Goal: Task Accomplishment & Management: Complete application form

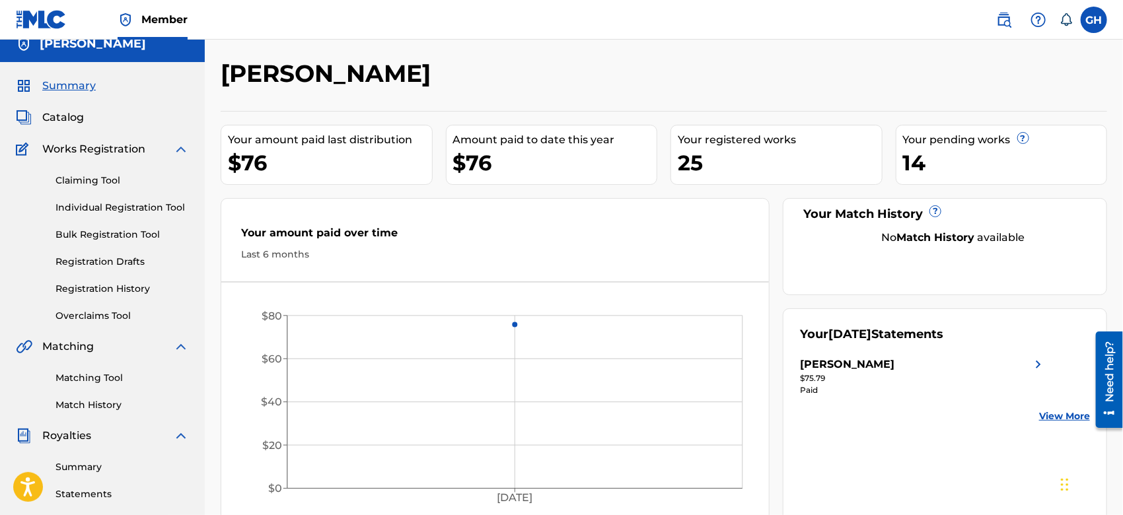
scroll to position [11, 0]
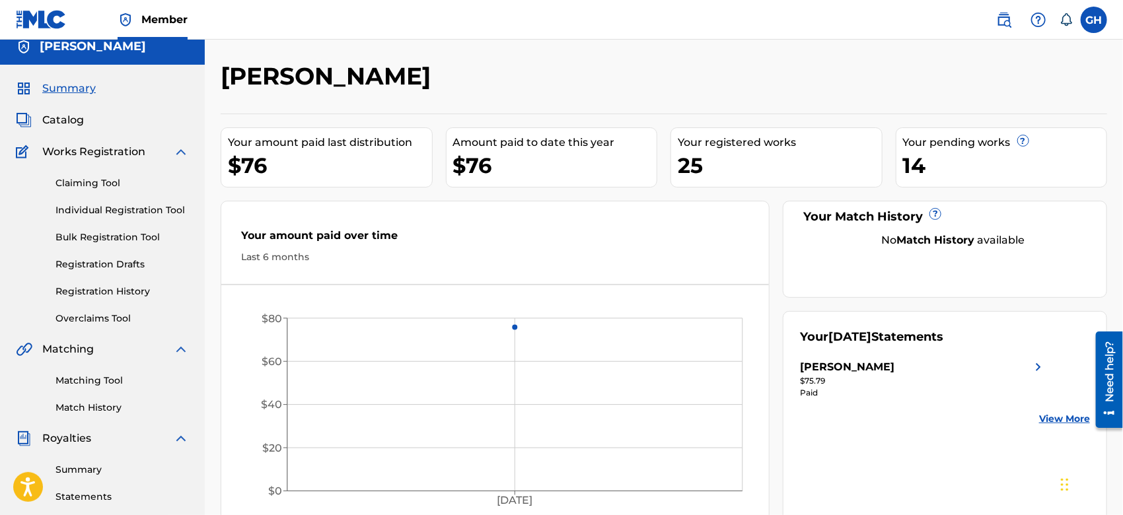
click at [60, 122] on span "Catalog" at bounding box center [63, 120] width 42 height 16
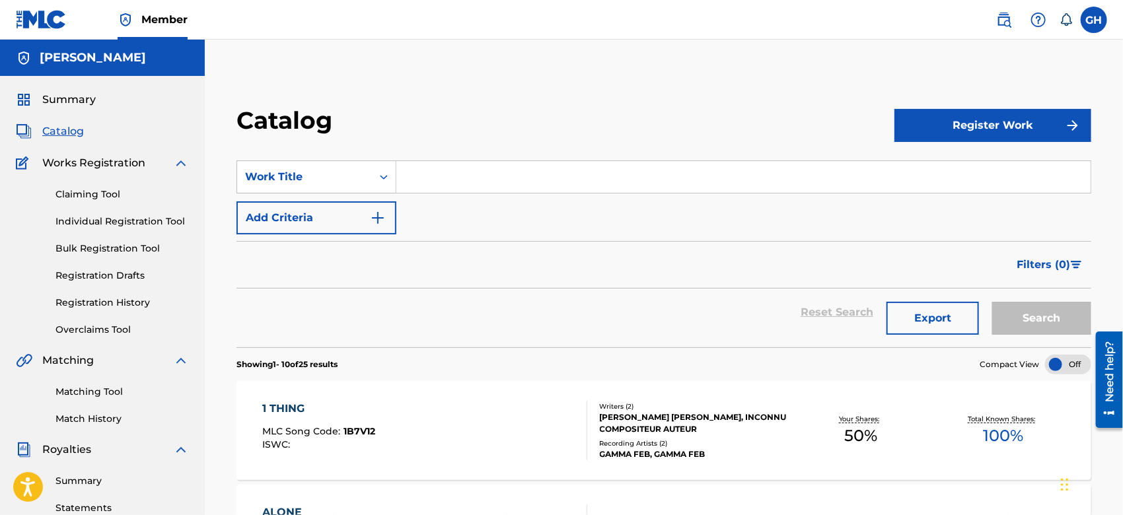
click at [1069, 359] on div at bounding box center [1068, 365] width 46 height 20
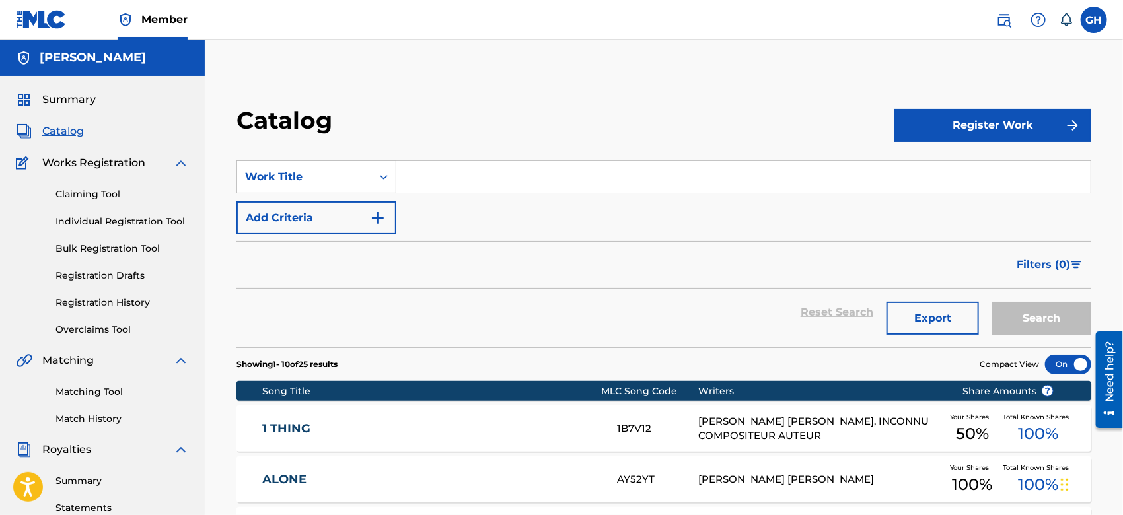
click at [107, 305] on link "Registration History" at bounding box center [122, 303] width 133 height 14
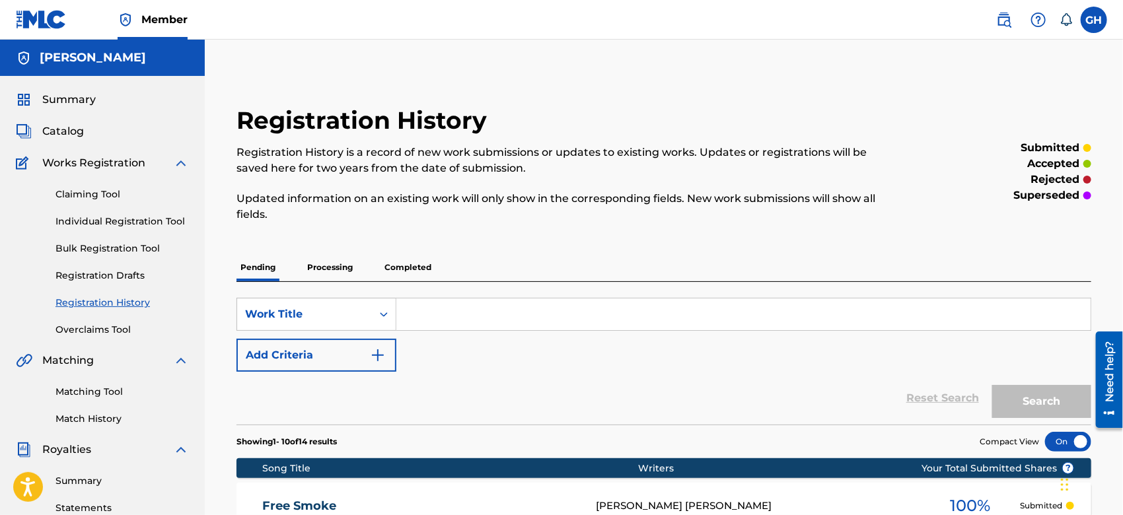
click at [77, 125] on span "Catalog" at bounding box center [63, 132] width 42 height 16
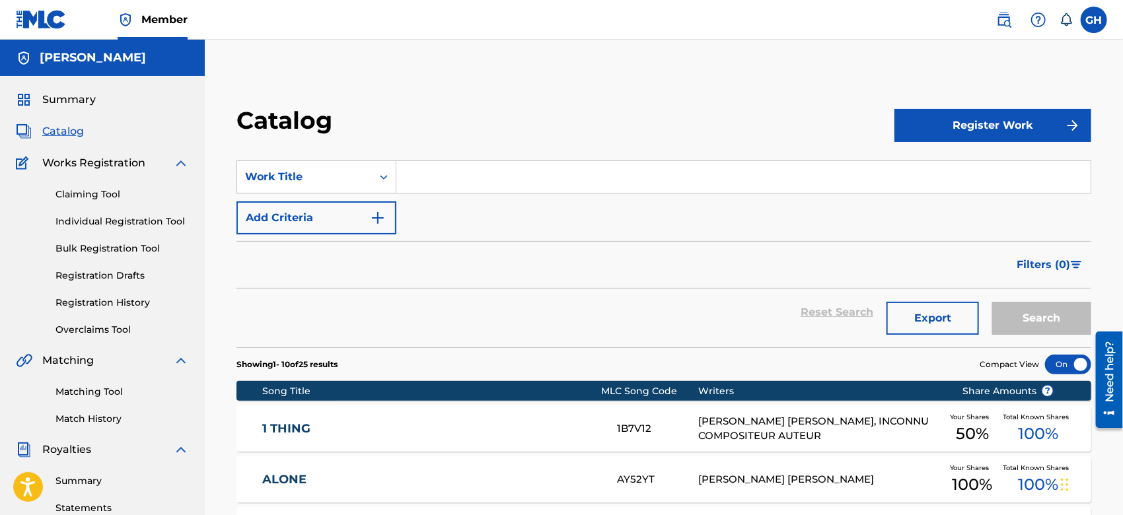
click at [962, 133] on button "Register Work" at bounding box center [993, 125] width 197 height 33
click at [909, 168] on link "Individual" at bounding box center [993, 169] width 197 height 32
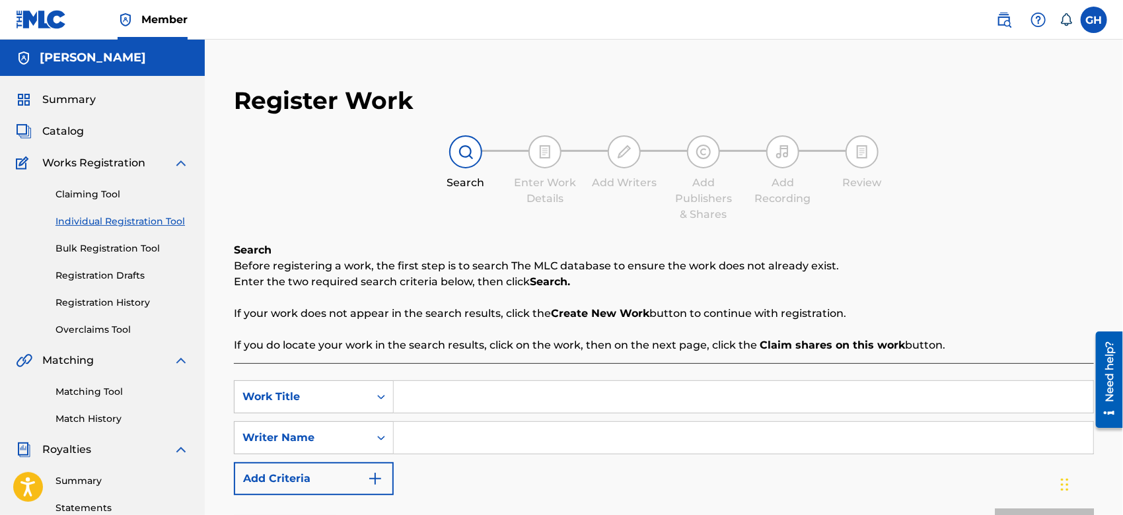
click at [447, 393] on input "Search Form" at bounding box center [744, 397] width 700 height 32
click at [437, 432] on input "Search Form" at bounding box center [744, 438] width 700 height 32
type input "[PERSON_NAME] Octwone [PERSON_NAME]"
click at [438, 397] on input "Search Form" at bounding box center [744, 397] width 700 height 32
type input "Smoking Session"
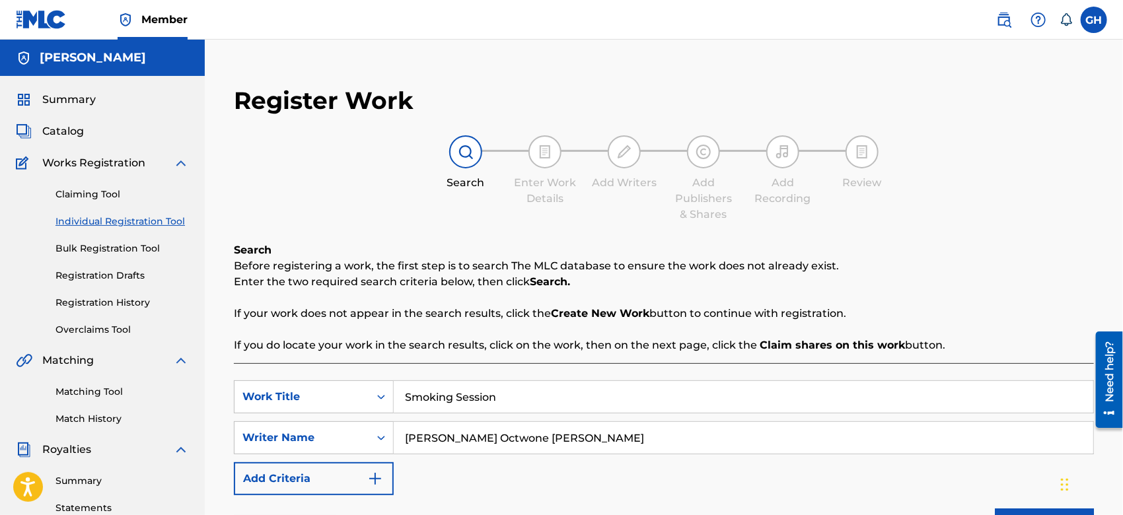
click at [1010, 510] on button "Search" at bounding box center [1044, 525] width 99 height 33
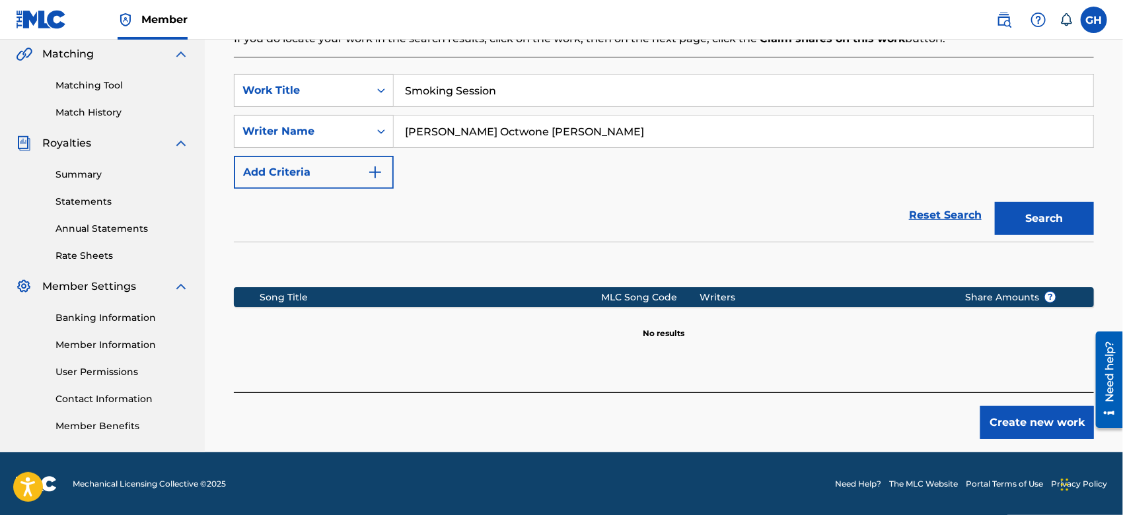
click at [1002, 424] on button "Create new work" at bounding box center [1038, 422] width 114 height 33
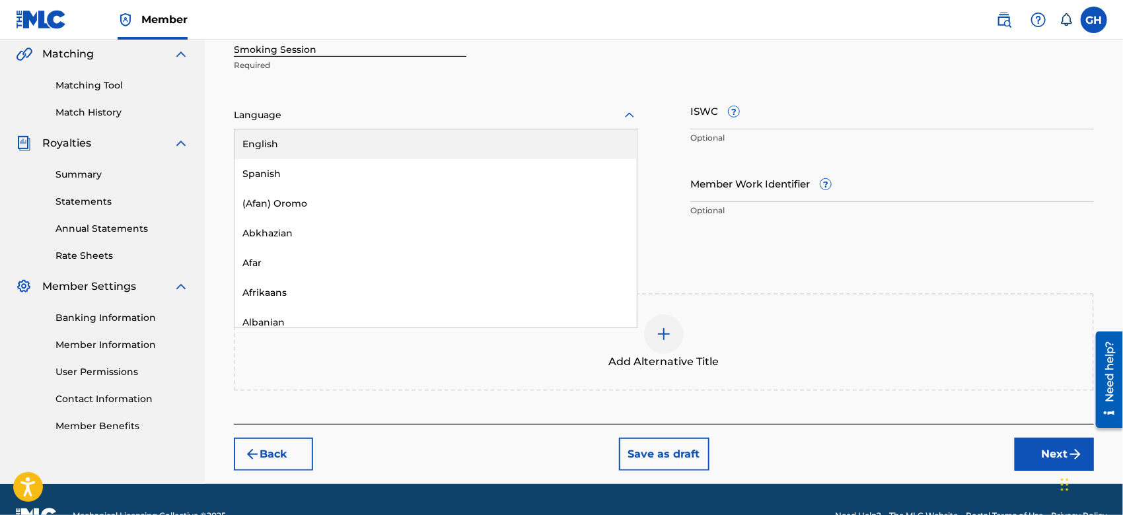
click at [319, 120] on div at bounding box center [436, 115] width 404 height 17
click at [314, 138] on div "English" at bounding box center [436, 145] width 402 height 30
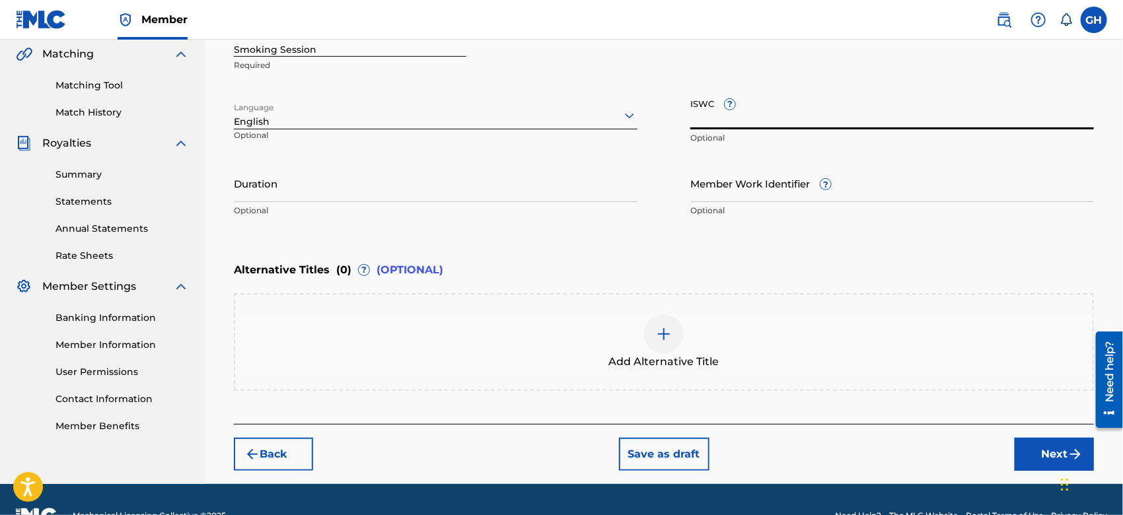
click at [696, 124] on input "ISWC ?" at bounding box center [893, 111] width 404 height 38
paste input "T-332.671.031-6"
type input "T-332.671.031-6"
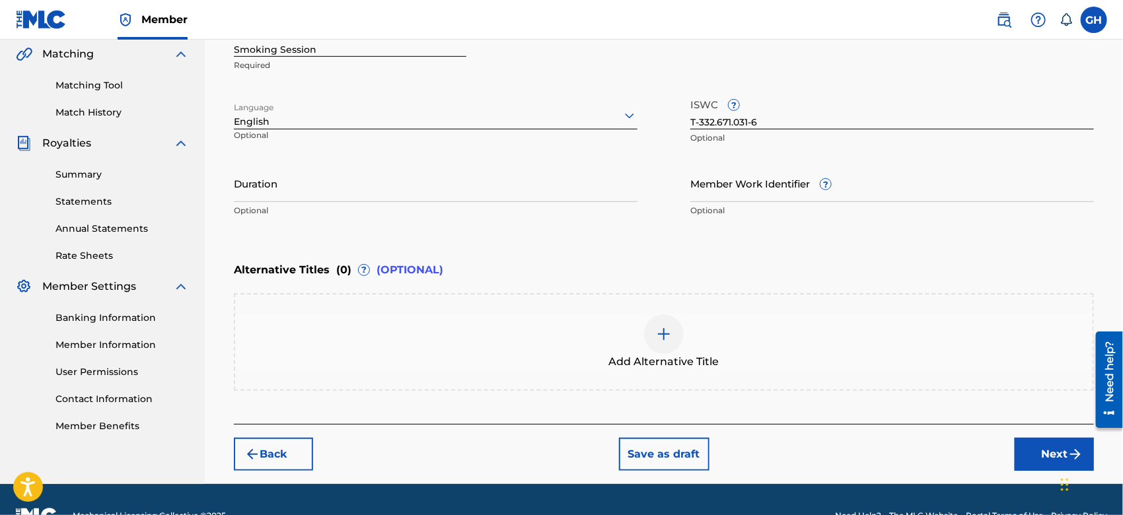
click at [1034, 465] on button "Next" at bounding box center [1054, 454] width 79 height 33
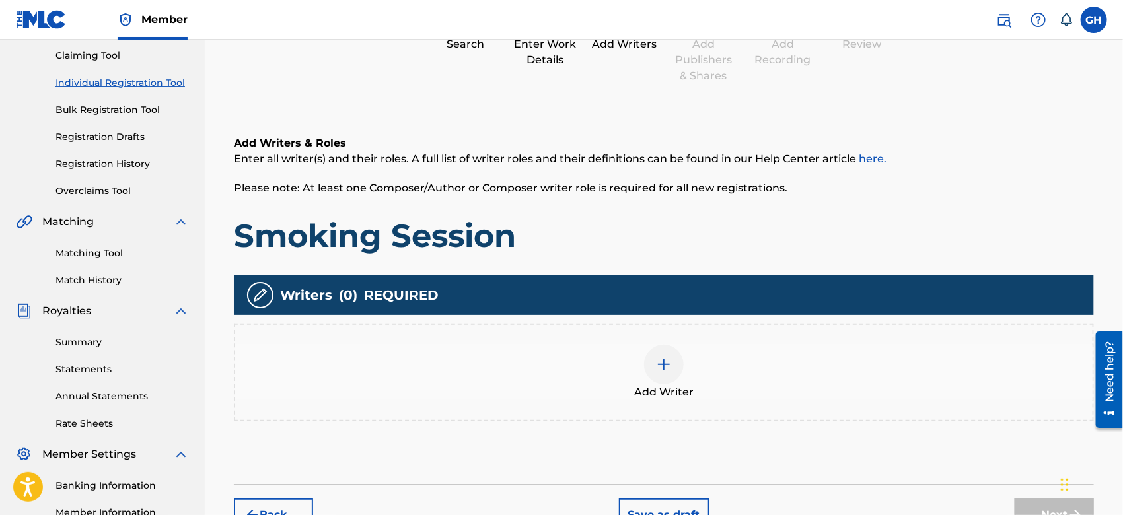
scroll to position [59, 0]
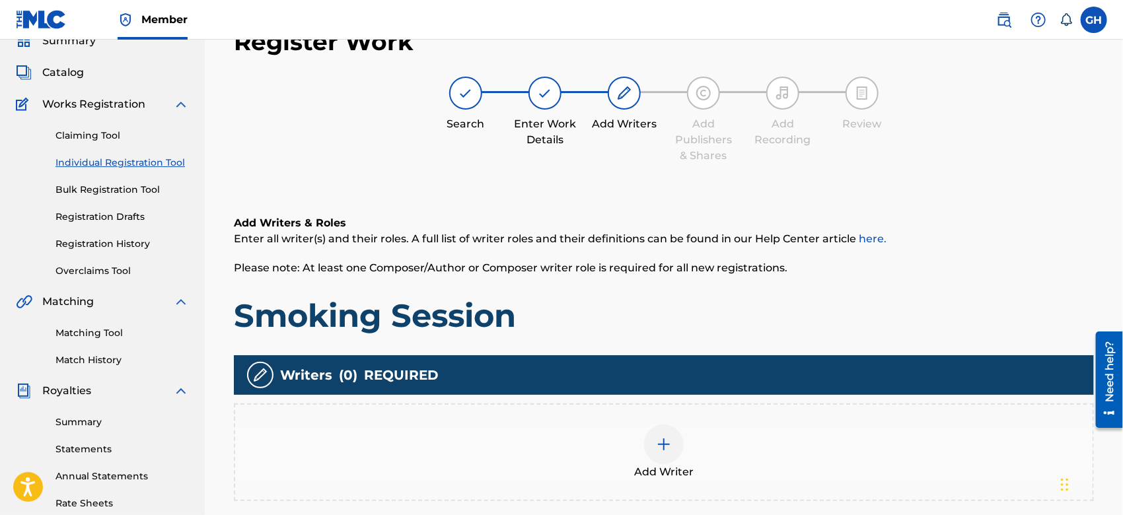
click at [651, 438] on div at bounding box center [664, 445] width 40 height 40
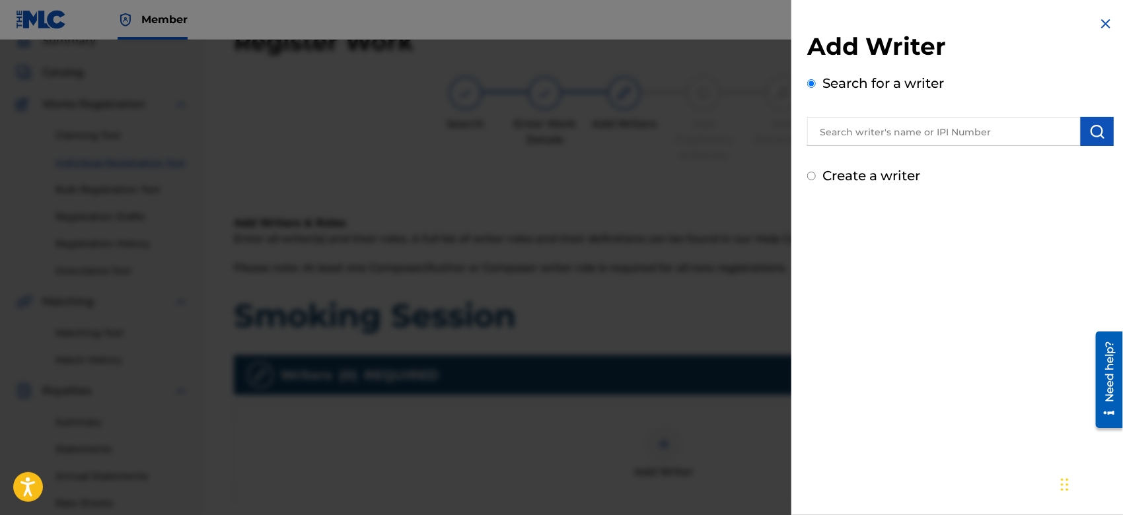
click at [830, 122] on input "text" at bounding box center [945, 131] width 274 height 29
type input "[PERSON_NAME]"
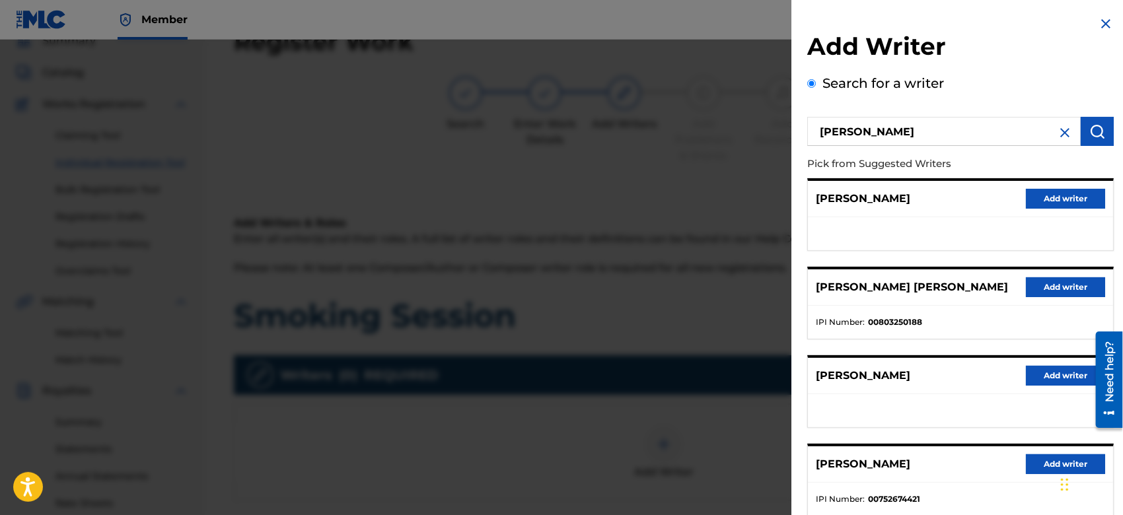
click at [1043, 281] on button "Add writer" at bounding box center [1065, 288] width 79 height 20
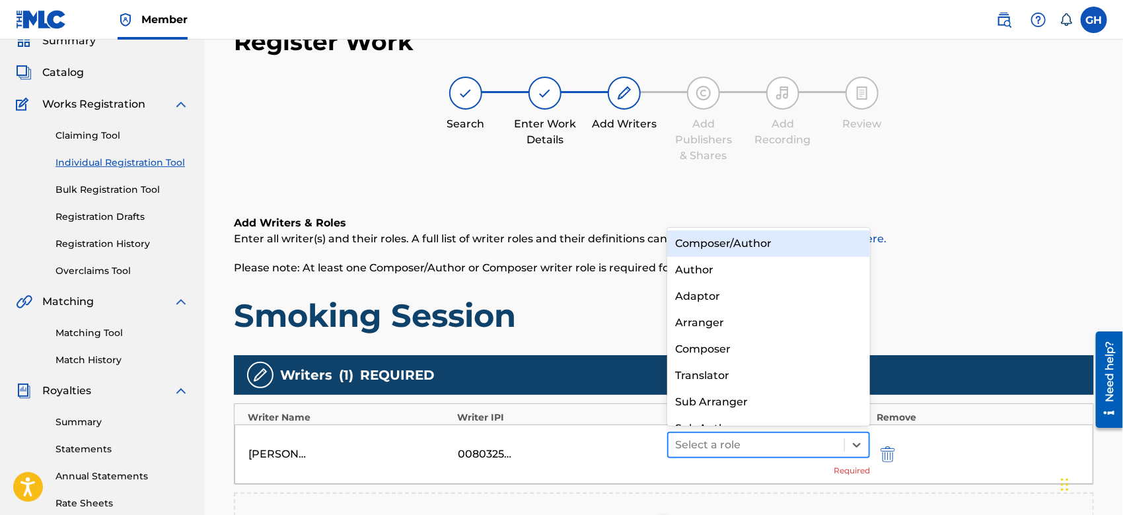
click at [687, 440] on div at bounding box center [756, 445] width 163 height 19
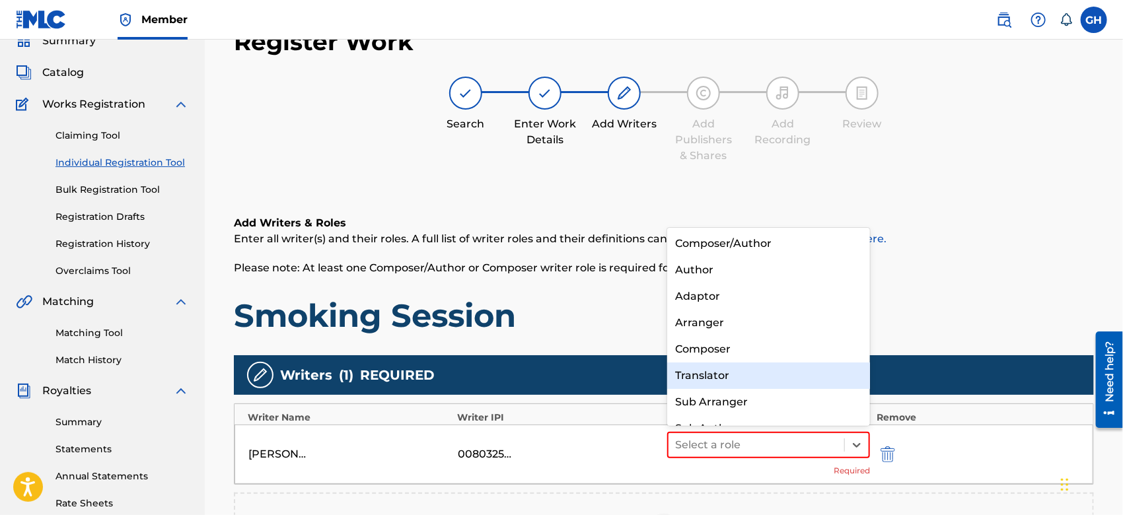
scroll to position [18, 0]
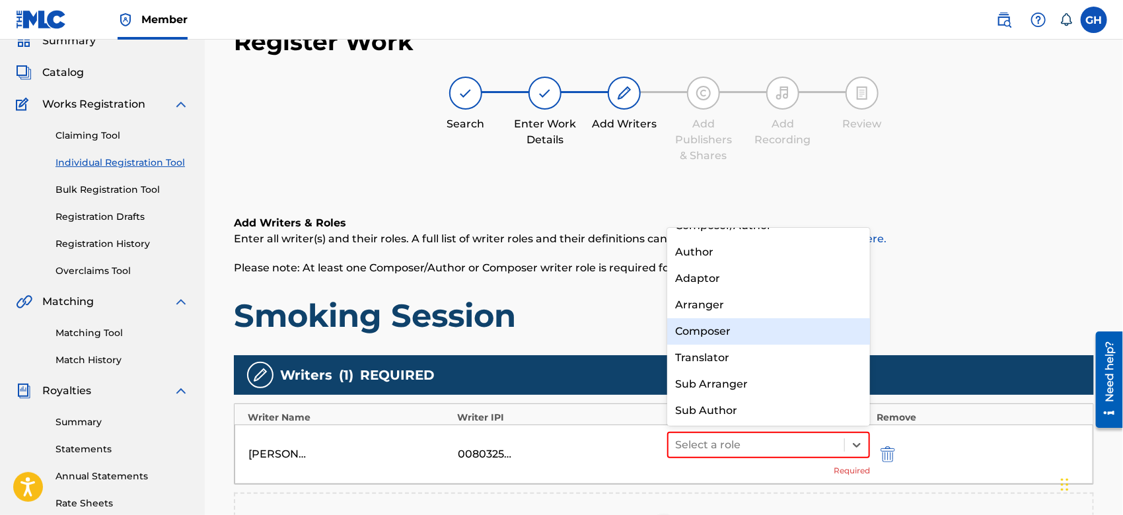
click at [697, 341] on div "Composer" at bounding box center [768, 332] width 203 height 26
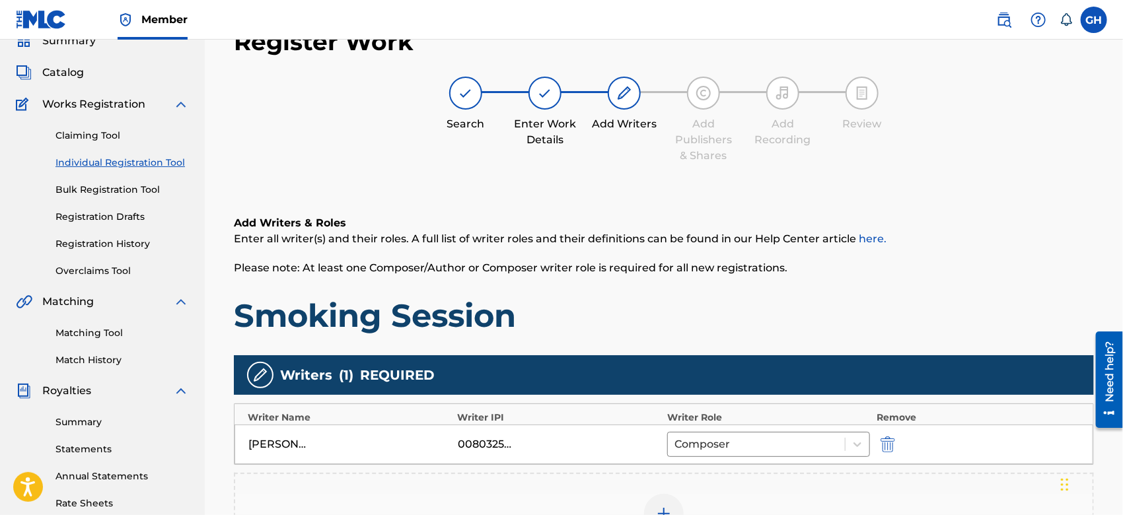
scroll to position [303, 0]
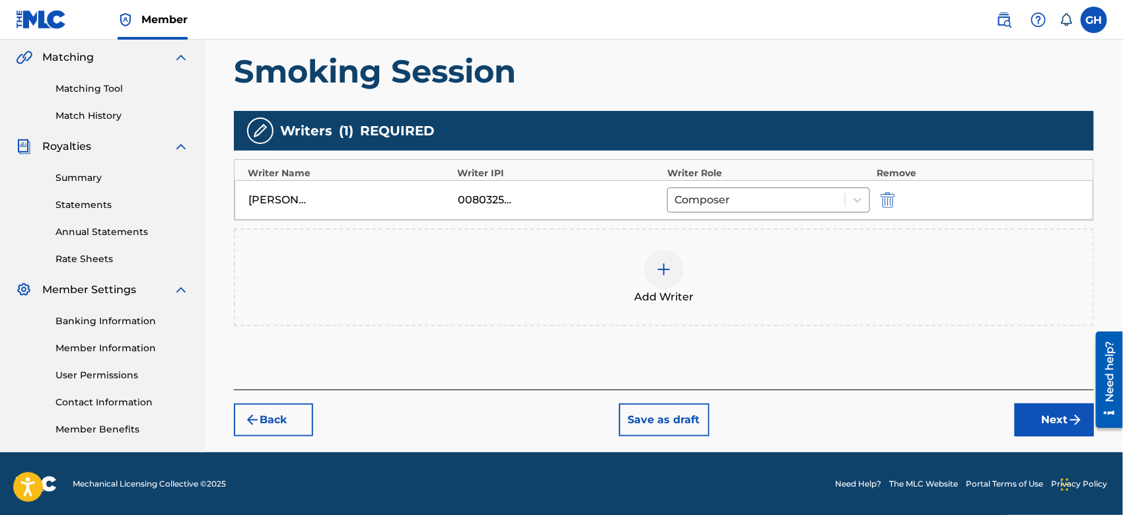
click at [1032, 417] on button "Next" at bounding box center [1054, 420] width 79 height 33
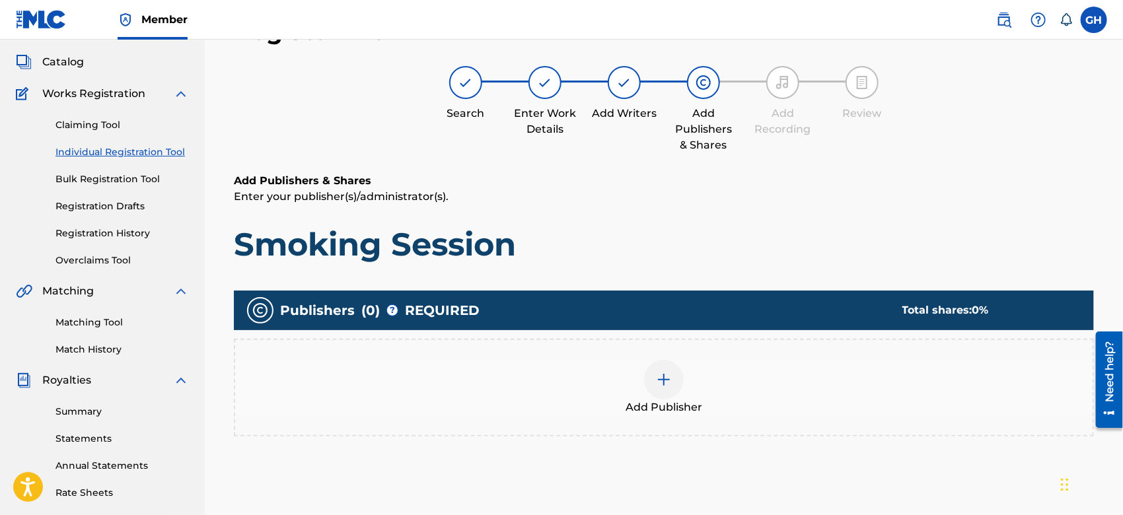
scroll to position [59, 0]
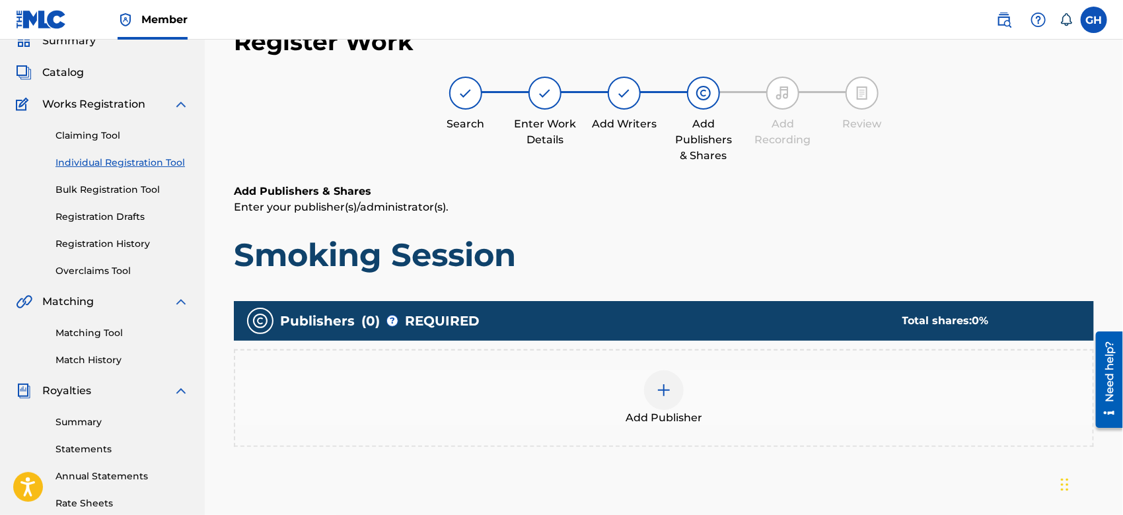
click at [664, 415] on span "Add Publisher" at bounding box center [664, 418] width 77 height 16
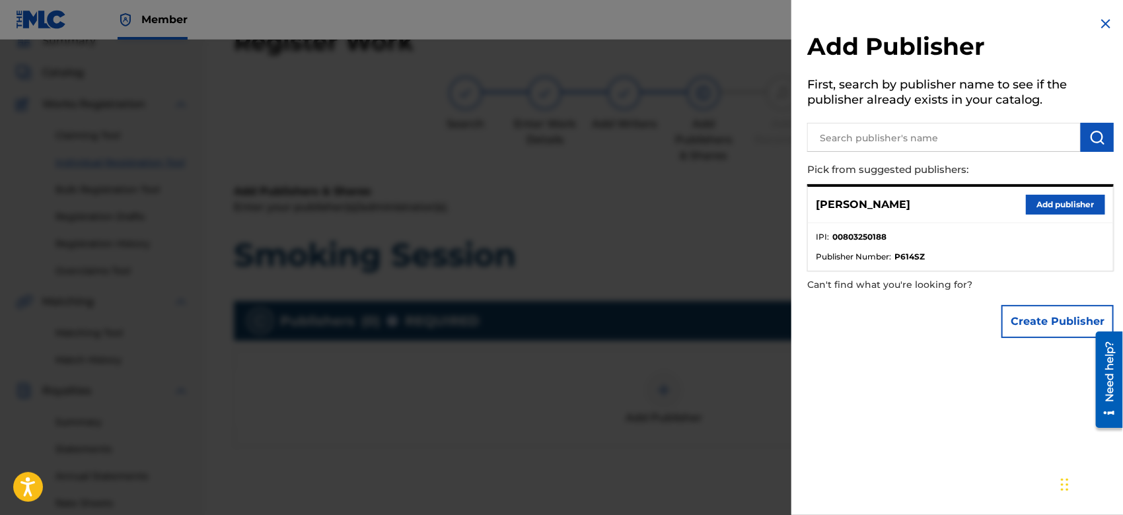
click at [1018, 325] on button "Create Publisher" at bounding box center [1058, 321] width 112 height 33
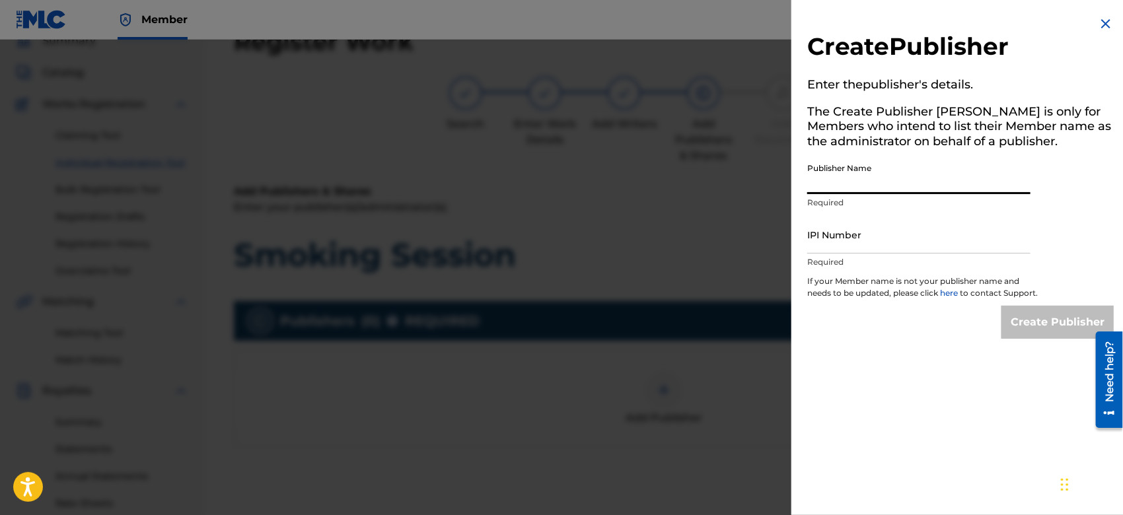
click at [855, 180] on input "Publisher Name" at bounding box center [919, 176] width 223 height 38
type input "TUNECORE DIGITAL MUSIC"
click at [865, 250] on input "IPI Number" at bounding box center [919, 235] width 223 height 38
type input "00642005099"
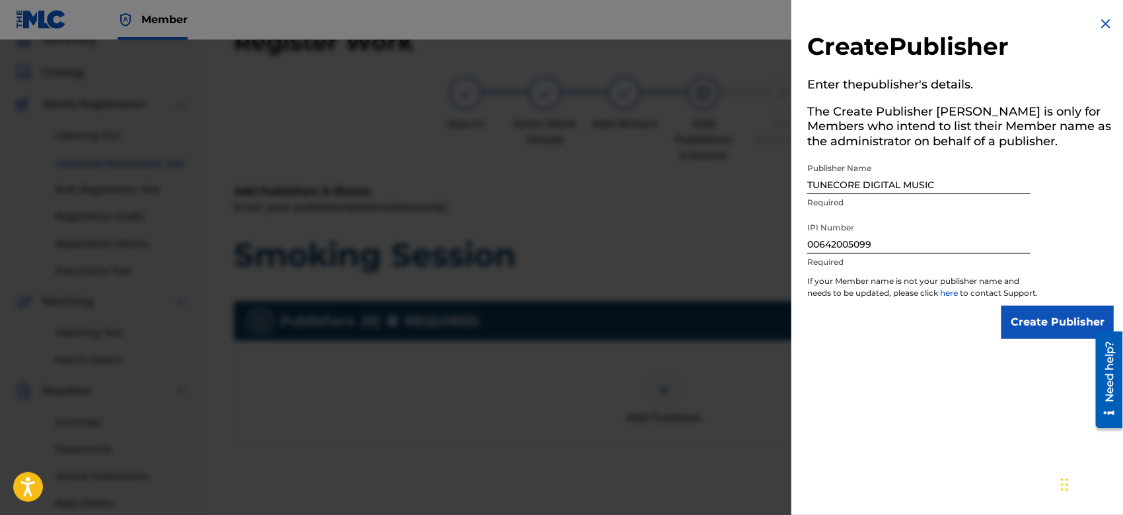
click at [1025, 326] on input "Create Publisher" at bounding box center [1058, 322] width 112 height 33
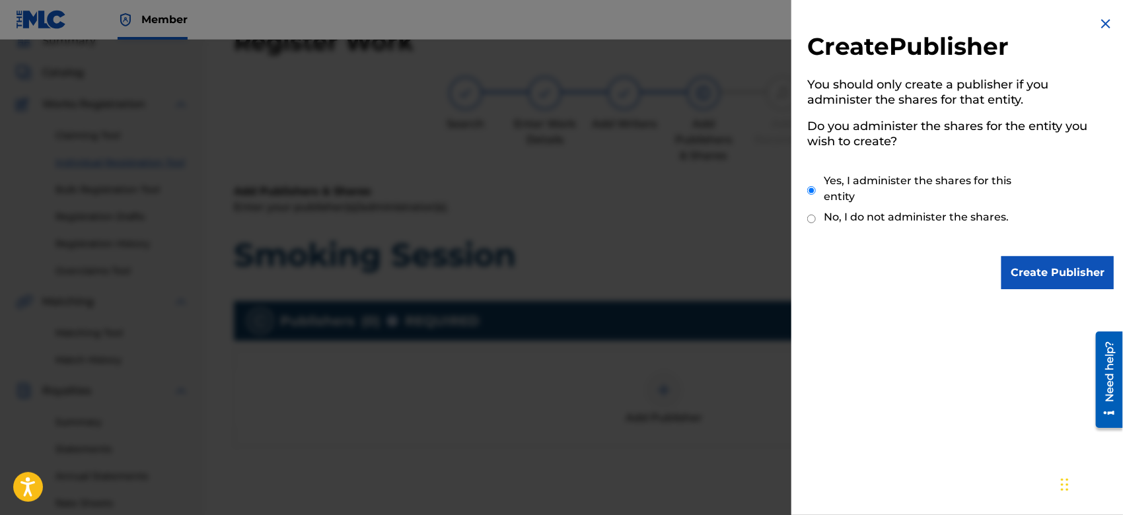
click at [1020, 272] on input "Create Publisher" at bounding box center [1058, 272] width 112 height 33
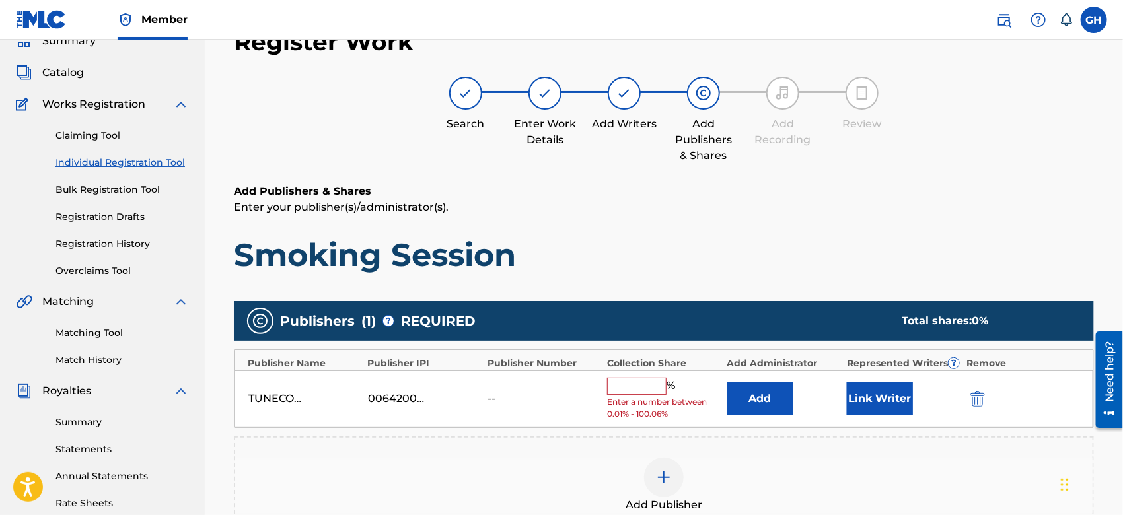
click at [621, 388] on input "text" at bounding box center [636, 386] width 59 height 17
type input "100"
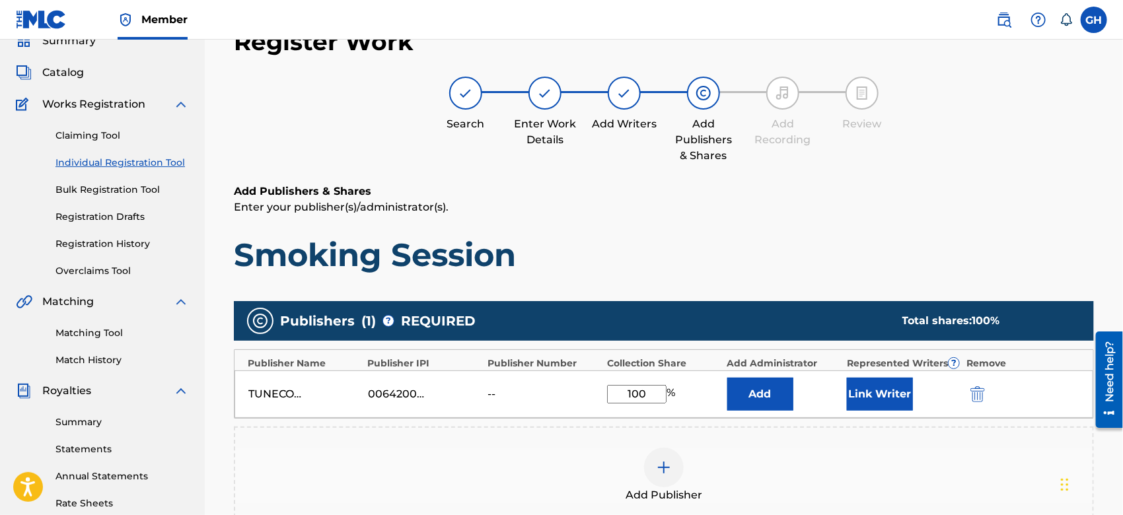
click at [878, 396] on button "Link Writer" at bounding box center [880, 394] width 66 height 33
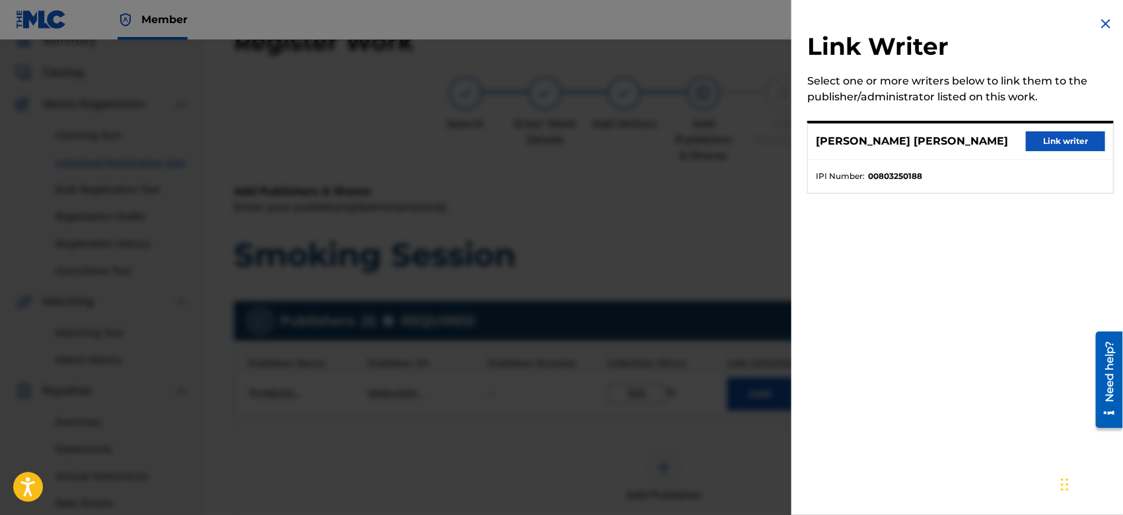
click at [1036, 140] on button "Link writer" at bounding box center [1065, 142] width 79 height 20
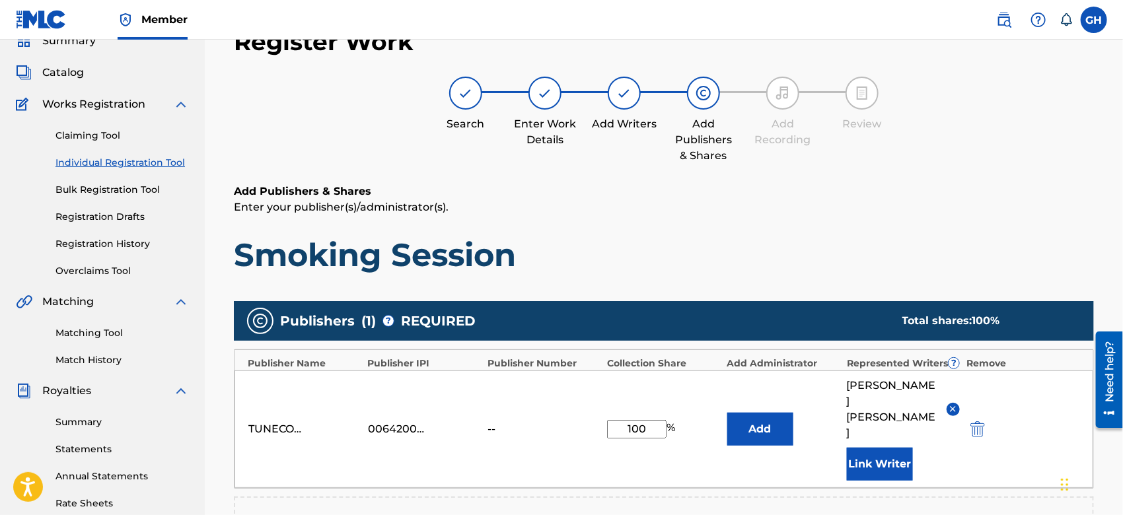
scroll to position [273, 0]
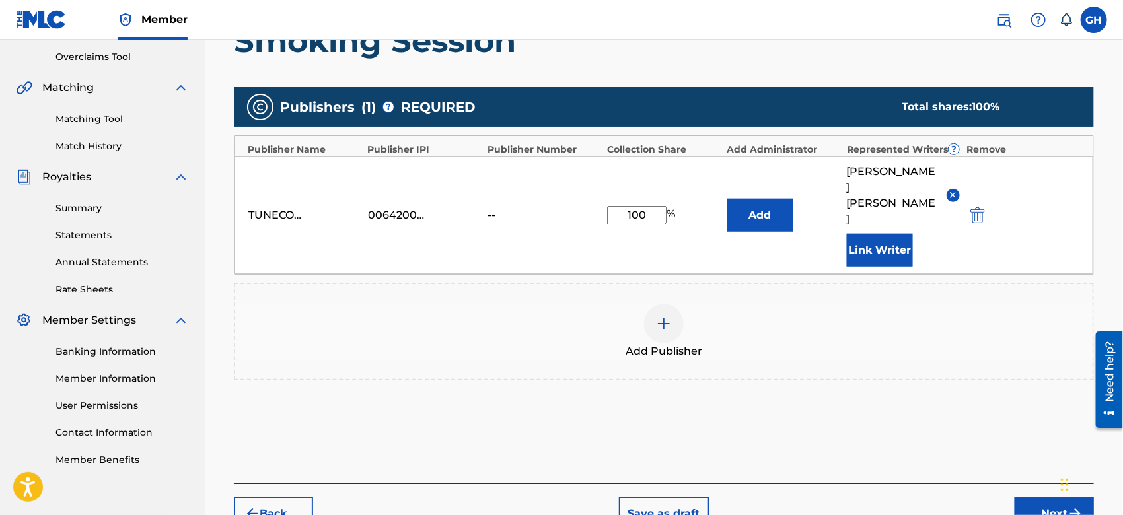
click at [1036, 498] on button "Next" at bounding box center [1054, 514] width 79 height 33
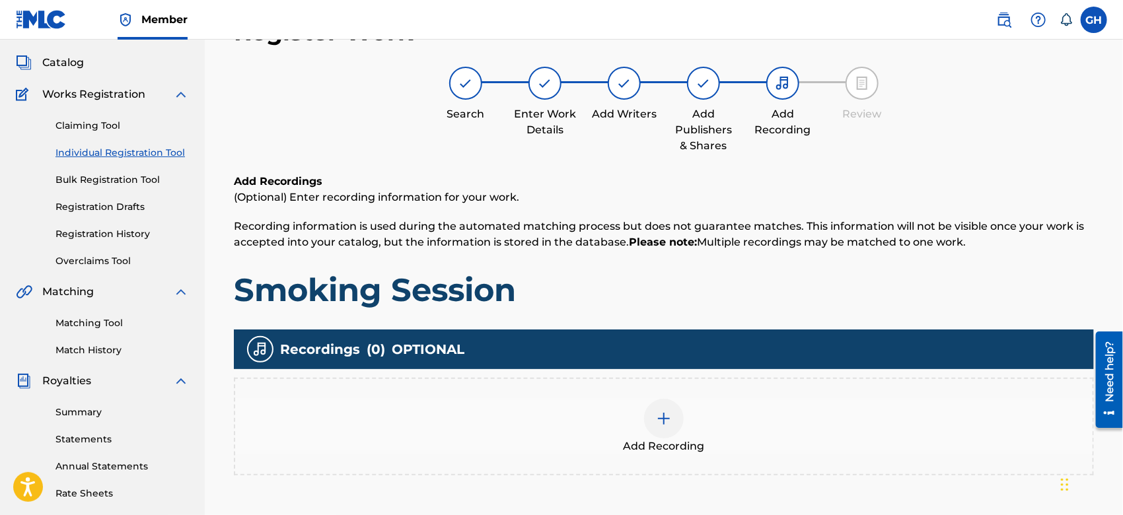
scroll to position [59, 0]
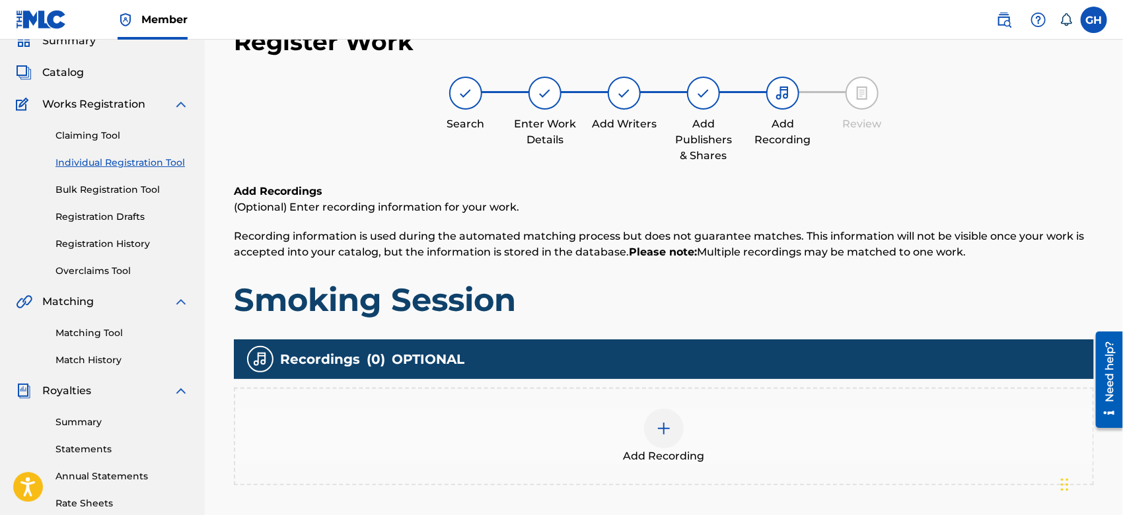
click at [659, 424] on img at bounding box center [664, 429] width 16 height 16
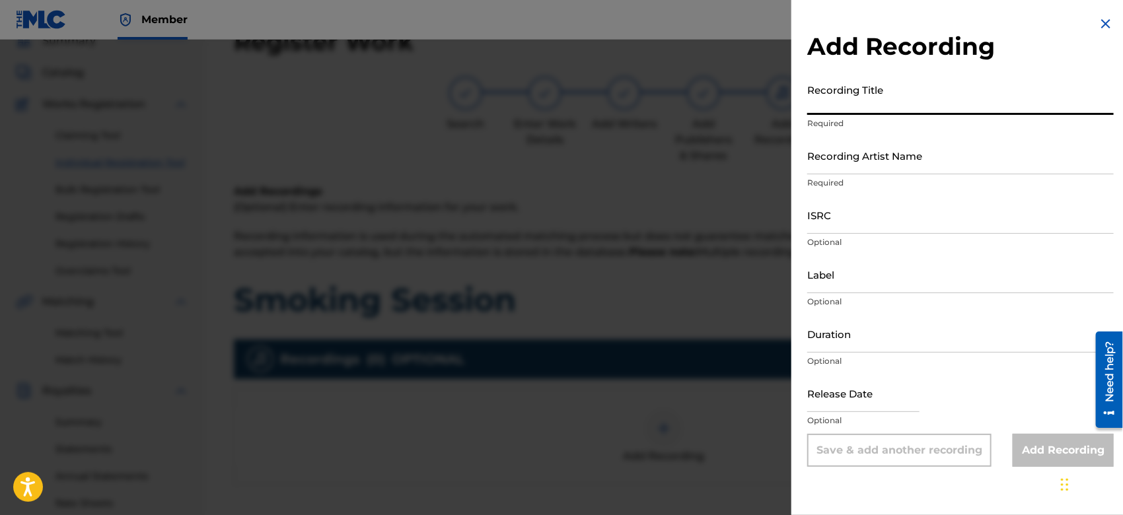
click at [846, 108] on input "Recording Title" at bounding box center [961, 96] width 307 height 38
type input "Smoking Session"
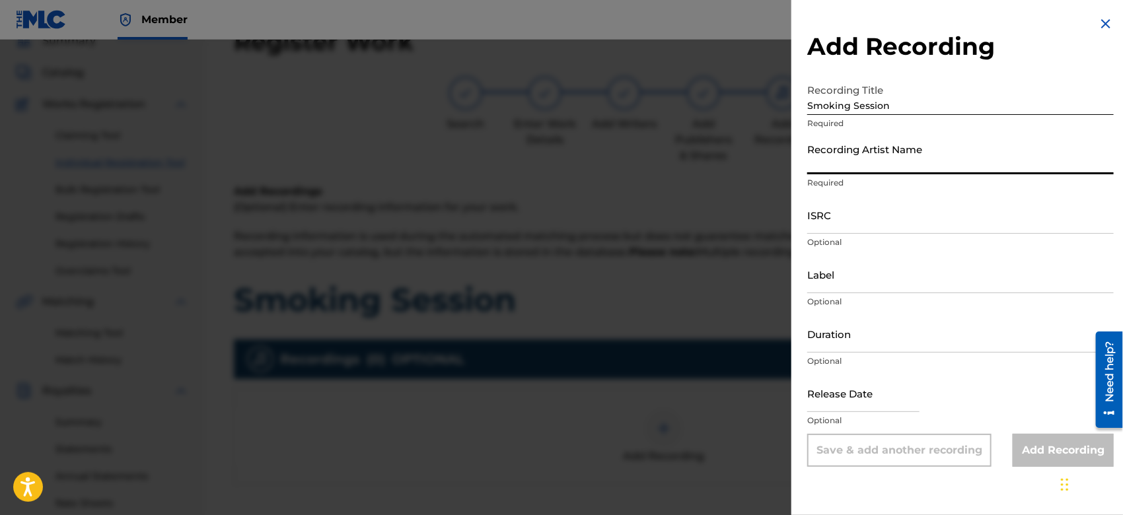
click at [845, 162] on input "Recording Artist Name" at bounding box center [961, 156] width 307 height 38
type input "Gamma FEB"
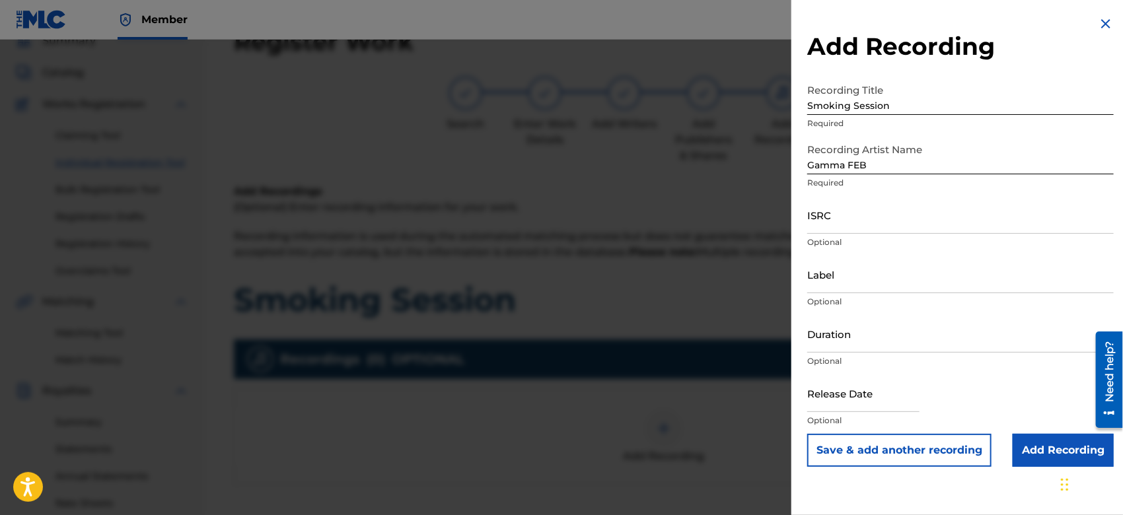
click at [1032, 463] on input "Add Recording" at bounding box center [1063, 450] width 101 height 33
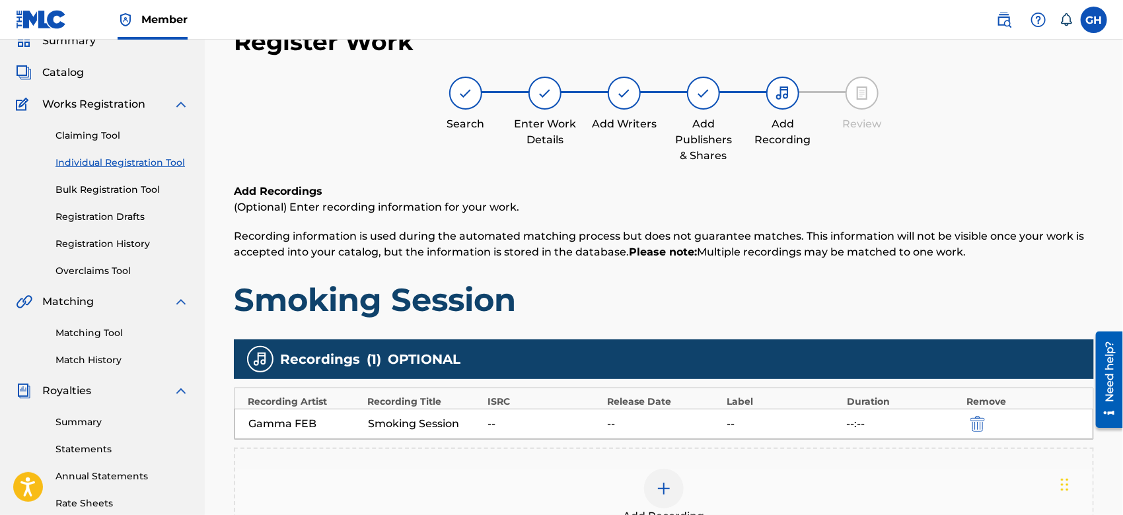
scroll to position [303, 0]
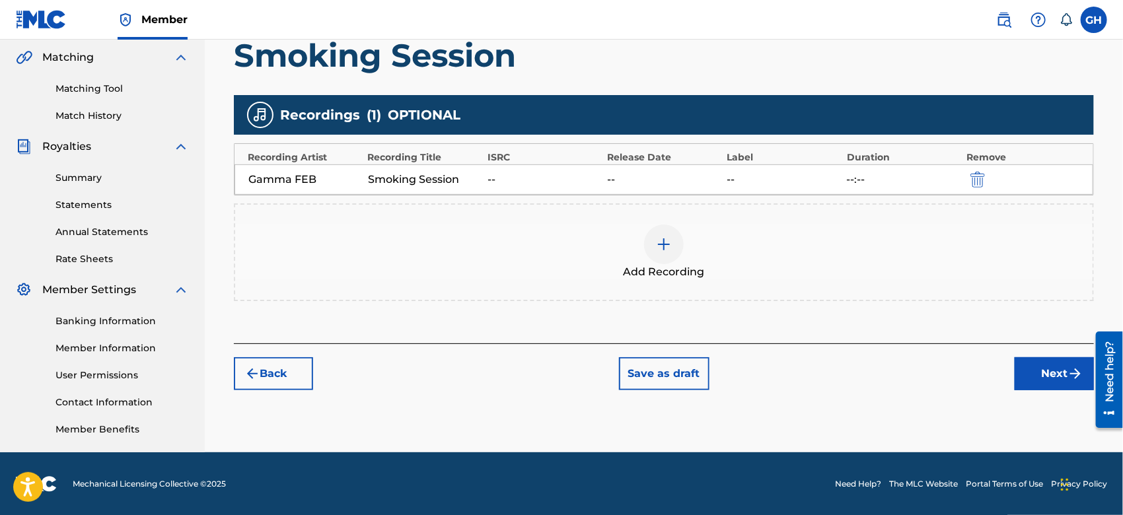
click at [1038, 365] on button "Next" at bounding box center [1054, 374] width 79 height 33
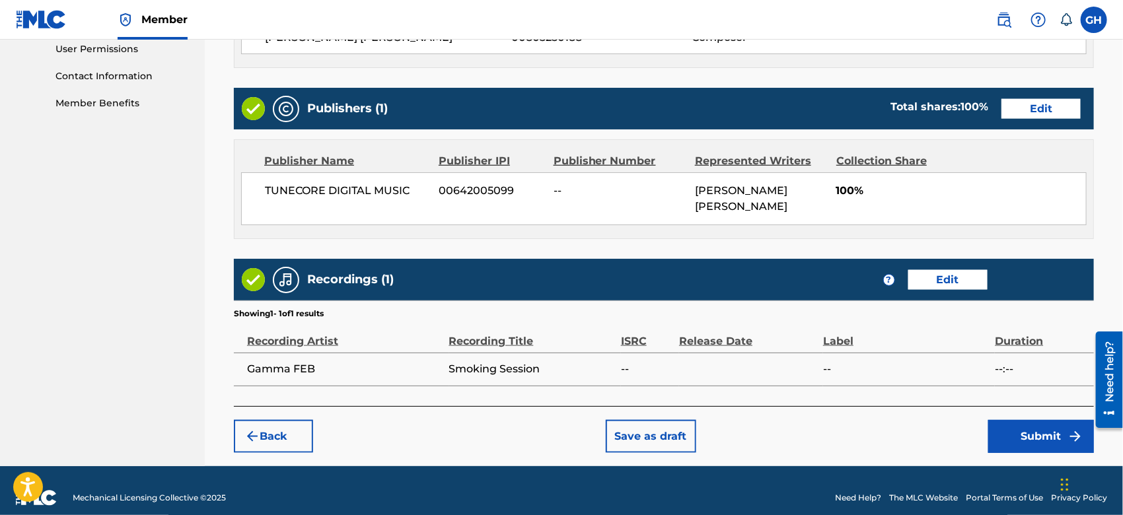
scroll to position [639, 0]
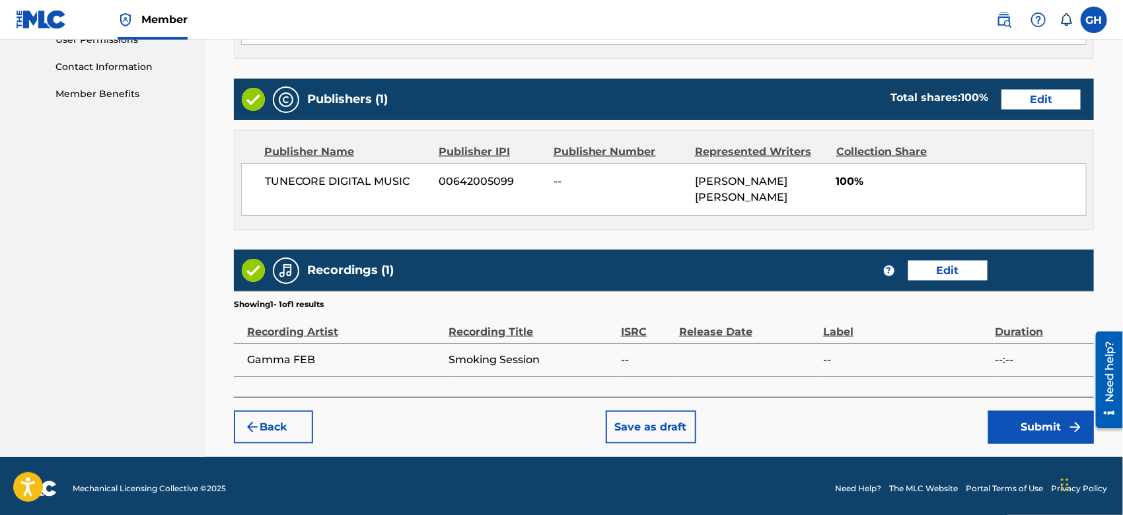
click at [1012, 435] on button "Submit" at bounding box center [1042, 427] width 106 height 33
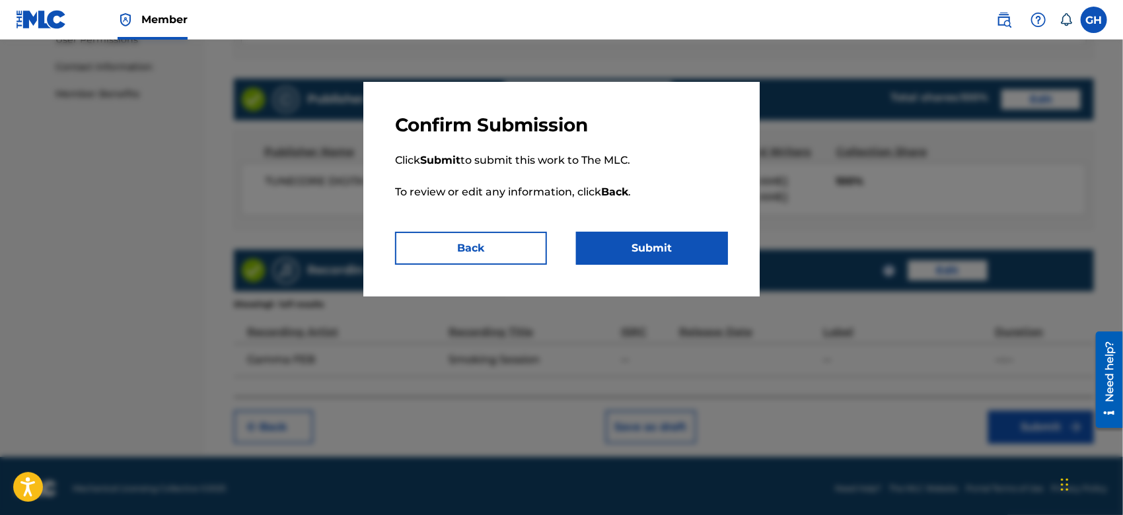
click at [640, 236] on button "Submit" at bounding box center [652, 248] width 152 height 33
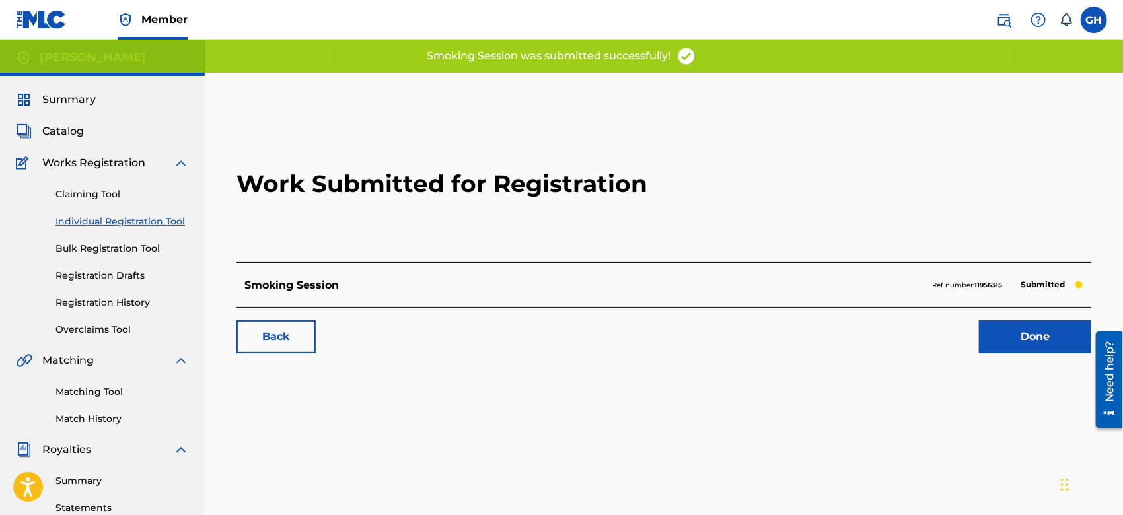
click at [1002, 324] on link "Done" at bounding box center [1035, 336] width 112 height 33
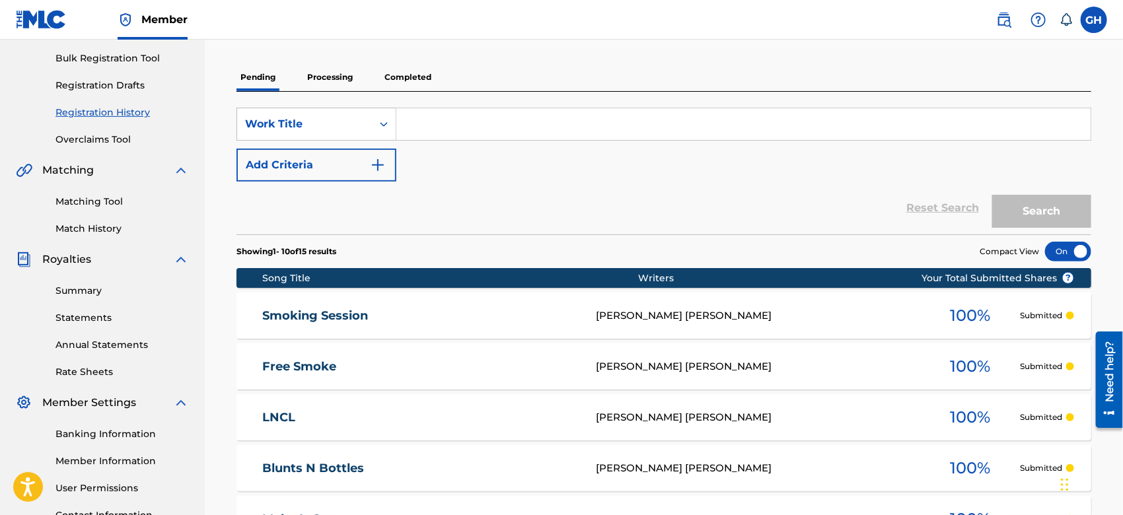
scroll to position [174, 0]
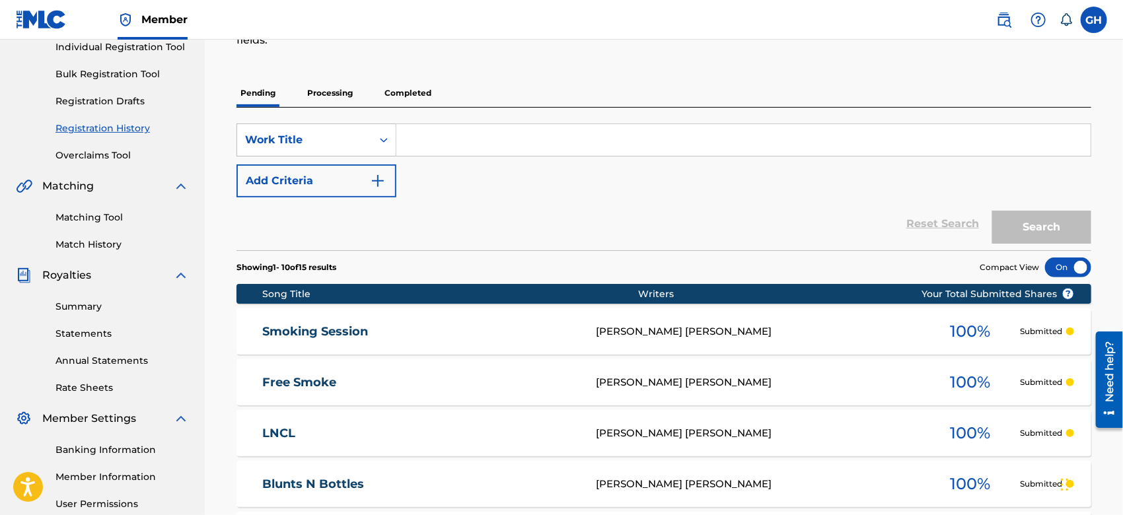
click at [34, 77] on div "Claiming Tool Individual Registration Tool Bulk Registration Tool Registration …" at bounding box center [102, 80] width 173 height 166
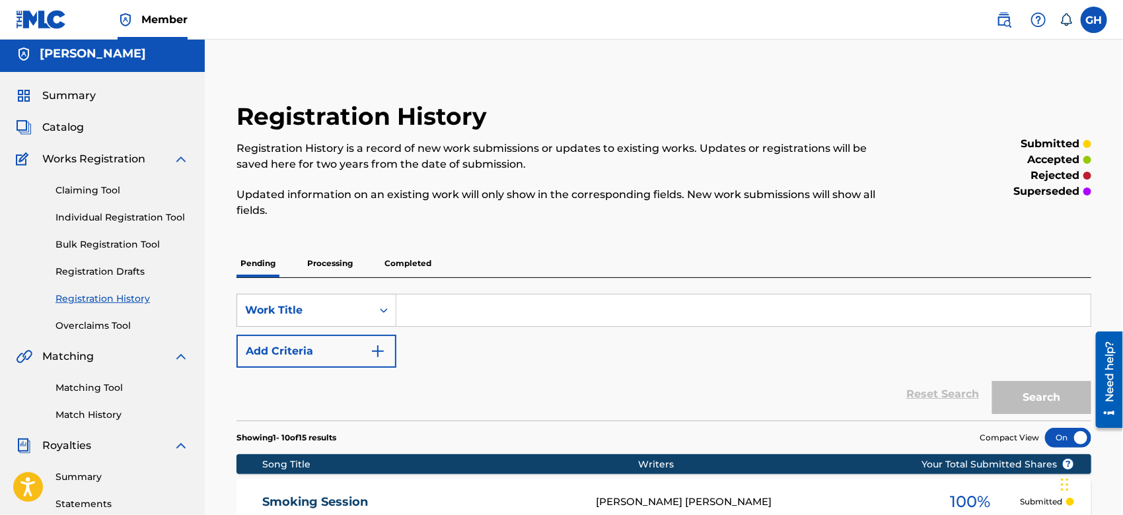
scroll to position [0, 0]
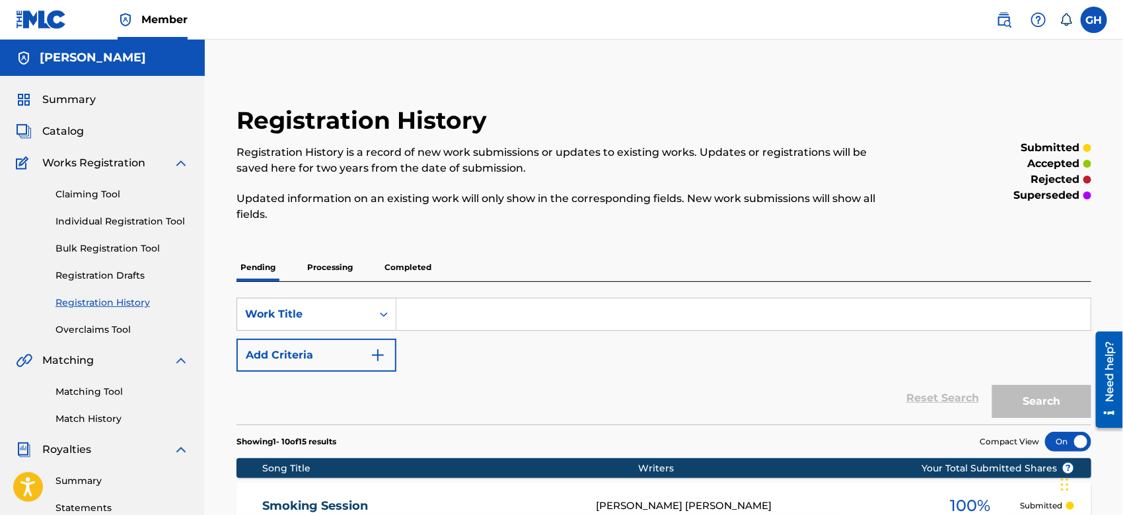
click at [62, 130] on span "Catalog" at bounding box center [63, 132] width 42 height 16
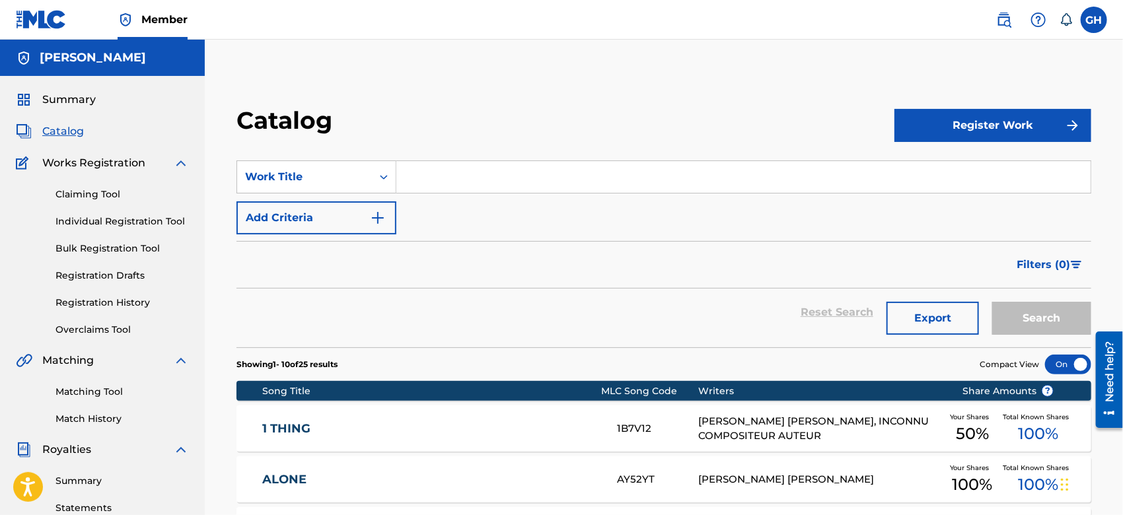
click at [959, 124] on button "Register Work" at bounding box center [993, 125] width 197 height 33
click at [947, 168] on link "Individual" at bounding box center [993, 169] width 197 height 32
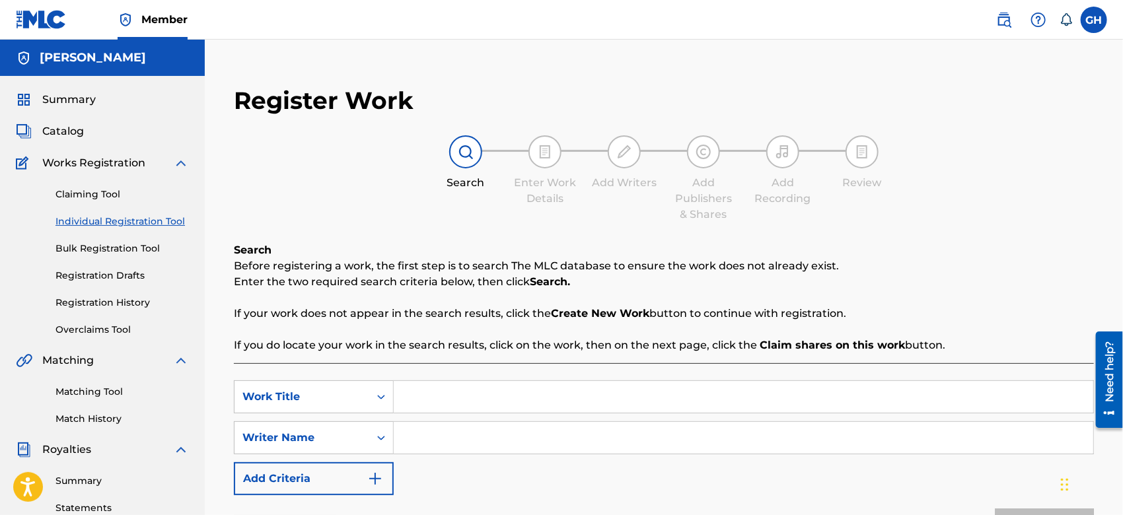
click at [476, 387] on input "Search Form" at bounding box center [744, 397] width 700 height 32
type input "In Da Air"
click at [469, 430] on input "Search Form" at bounding box center [744, 438] width 700 height 32
type input "[PERSON_NAME] Octwone [PERSON_NAME]"
click at [430, 398] on input "In Da Air" at bounding box center [744, 397] width 700 height 32
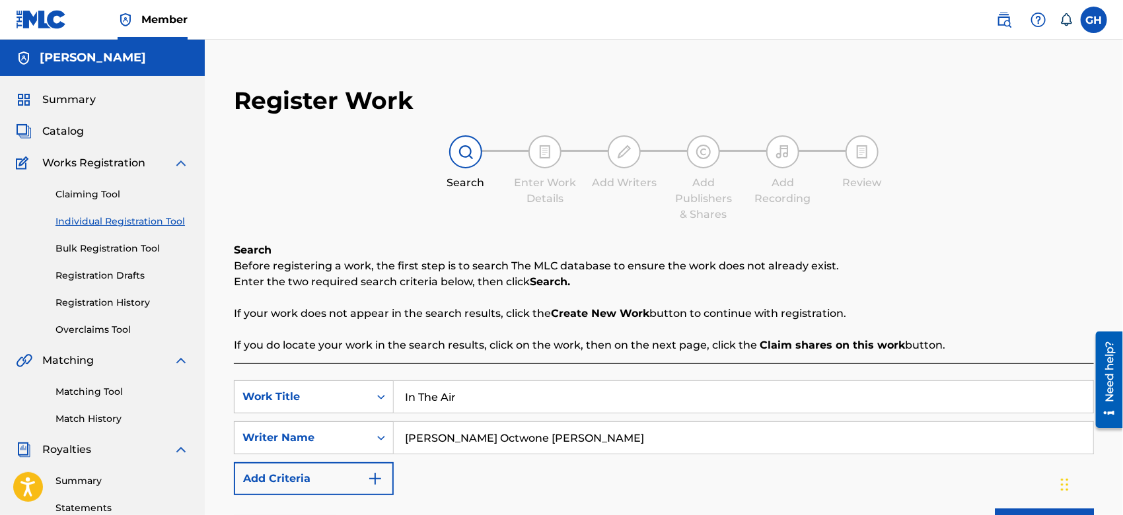
type input "In The Air"
click at [1027, 511] on button "Search" at bounding box center [1044, 525] width 99 height 33
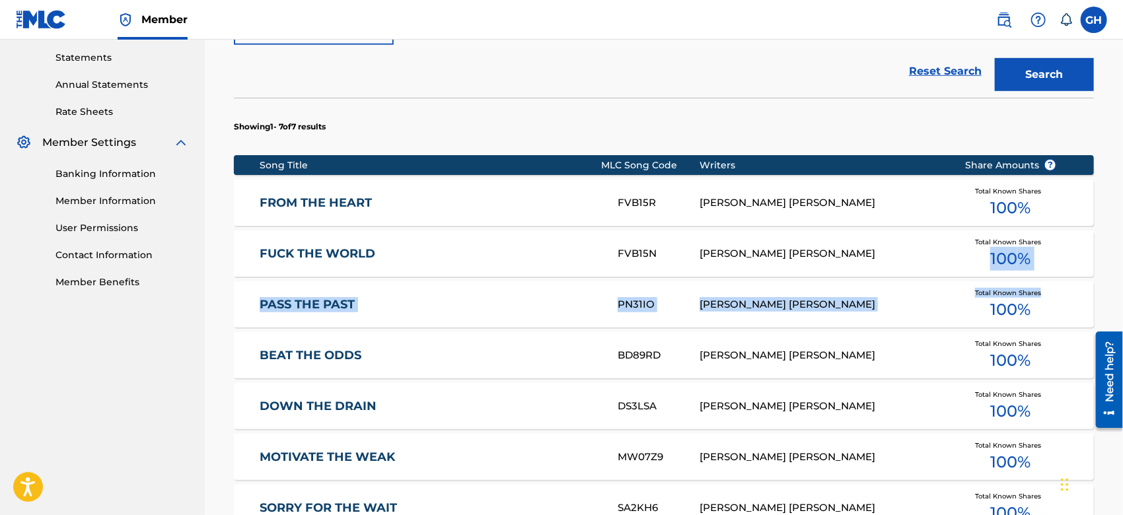
drag, startPoint x: 1123, startPoint y: 282, endPoint x: 1115, endPoint y: 276, distance: 9.4
click at [1115, 276] on div "Register Work Search Enter Work Details Add Writers Add Publishers & Shares Add…" at bounding box center [664, 164] width 919 height 1084
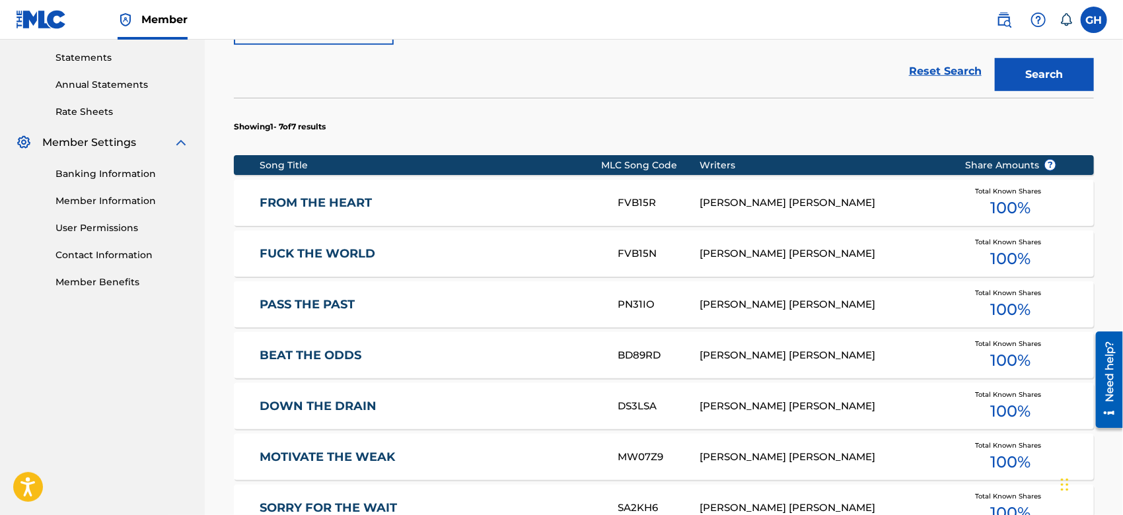
click at [1115, 276] on div "Register Work Search Enter Work Details Add Writers Add Publishers & Shares Add…" at bounding box center [664, 164] width 919 height 1084
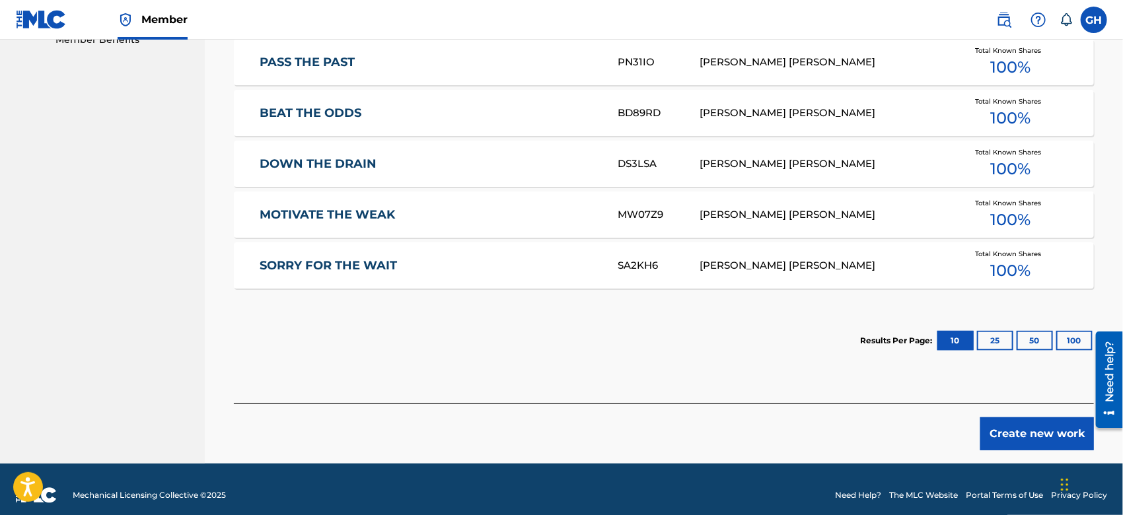
scroll to position [685, 0]
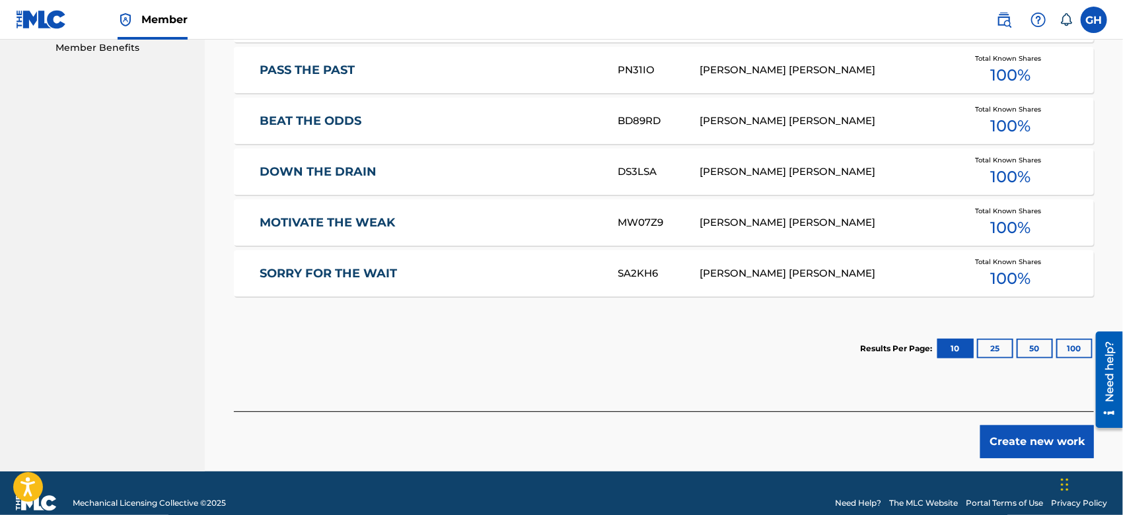
click at [1052, 429] on button "Create new work" at bounding box center [1038, 442] width 114 height 33
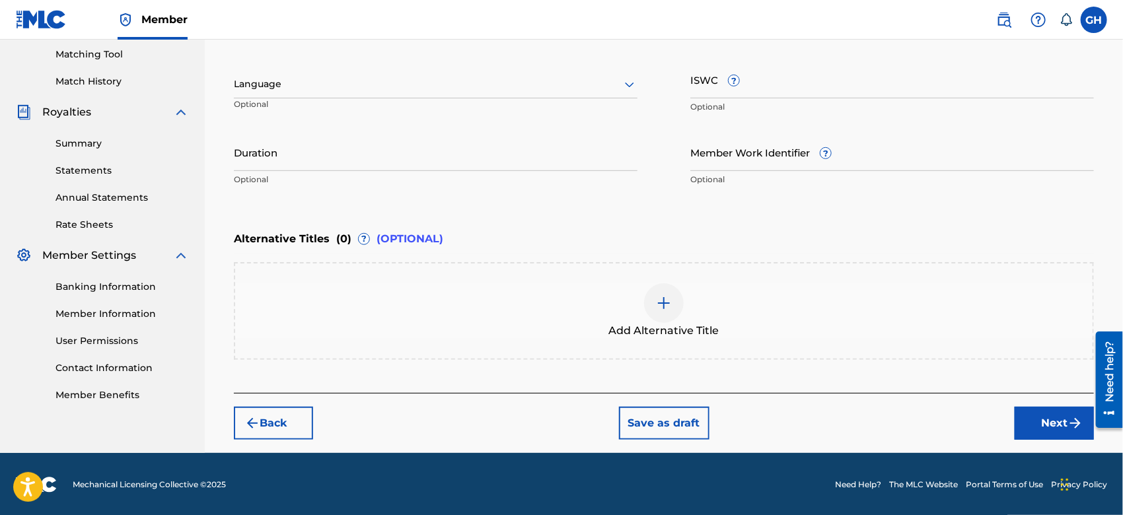
click at [513, 83] on div at bounding box center [436, 84] width 404 height 17
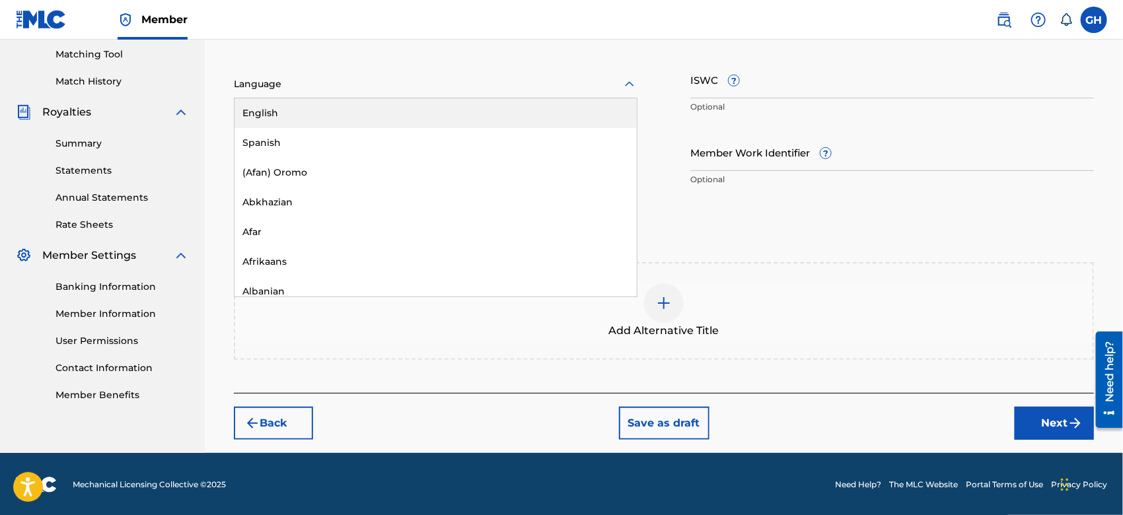
click at [497, 106] on div "English" at bounding box center [436, 113] width 402 height 30
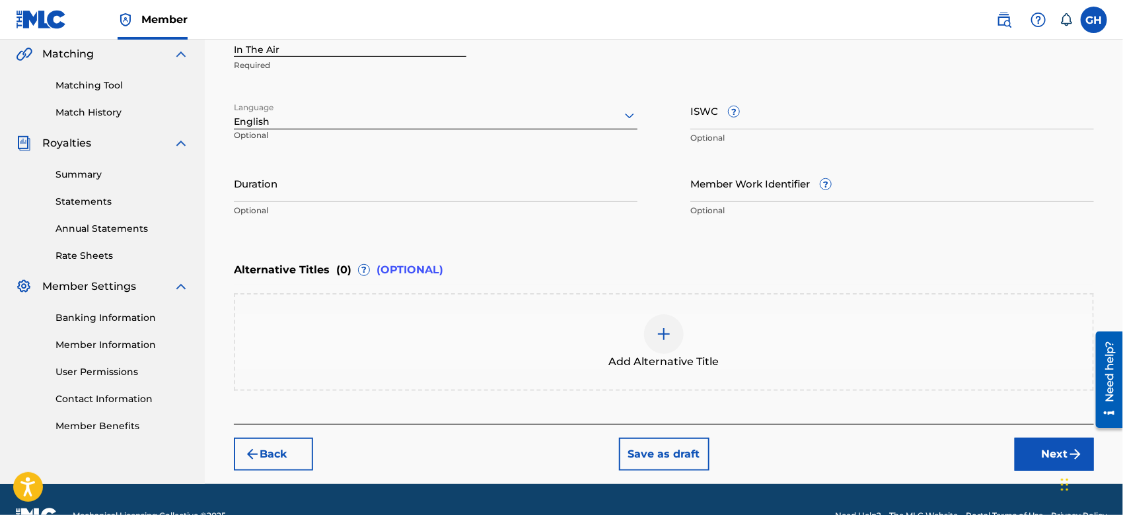
scroll to position [304, 0]
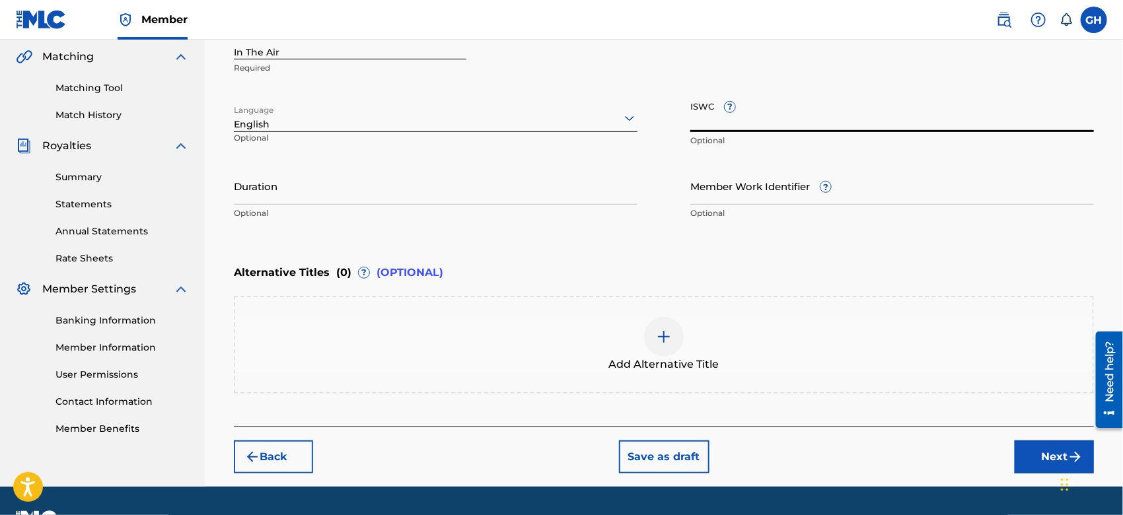
click at [769, 120] on input "ISWC ?" at bounding box center [893, 113] width 404 height 38
paste input "T-332.671.012-3"
type input "T-332.671.012-3"
click at [1039, 460] on button "Next" at bounding box center [1054, 457] width 79 height 33
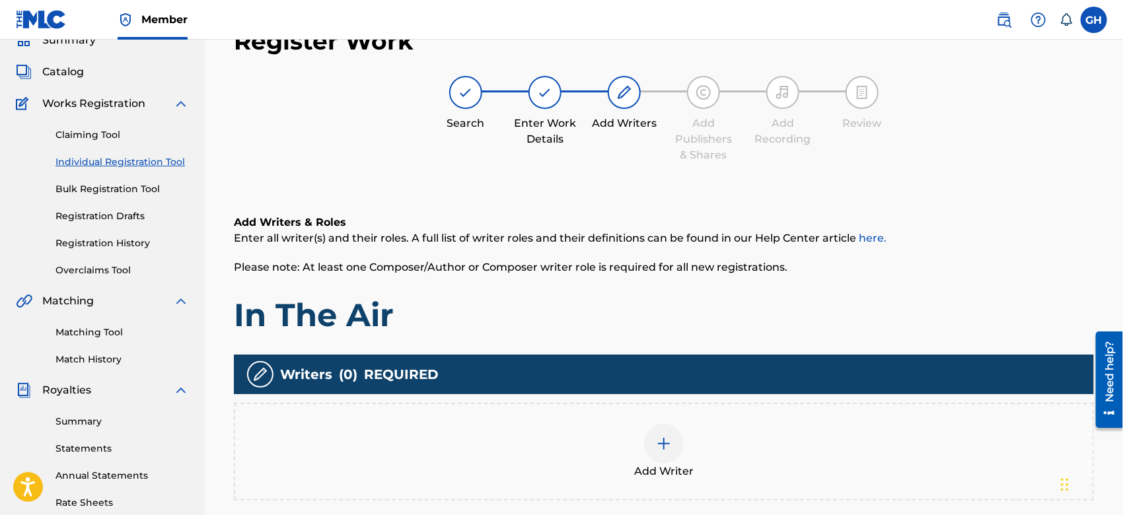
scroll to position [59, 0]
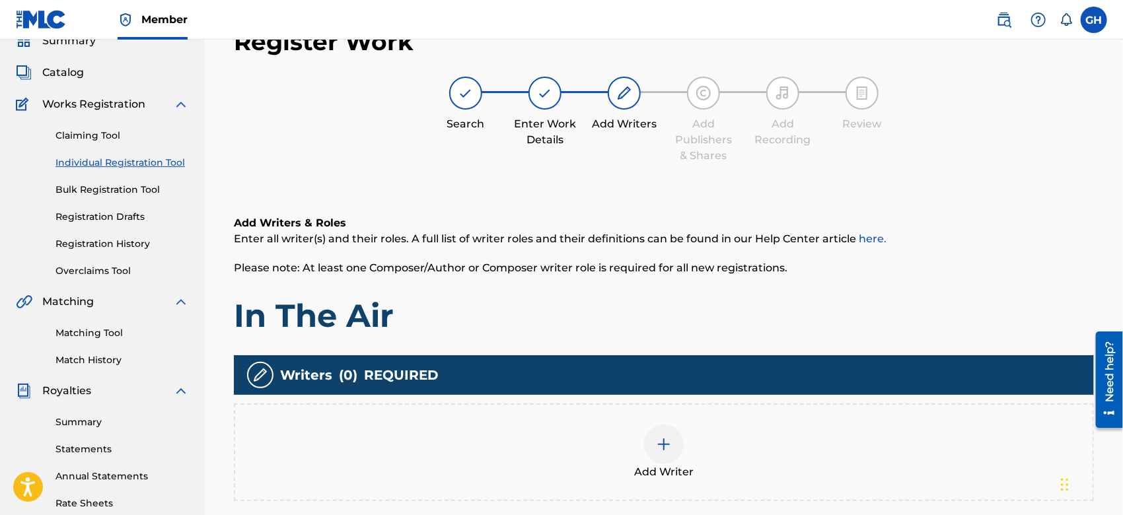
click at [667, 441] on img at bounding box center [664, 445] width 16 height 16
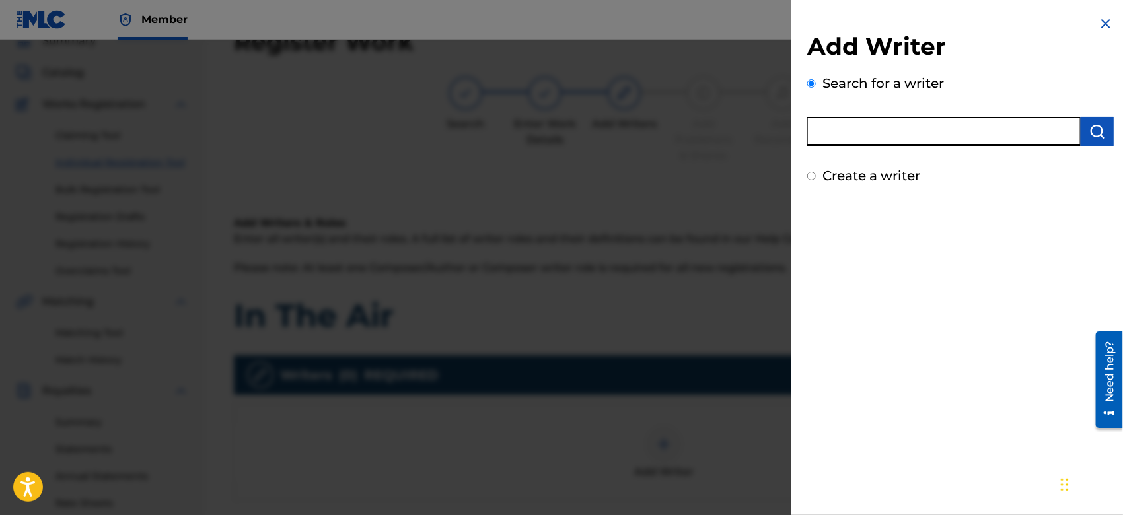
click at [867, 128] on input "text" at bounding box center [945, 131] width 274 height 29
type input "octwone"
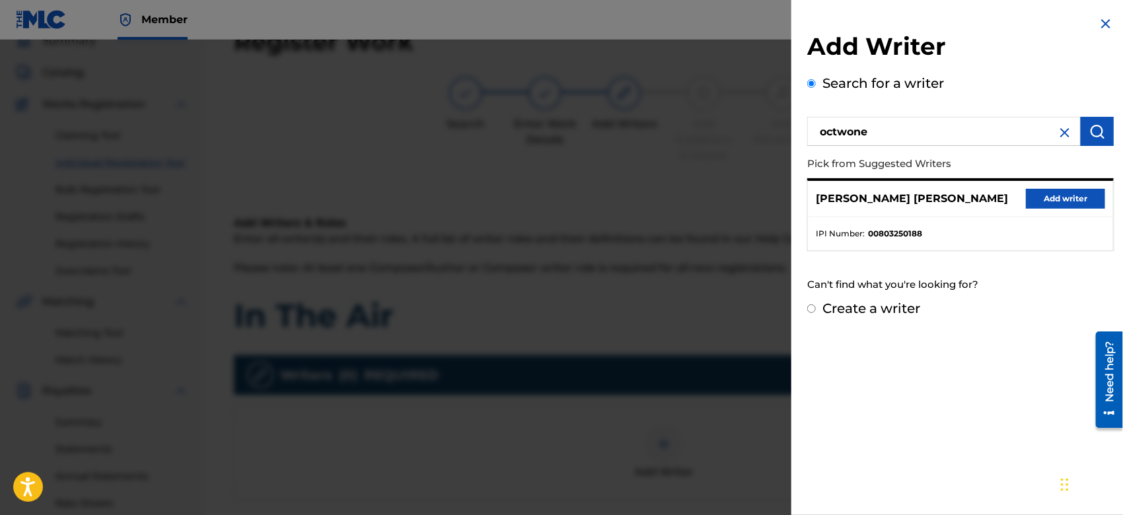
click at [1040, 192] on button "Add writer" at bounding box center [1065, 199] width 79 height 20
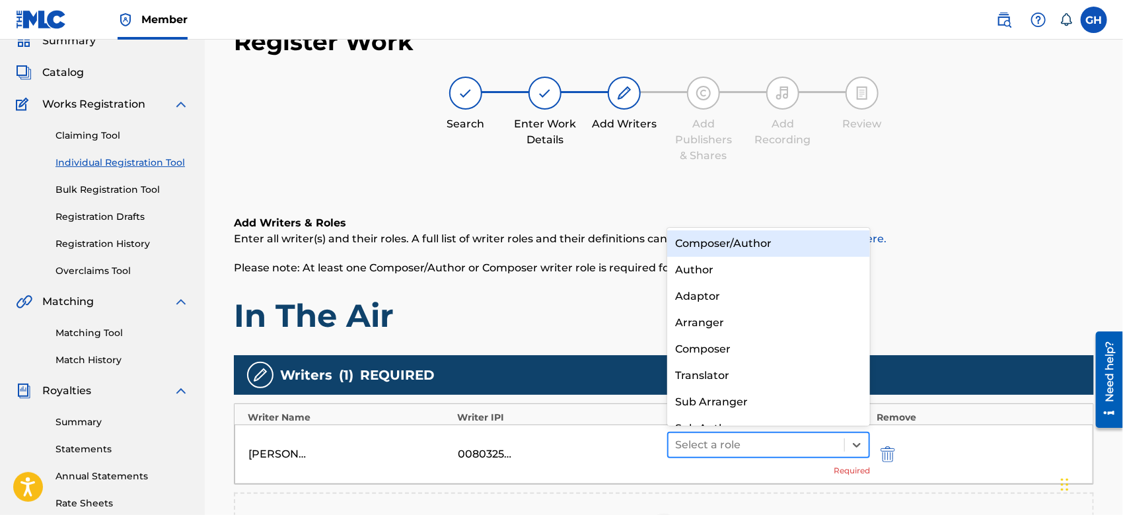
click at [747, 441] on div at bounding box center [756, 445] width 163 height 19
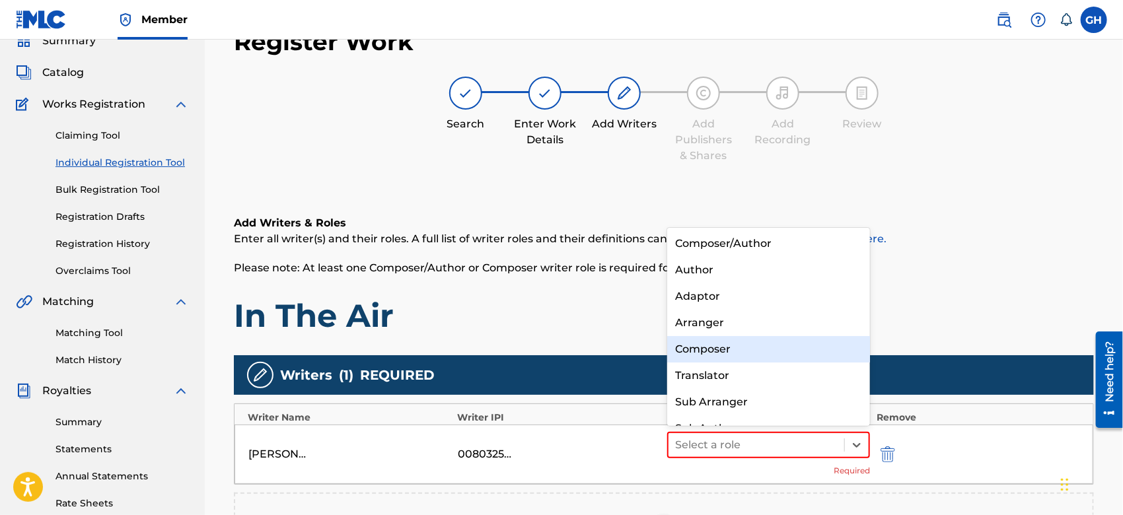
click at [750, 350] on div "Composer" at bounding box center [768, 349] width 203 height 26
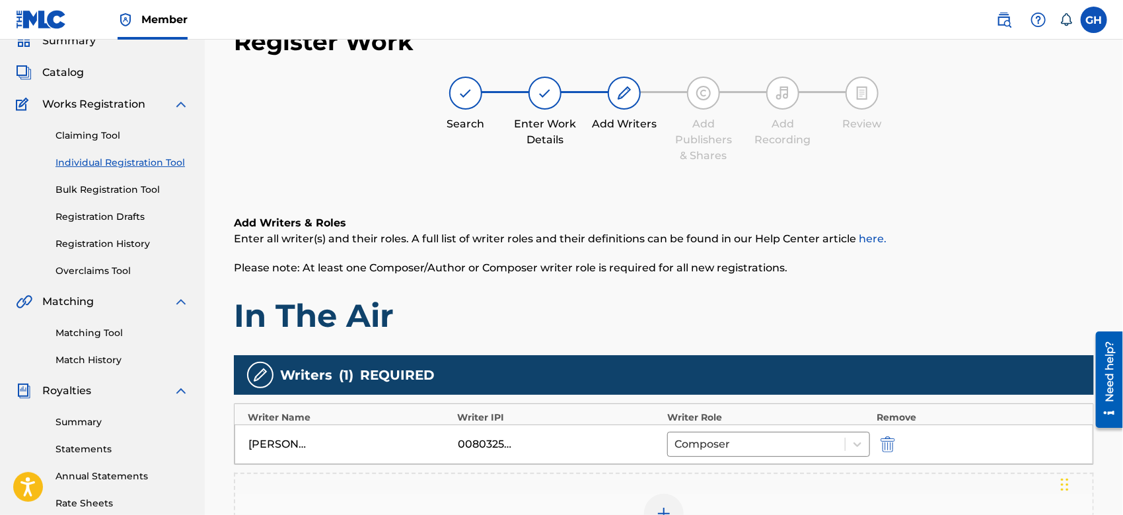
scroll to position [303, 0]
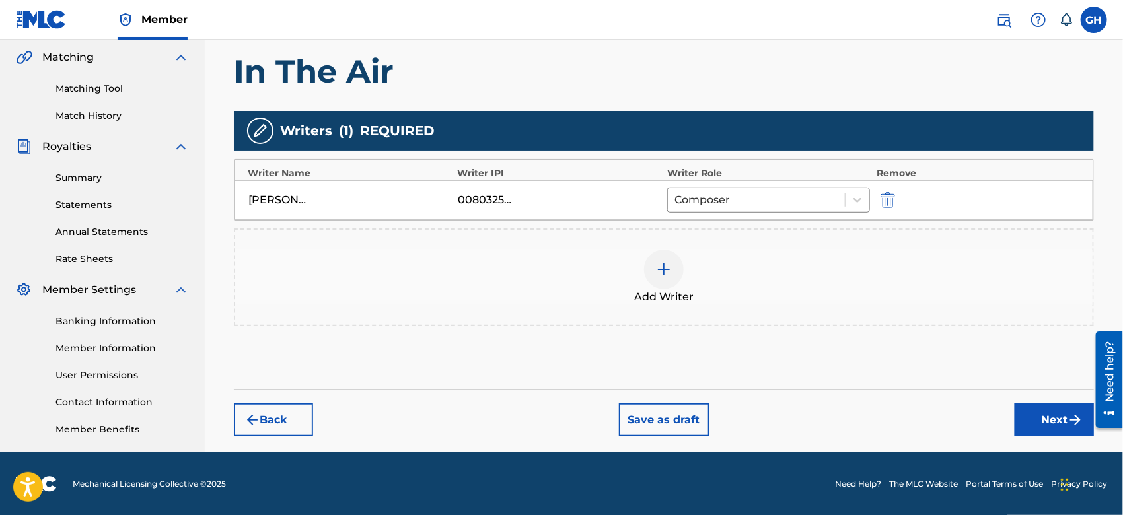
click at [1045, 415] on button "Next" at bounding box center [1054, 420] width 79 height 33
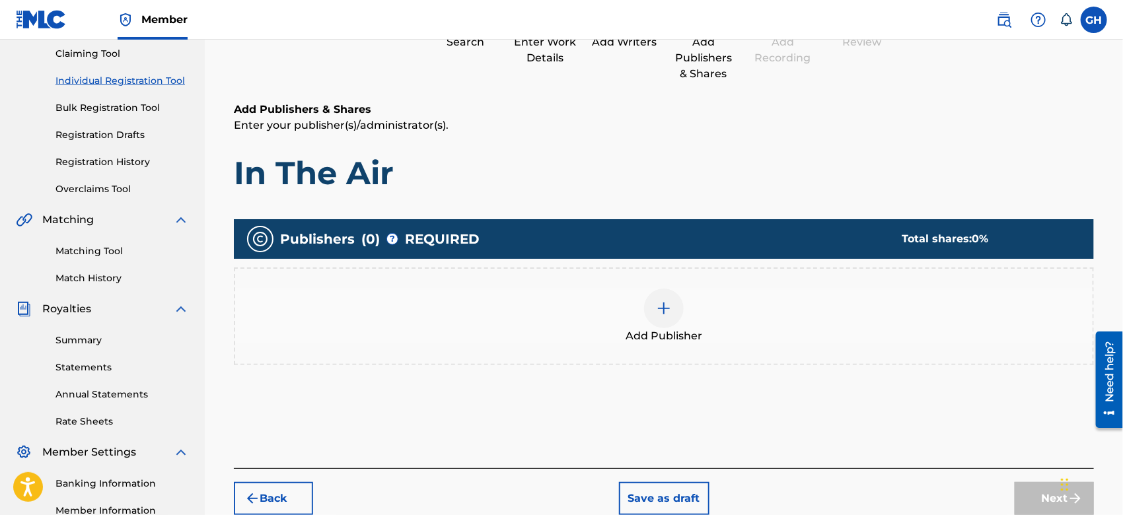
scroll to position [59, 0]
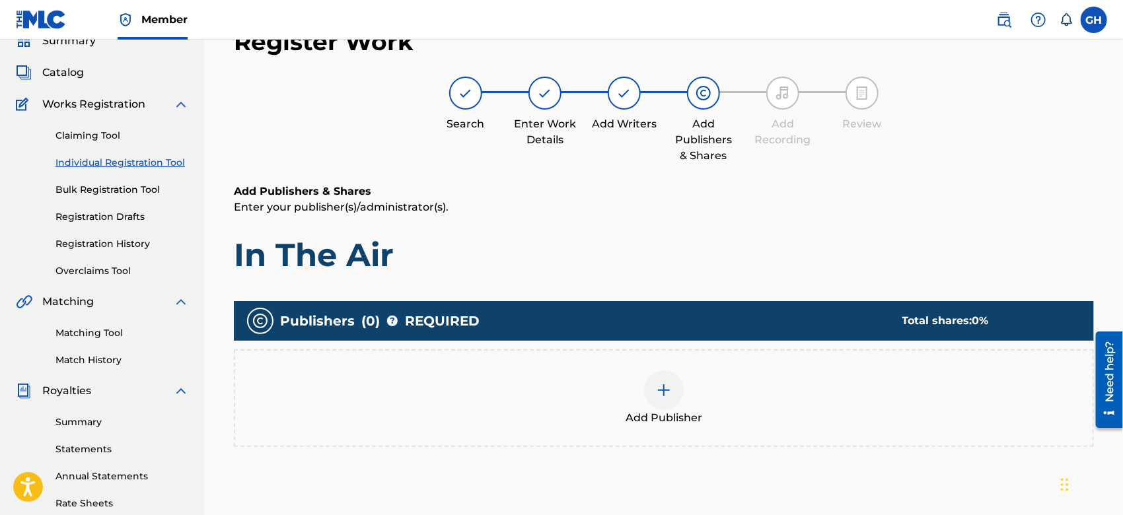
click at [668, 390] on img at bounding box center [664, 391] width 16 height 16
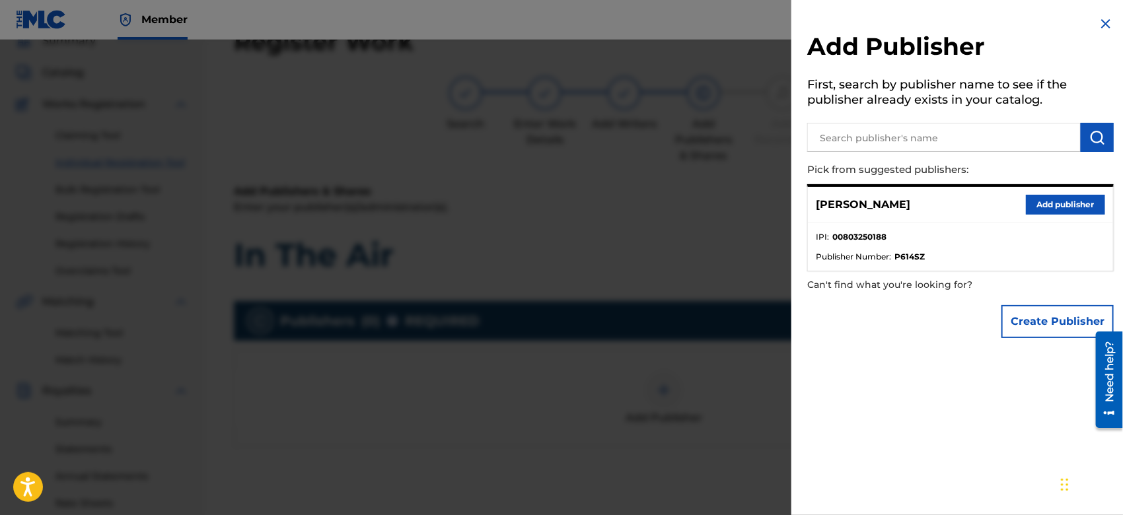
click at [1007, 325] on button "Create Publisher" at bounding box center [1058, 321] width 112 height 33
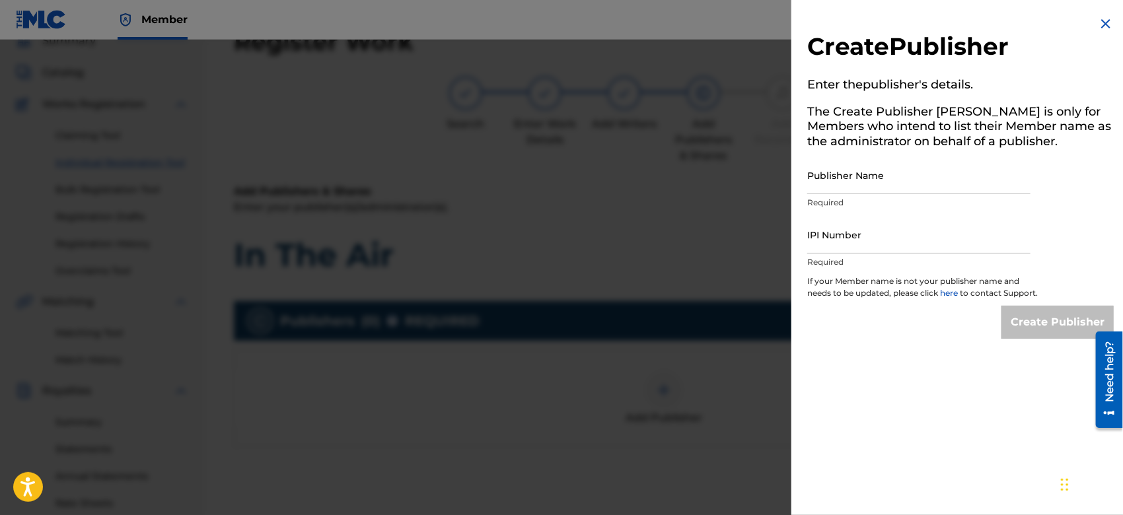
click at [832, 188] on input "Publisher Name" at bounding box center [919, 176] width 223 height 38
type input "TUNECORE DIGITAL MUSIC"
click at [878, 246] on input "IPI Number" at bounding box center [919, 235] width 223 height 38
type input "00642005099"
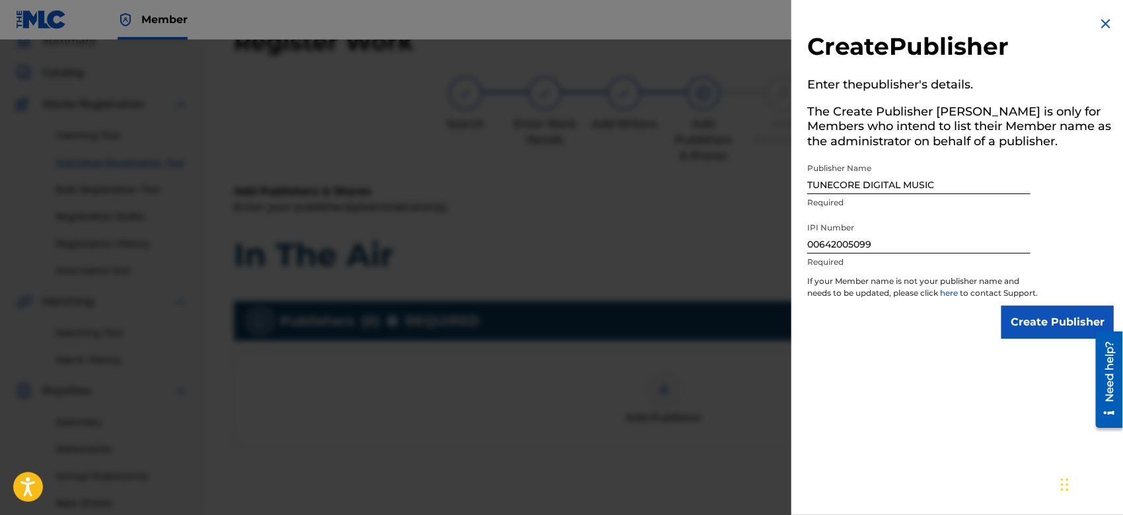
click at [1010, 319] on input "Create Publisher" at bounding box center [1058, 322] width 112 height 33
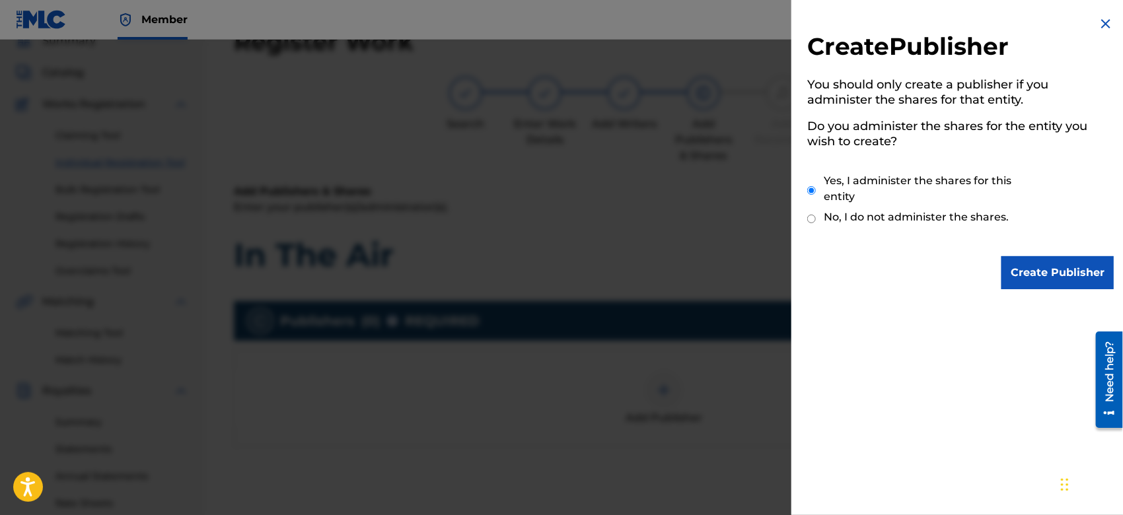
drag, startPoint x: 1015, startPoint y: 255, endPoint x: 1015, endPoint y: 264, distance: 8.6
click at [1015, 264] on div "Create Publisher You should only create a publisher if you administer the share…" at bounding box center [961, 152] width 338 height 305
click at [1015, 264] on input "Create Publisher" at bounding box center [1058, 272] width 112 height 33
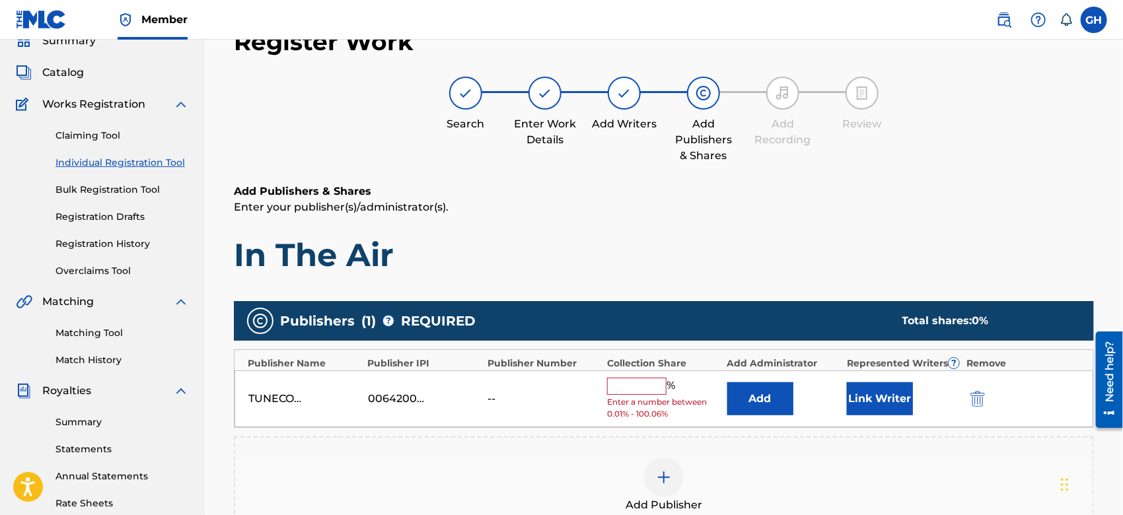
click at [652, 383] on input "text" at bounding box center [636, 386] width 59 height 17
type input "100"
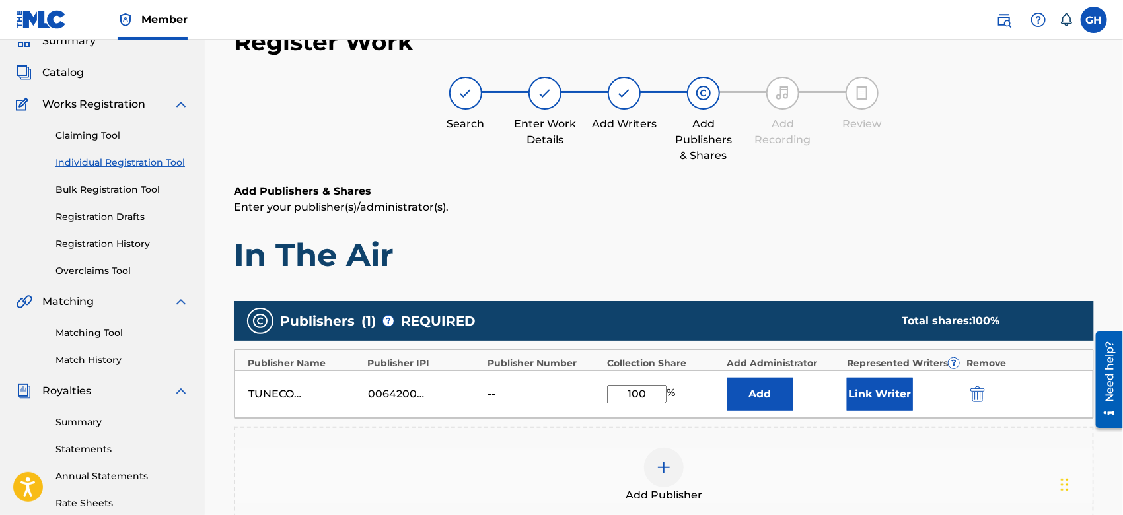
click at [863, 398] on button "Link Writer" at bounding box center [880, 394] width 66 height 33
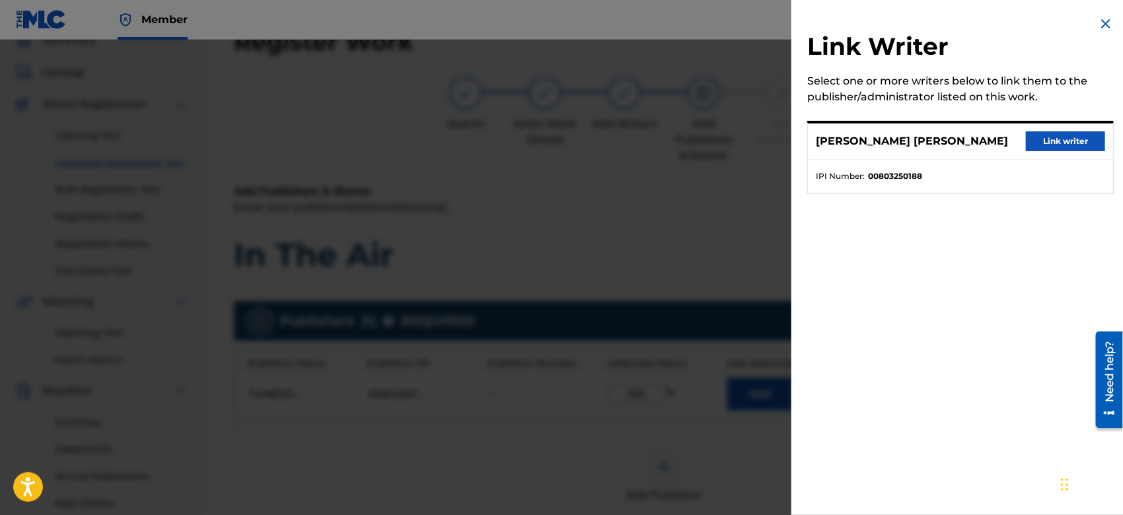
click at [1036, 138] on button "Link writer" at bounding box center [1065, 142] width 79 height 20
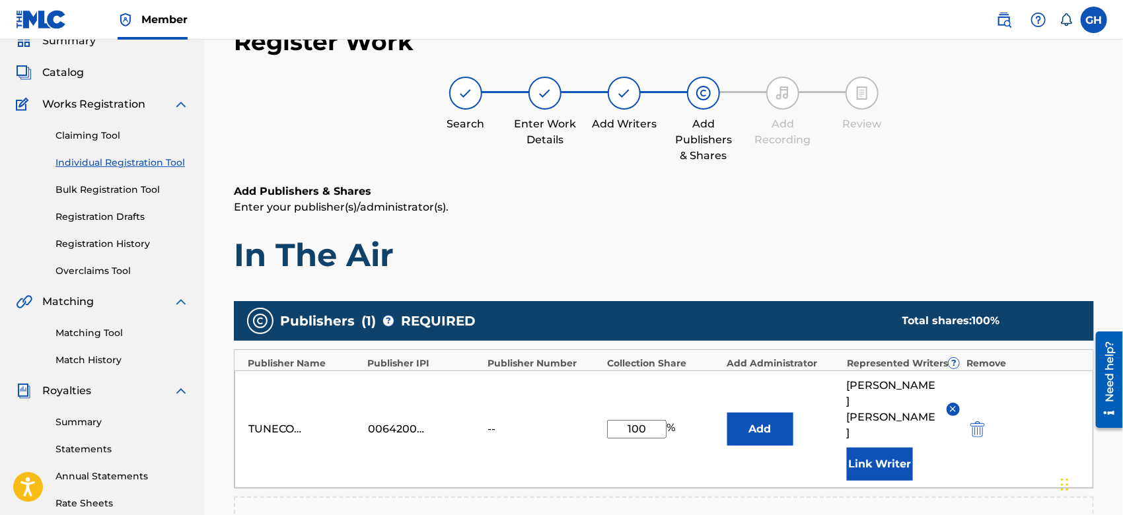
scroll to position [348, 0]
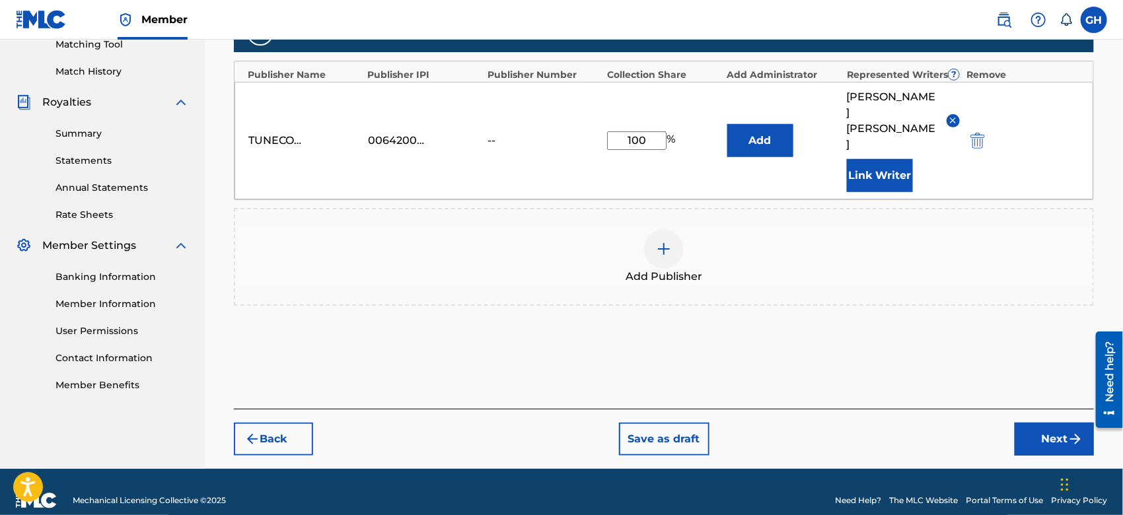
click at [1037, 423] on button "Next" at bounding box center [1054, 439] width 79 height 33
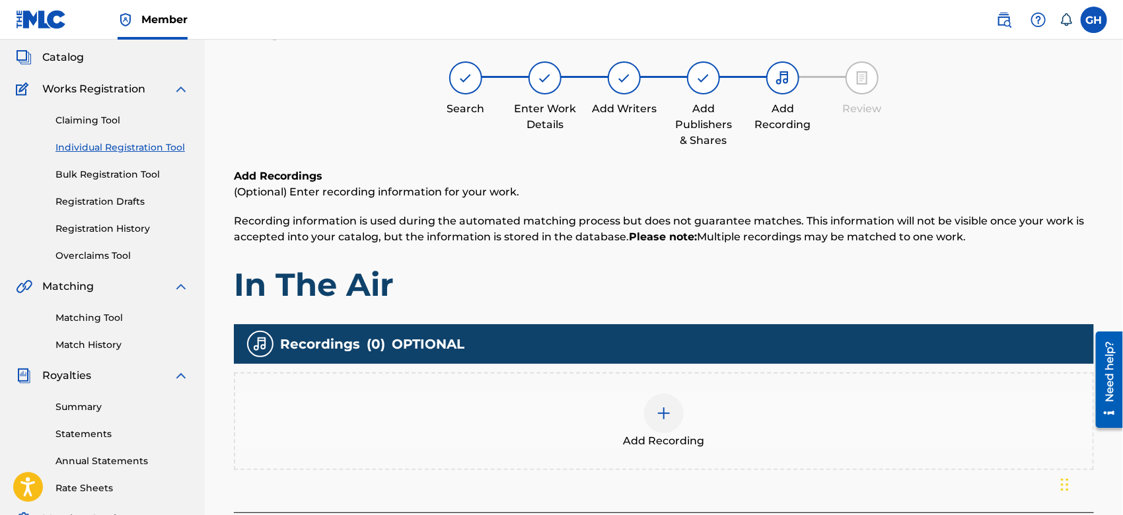
scroll to position [59, 0]
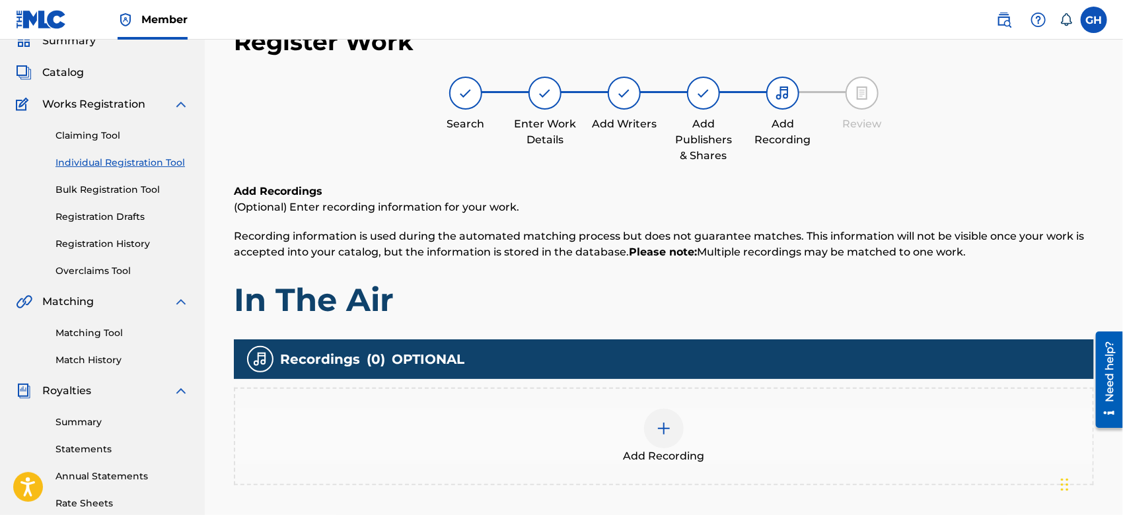
click at [661, 422] on img at bounding box center [664, 429] width 16 height 16
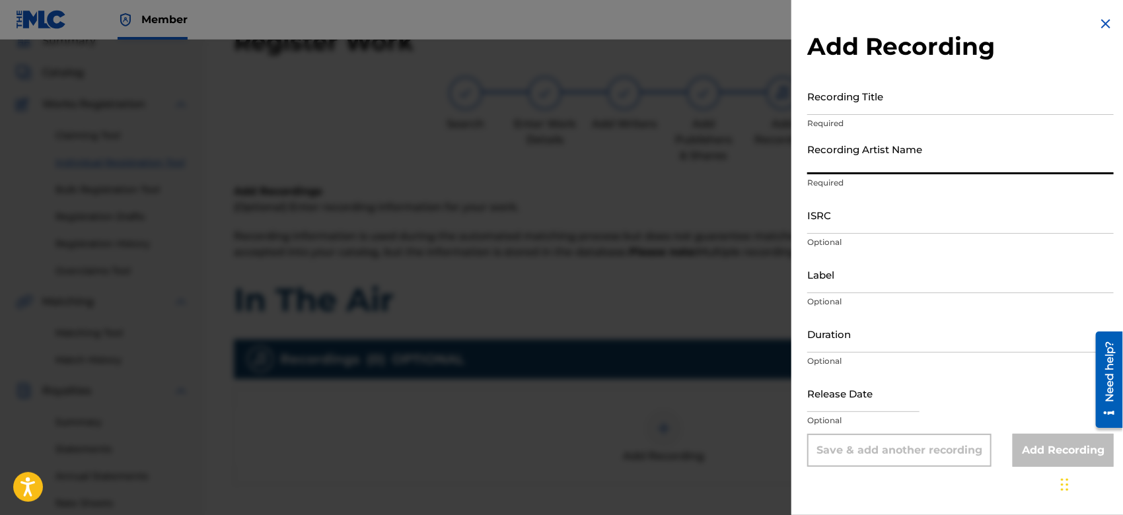
click at [876, 161] on input "Recording Artist Name" at bounding box center [961, 156] width 307 height 38
type input "Gamma FEB"
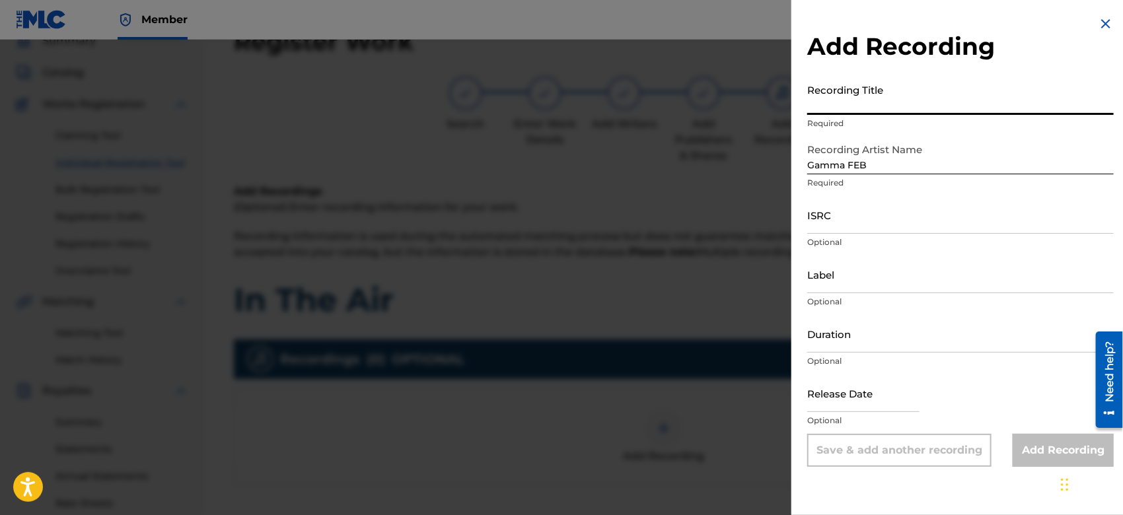
click at [851, 102] on input "Recording Title" at bounding box center [961, 96] width 307 height 38
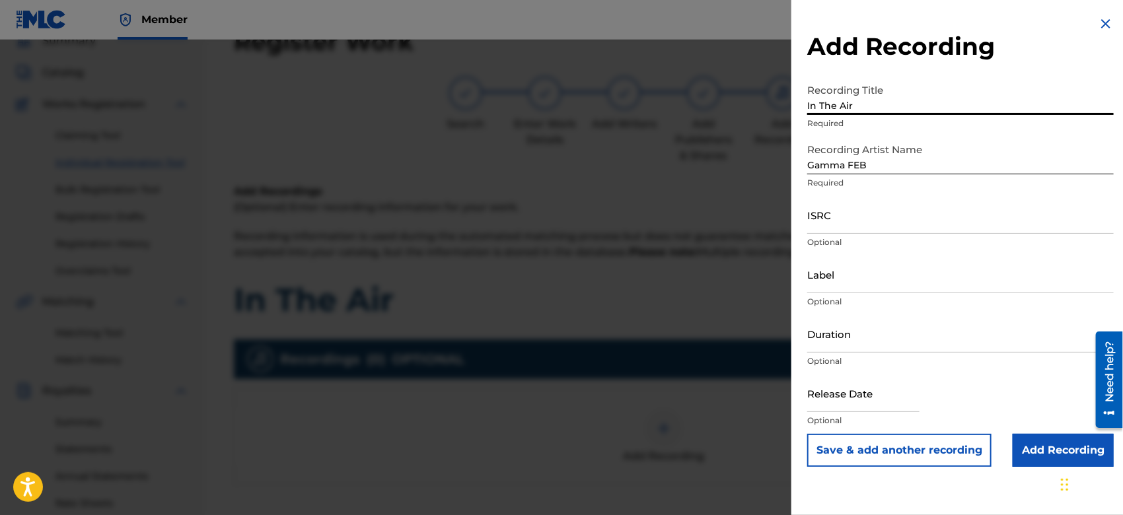
type input "In The Air"
click at [1033, 455] on input "Add Recording" at bounding box center [1063, 450] width 101 height 33
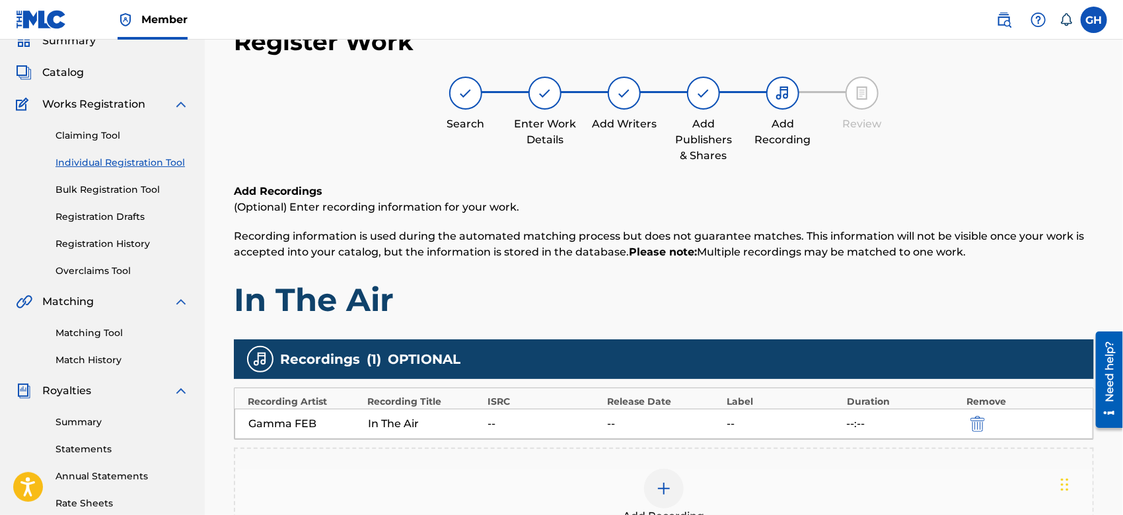
scroll to position [303, 0]
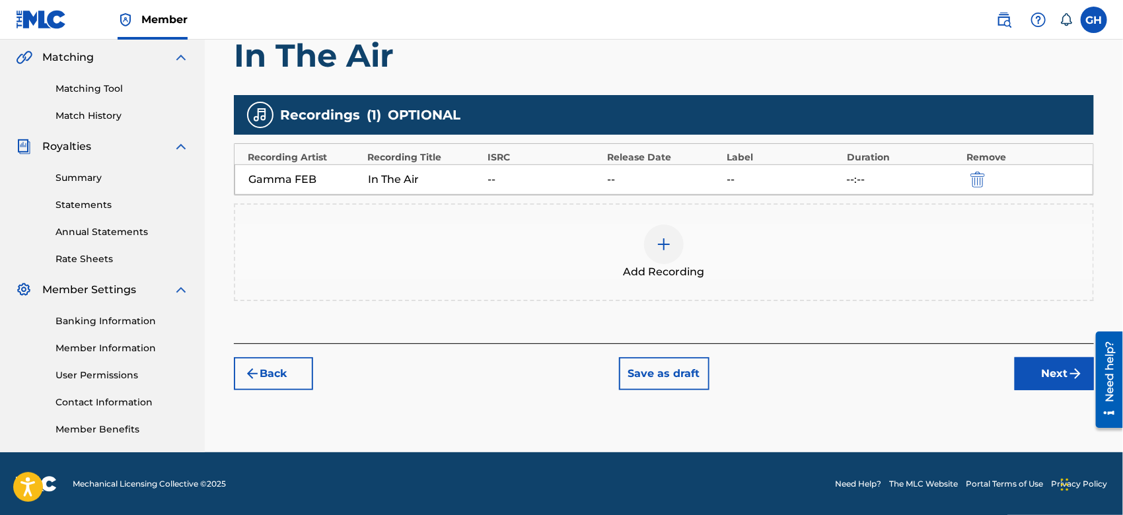
drag, startPoint x: 1013, startPoint y: 369, endPoint x: 1024, endPoint y: 370, distance: 10.6
click at [1024, 370] on div "Back Save as draft Next" at bounding box center [664, 367] width 860 height 47
click at [1024, 370] on button "Next" at bounding box center [1054, 374] width 79 height 33
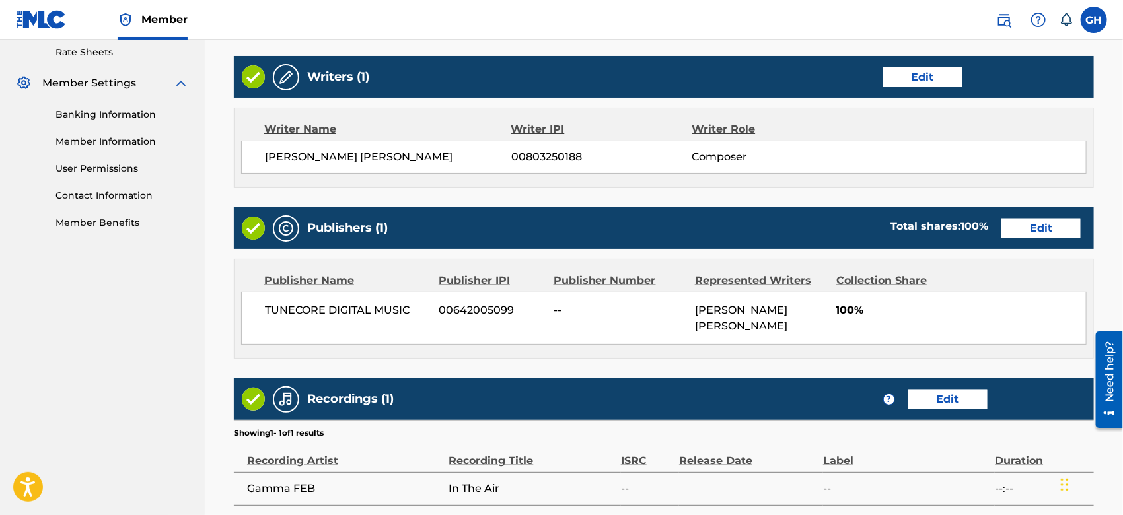
scroll to position [643, 0]
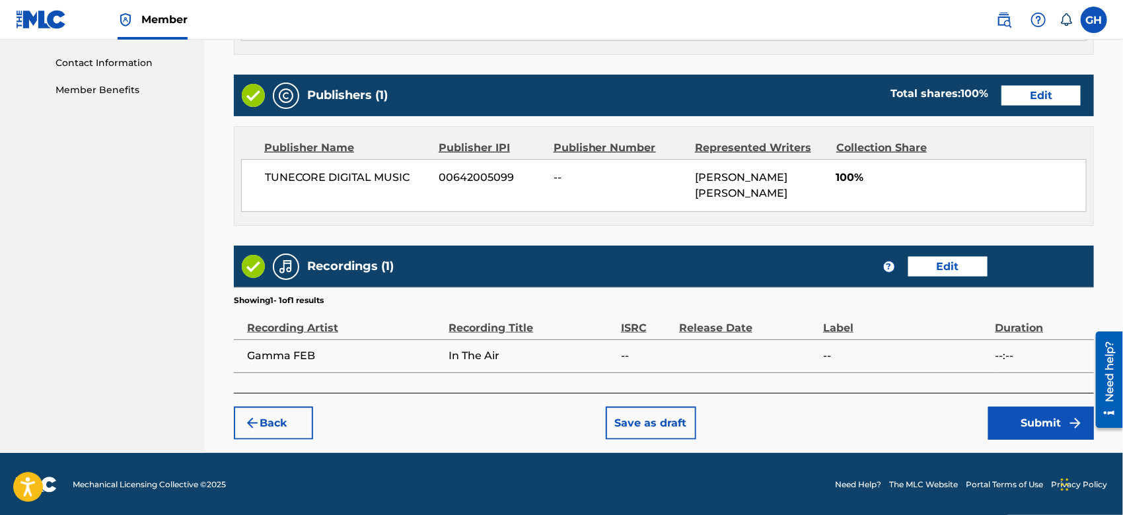
click at [1043, 424] on button "Submit" at bounding box center [1042, 423] width 106 height 33
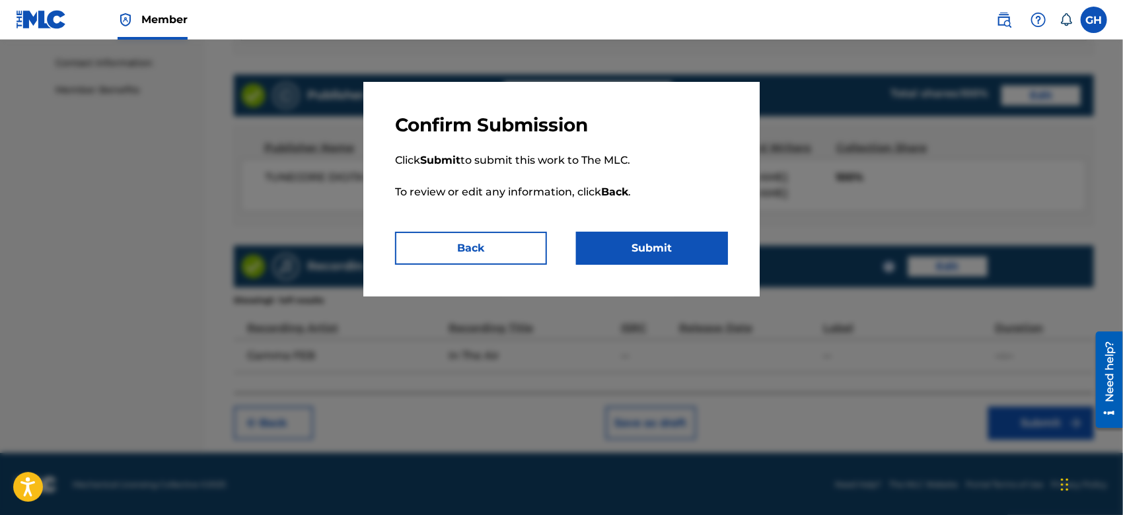
click at [640, 242] on button "Submit" at bounding box center [652, 248] width 152 height 33
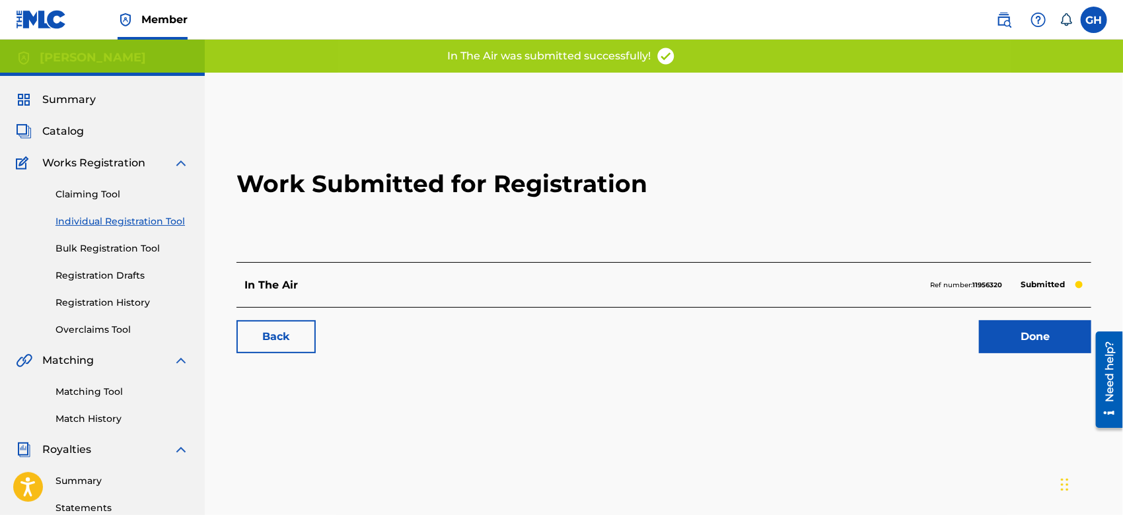
click at [987, 346] on link "Done" at bounding box center [1035, 336] width 112 height 33
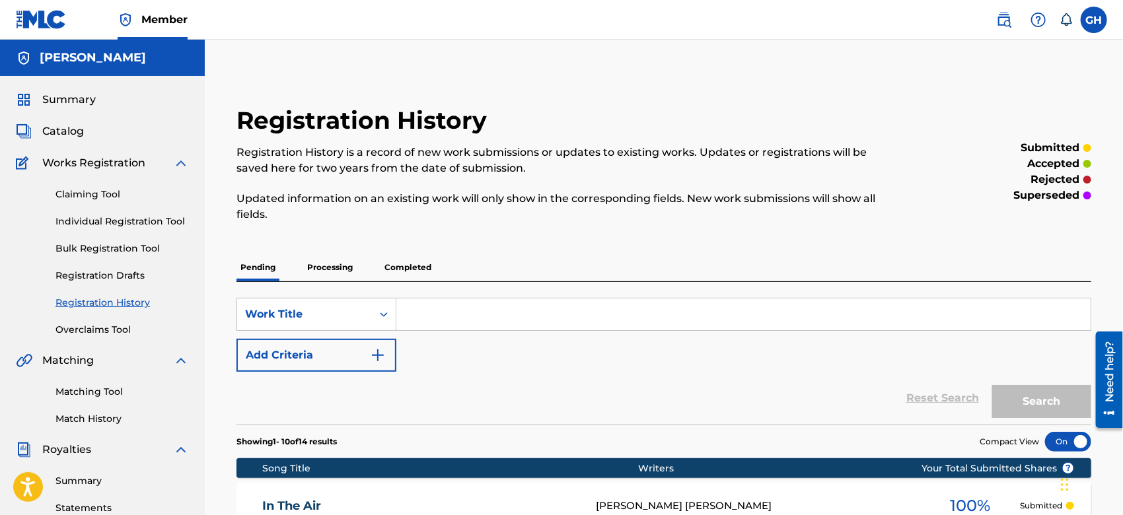
click at [69, 128] on span "Catalog" at bounding box center [63, 132] width 42 height 16
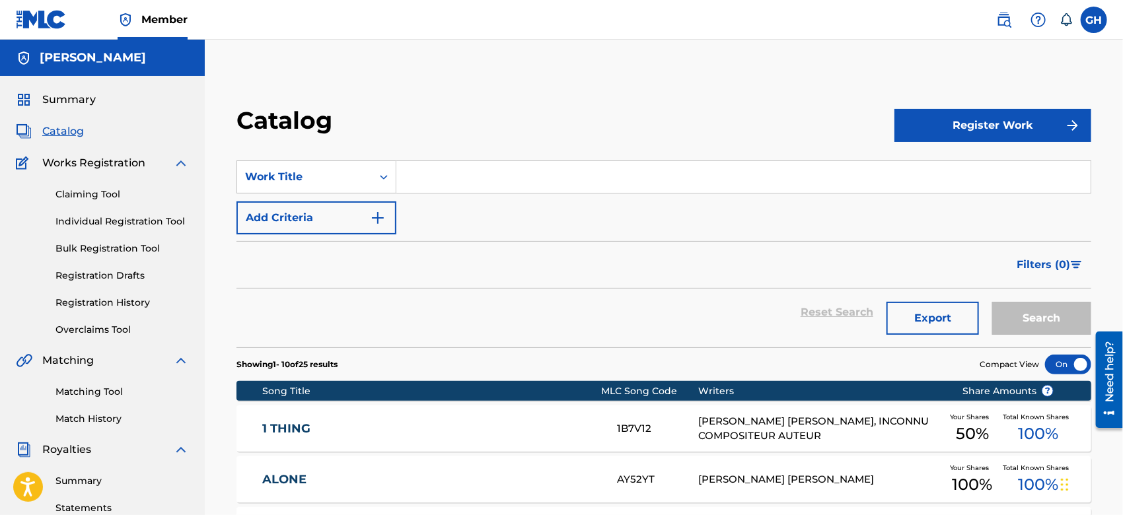
click at [993, 121] on button "Register Work" at bounding box center [993, 125] width 197 height 33
click at [903, 170] on link "Individual" at bounding box center [993, 169] width 197 height 32
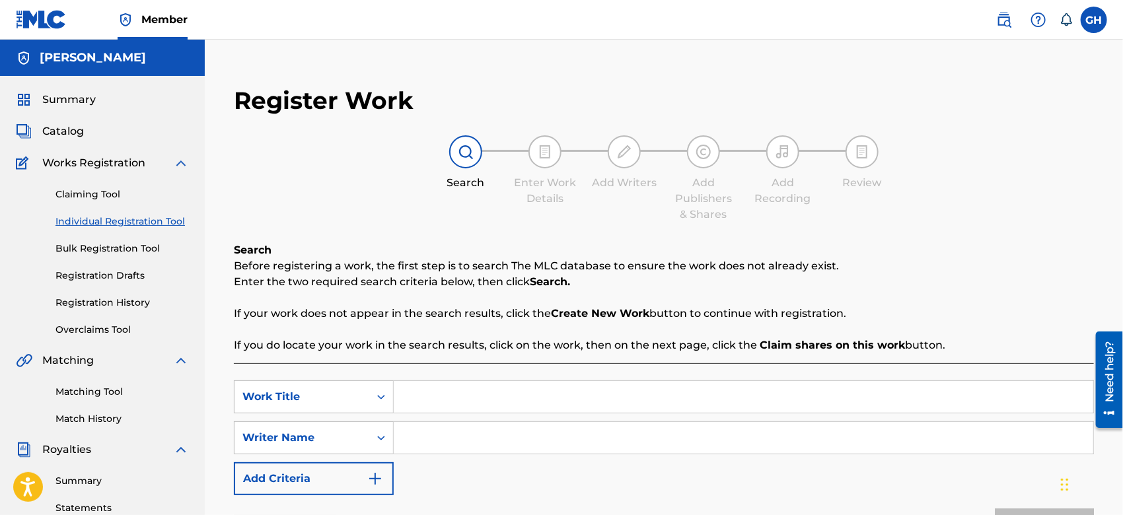
click at [433, 395] on input "Search Form" at bounding box center [744, 397] width 700 height 32
type input "Get Alot"
click at [431, 441] on input "Search Form" at bounding box center [744, 438] width 700 height 32
type input "[PERSON_NAME] Octwone [PERSON_NAME]"
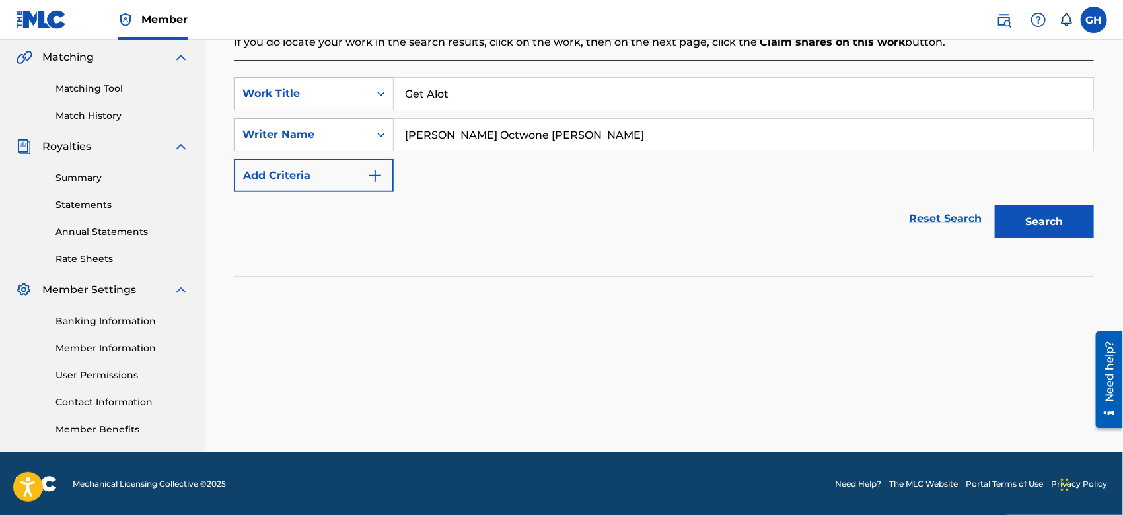
click at [1026, 210] on button "Search" at bounding box center [1044, 222] width 99 height 33
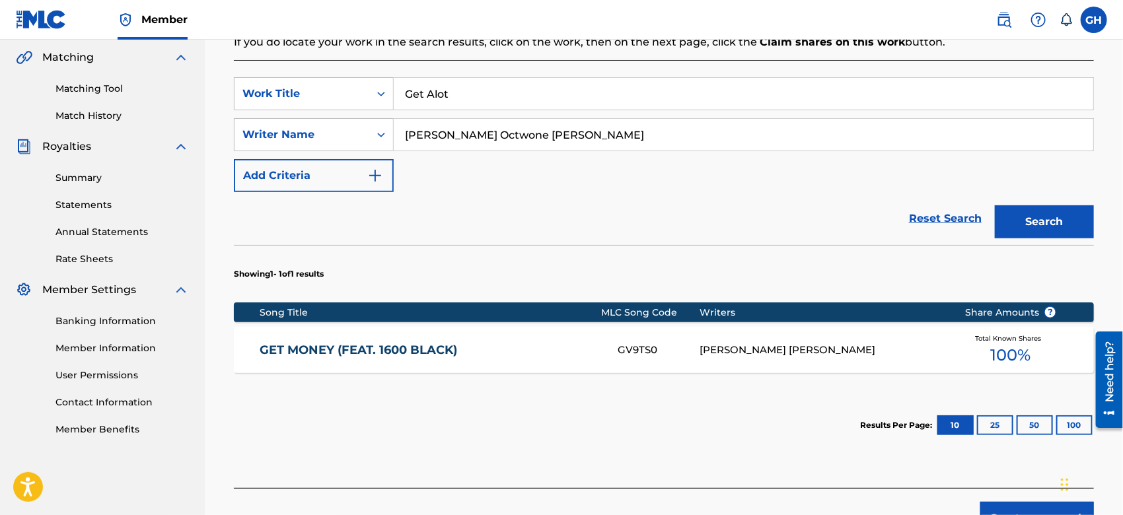
click at [999, 500] on div "Create new work" at bounding box center [664, 511] width 860 height 47
click at [1001, 508] on button "Create new work" at bounding box center [1038, 518] width 114 height 33
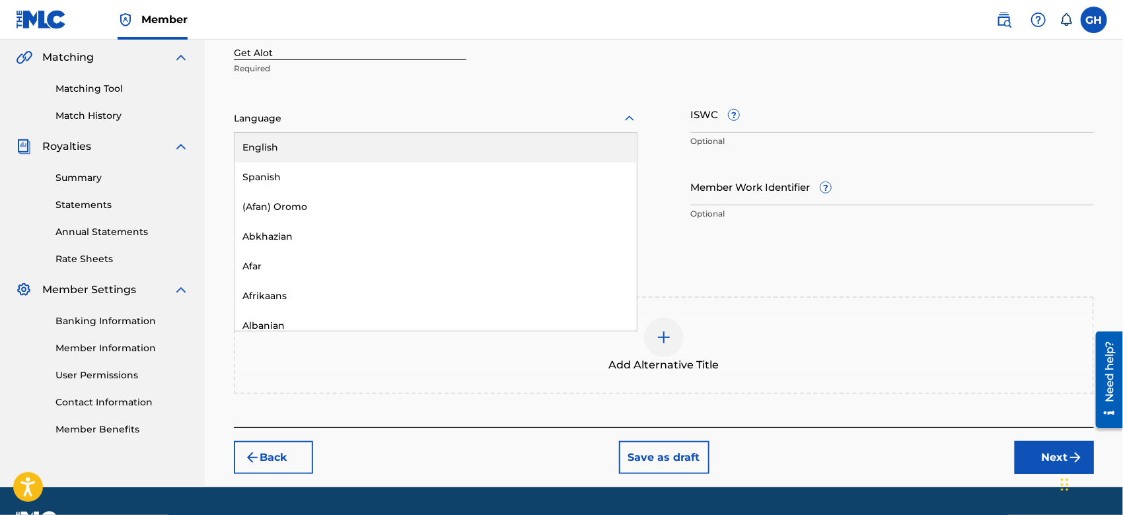
click at [252, 117] on div at bounding box center [436, 118] width 404 height 17
click at [264, 140] on div "English" at bounding box center [436, 148] width 402 height 30
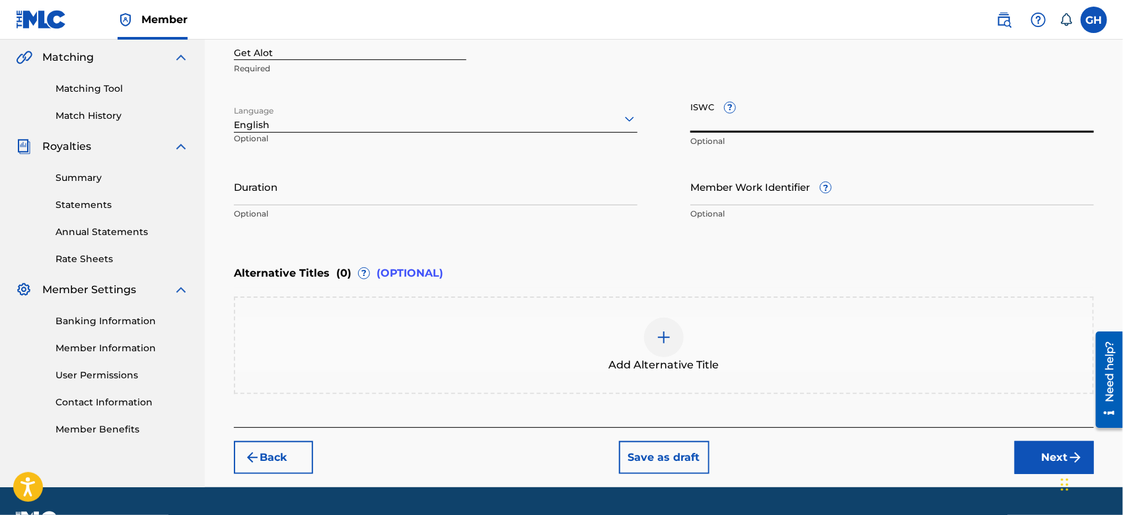
click at [708, 126] on input "ISWC ?" at bounding box center [893, 114] width 404 height 38
paste input "T-332.671.005-4"
type input "T-332.671.005-4"
click at [1045, 457] on button "Next" at bounding box center [1054, 457] width 79 height 33
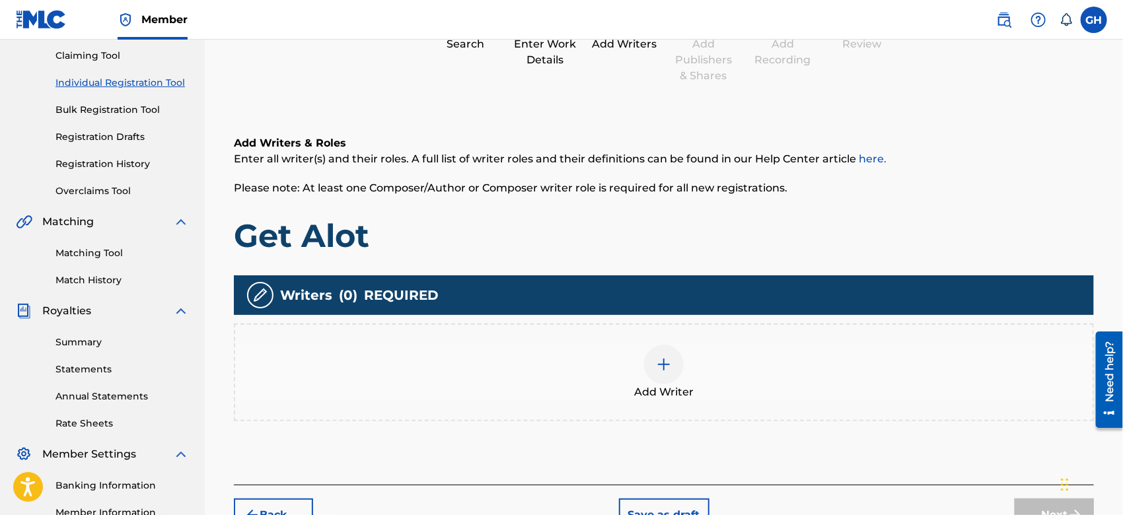
scroll to position [59, 0]
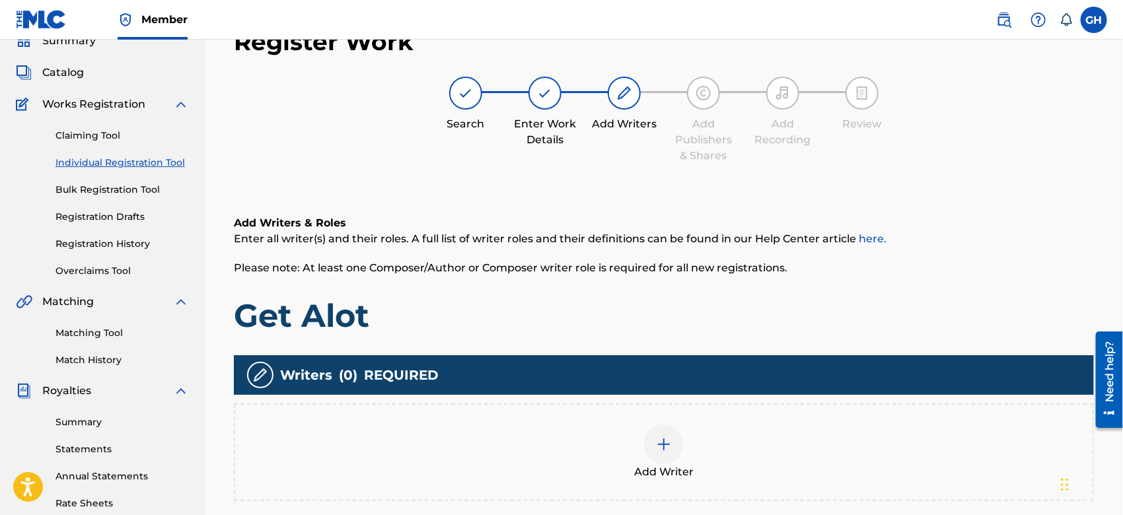
click at [662, 442] on img at bounding box center [664, 445] width 16 height 16
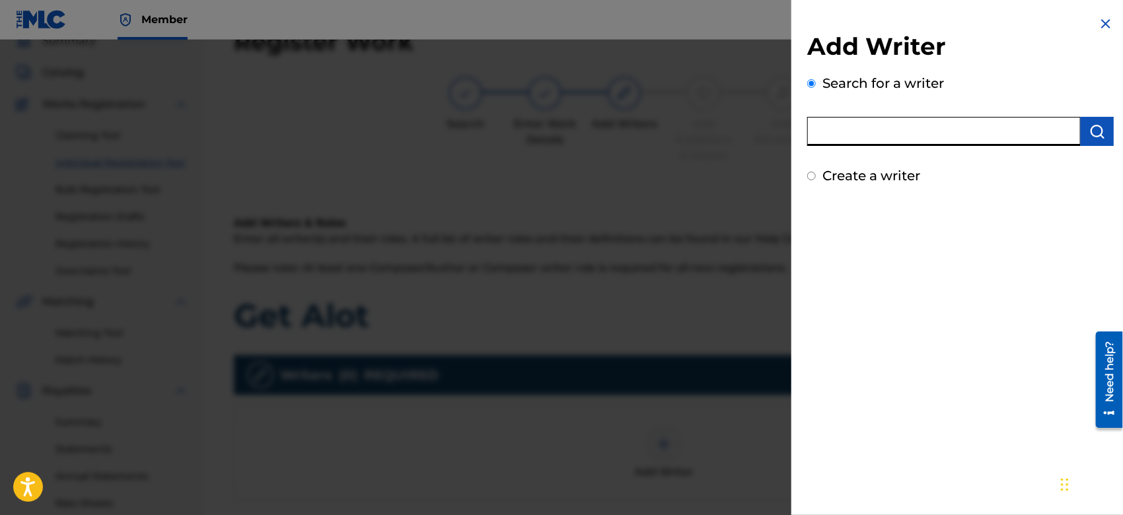
click at [862, 135] on input "text" at bounding box center [945, 131] width 274 height 29
type input "octwone"
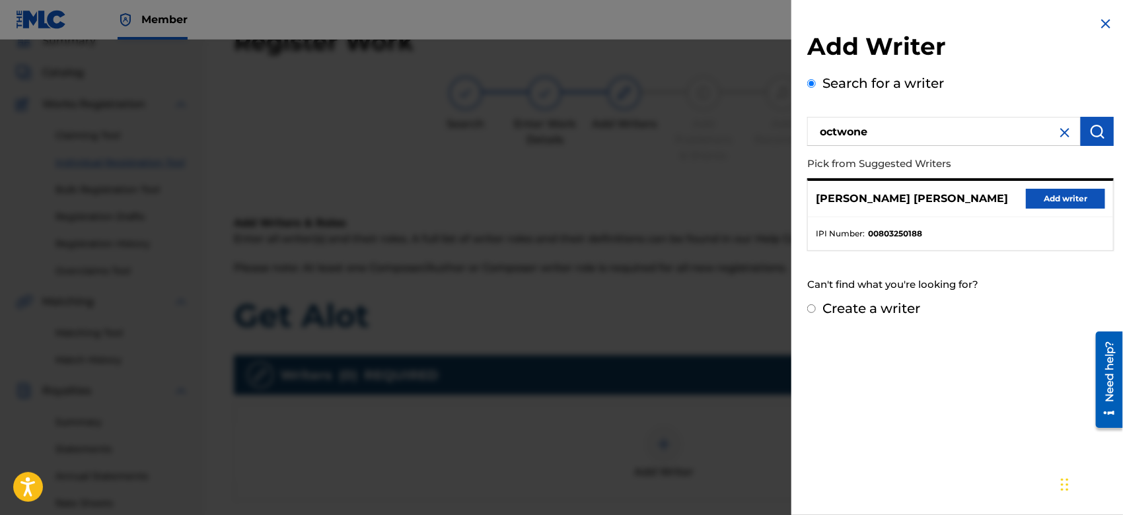
click at [1034, 196] on button "Add writer" at bounding box center [1065, 199] width 79 height 20
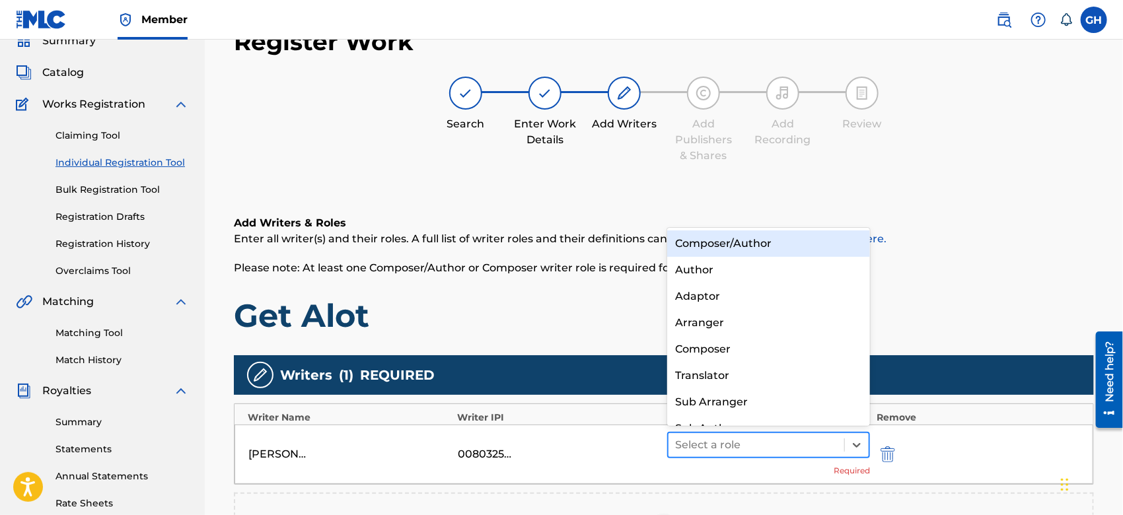
click at [794, 443] on div at bounding box center [756, 445] width 163 height 19
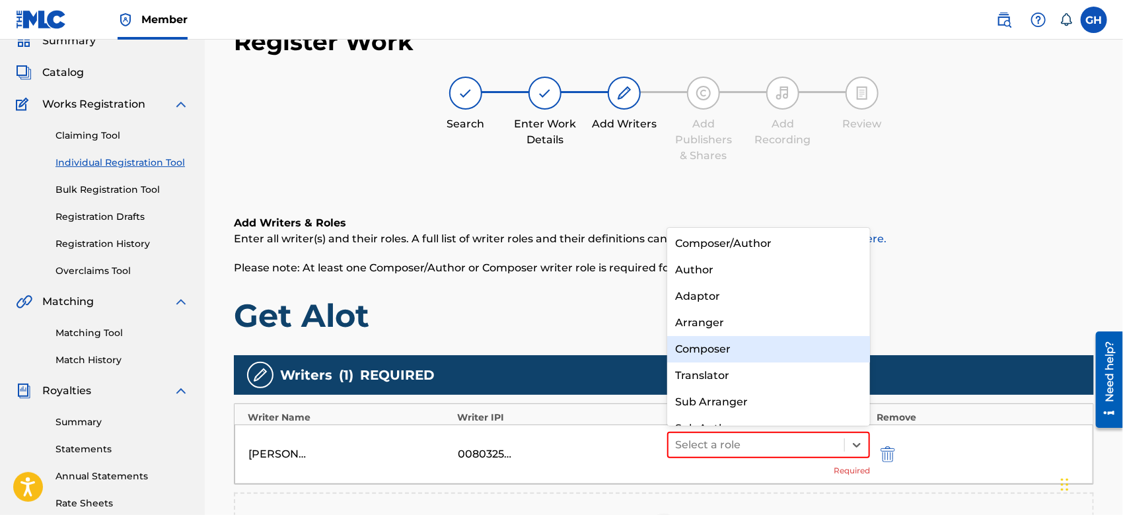
click at [771, 338] on div "Composer" at bounding box center [768, 349] width 203 height 26
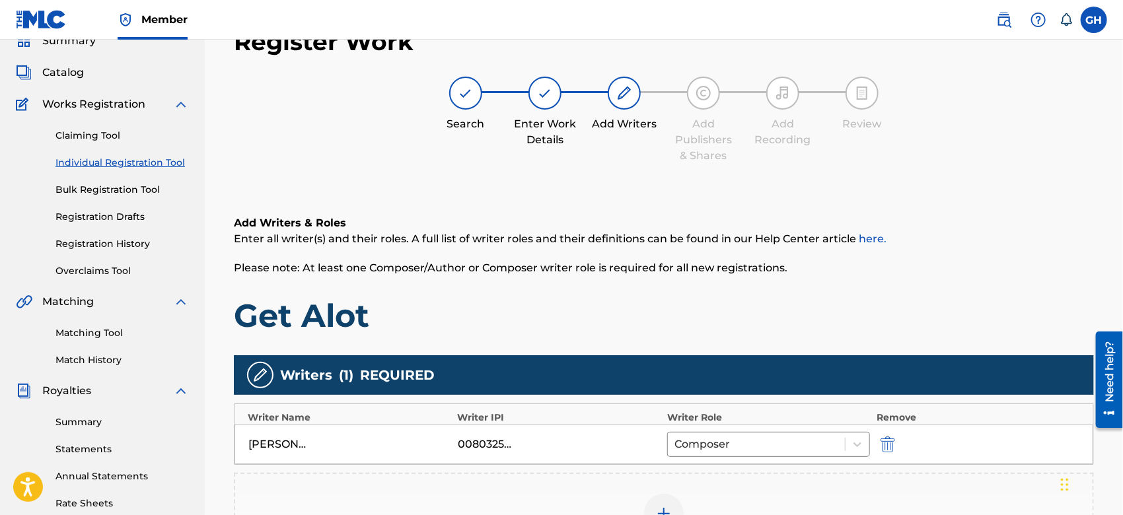
scroll to position [303, 0]
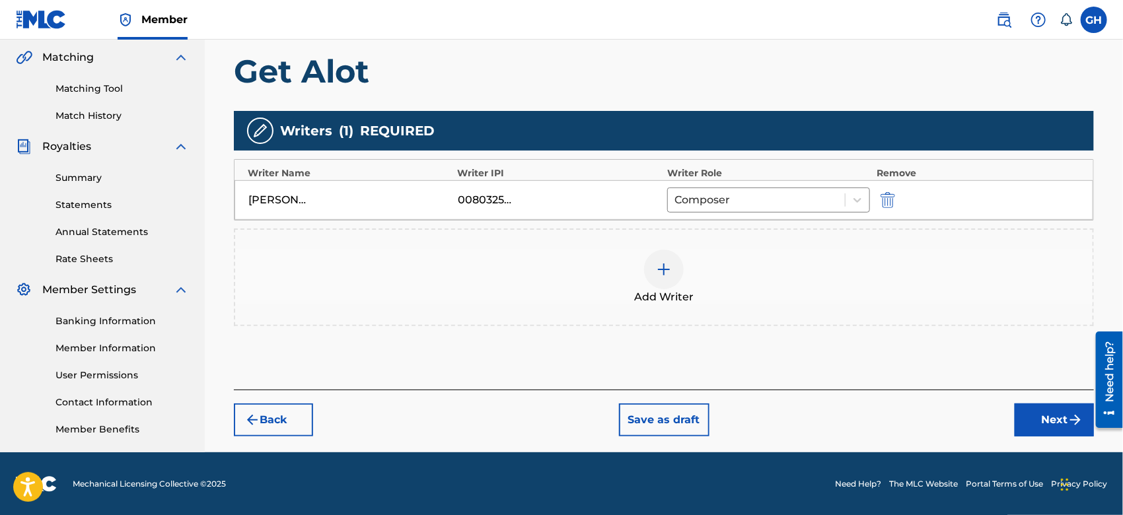
click at [1049, 422] on button "Next" at bounding box center [1054, 420] width 79 height 33
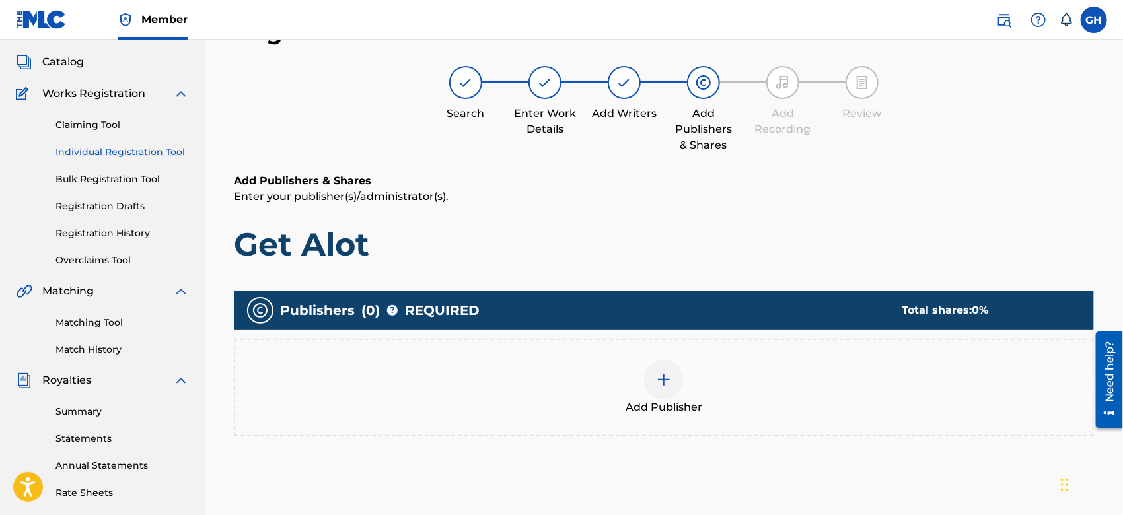
scroll to position [59, 0]
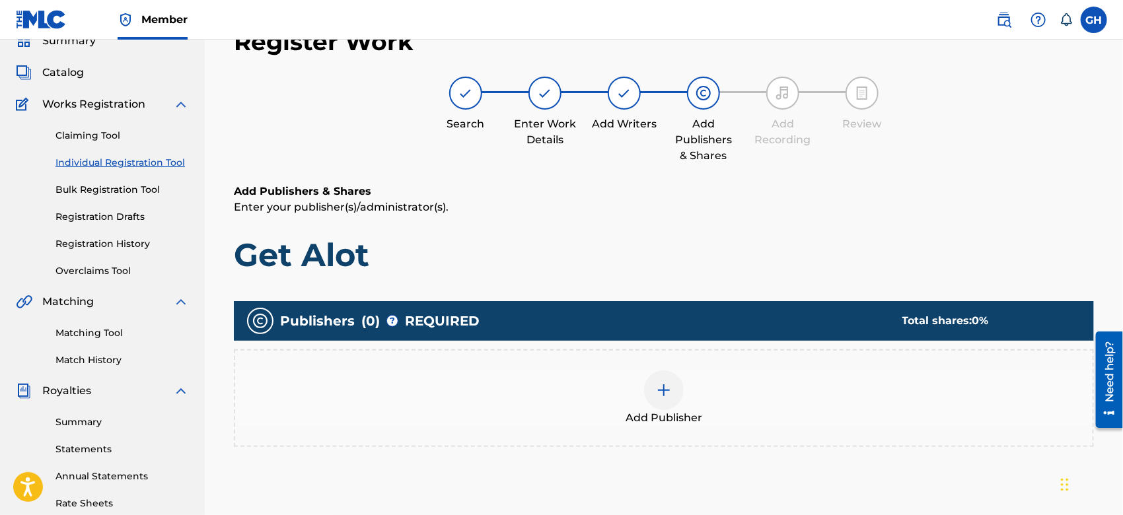
click at [666, 383] on img at bounding box center [664, 391] width 16 height 16
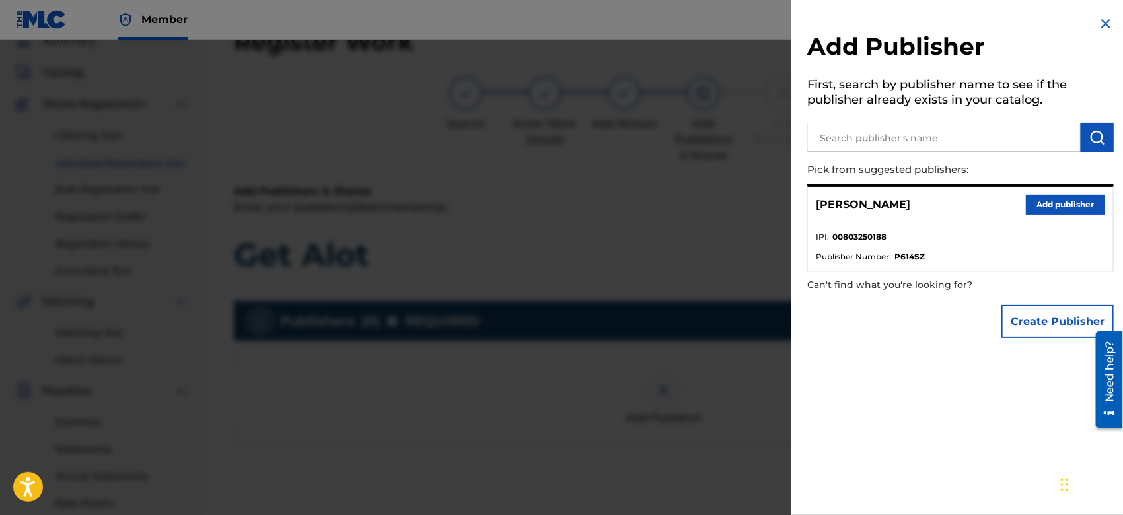
click at [1023, 308] on button "Create Publisher" at bounding box center [1058, 321] width 112 height 33
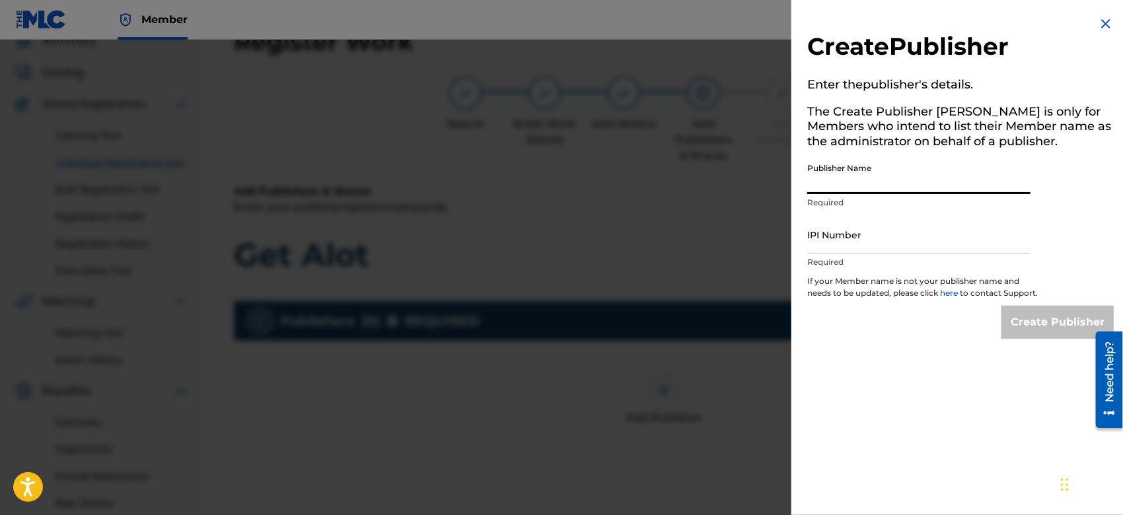
click at [830, 186] on input "Publisher Name" at bounding box center [919, 176] width 223 height 38
type input "TUNECORE DIGITAL MUSIC"
click at [885, 239] on input "IPI Number" at bounding box center [919, 235] width 223 height 38
type input "00642005099"
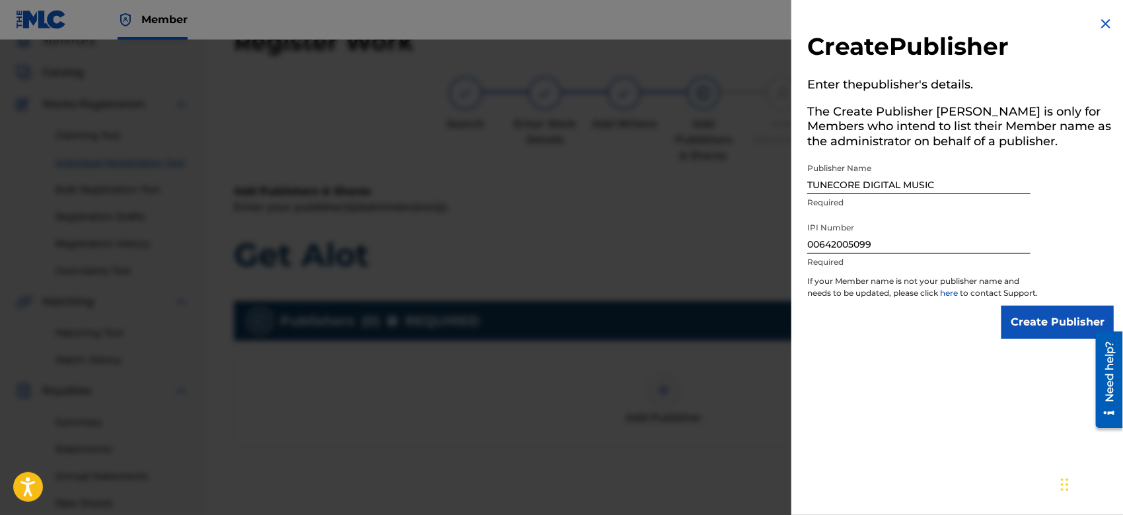
click at [1017, 324] on input "Create Publisher" at bounding box center [1058, 322] width 112 height 33
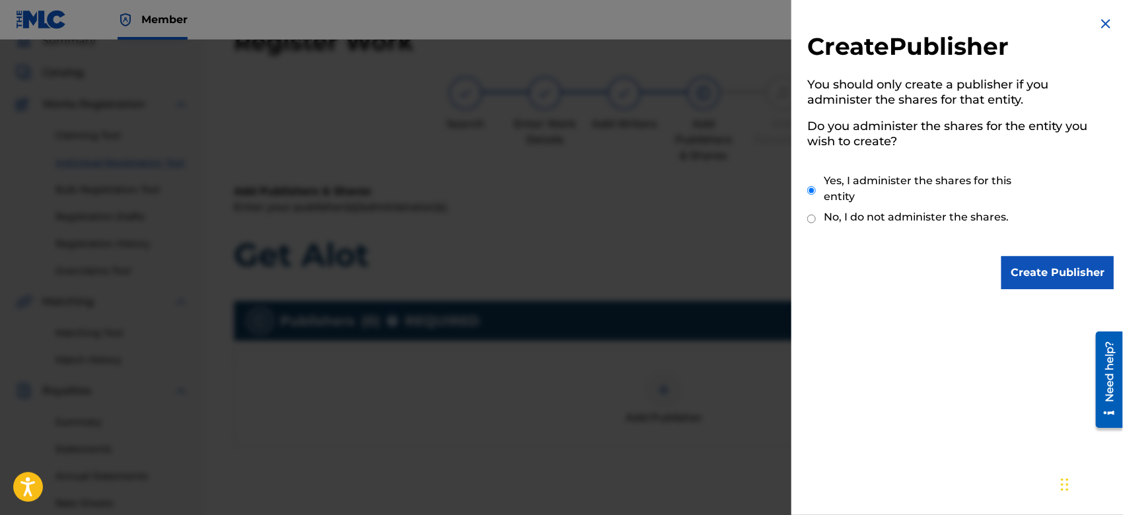
click at [1036, 262] on input "Create Publisher" at bounding box center [1058, 272] width 112 height 33
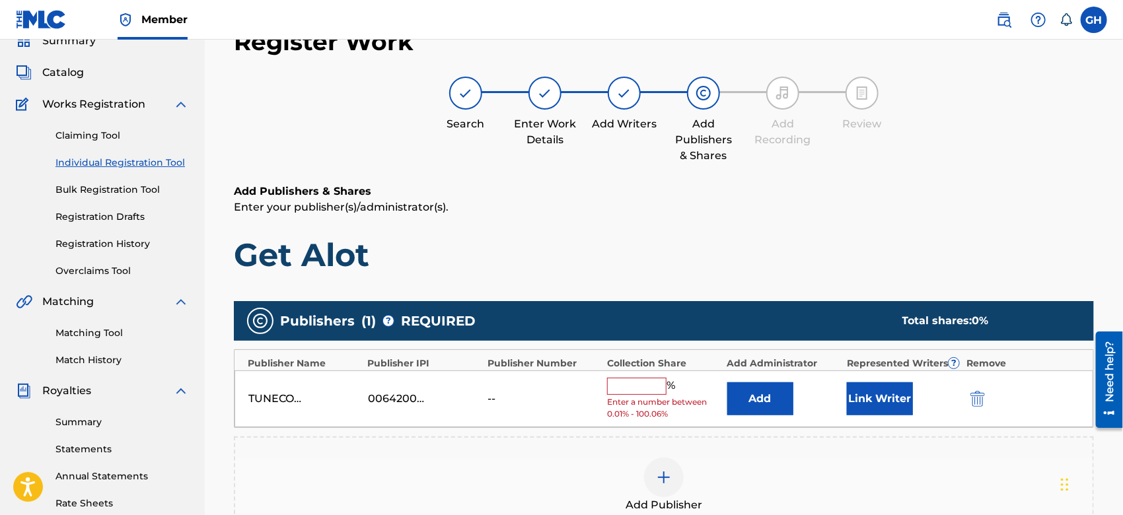
click at [648, 383] on input "text" at bounding box center [636, 386] width 59 height 17
type input "100"
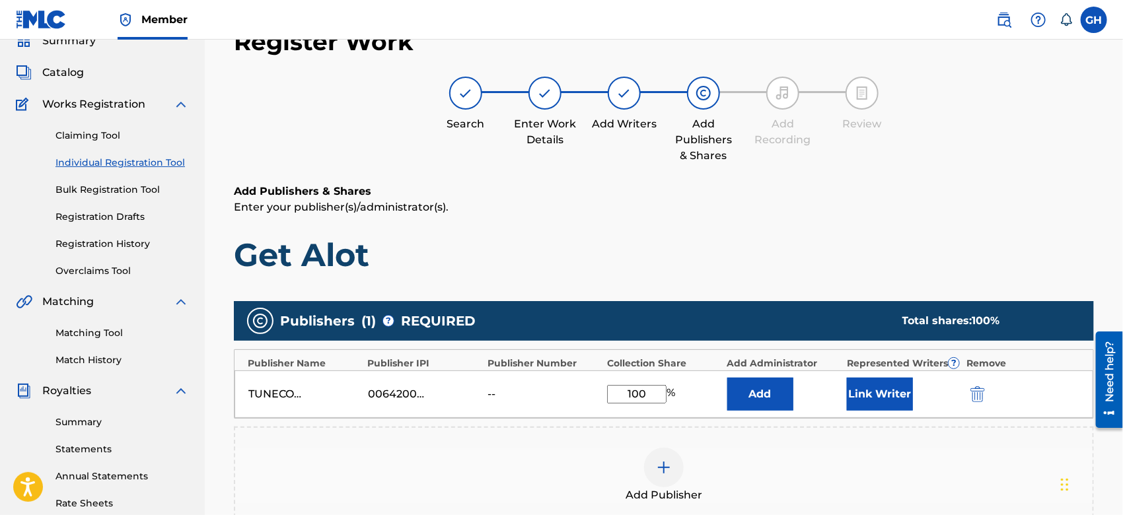
click at [866, 394] on button "Link Writer" at bounding box center [880, 394] width 66 height 33
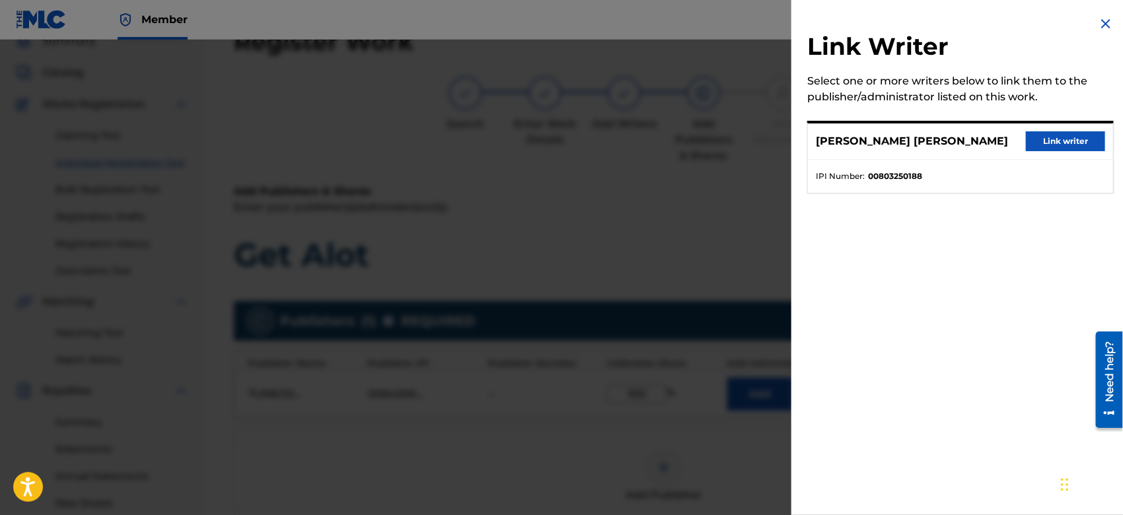
click at [1044, 143] on button "Link writer" at bounding box center [1065, 142] width 79 height 20
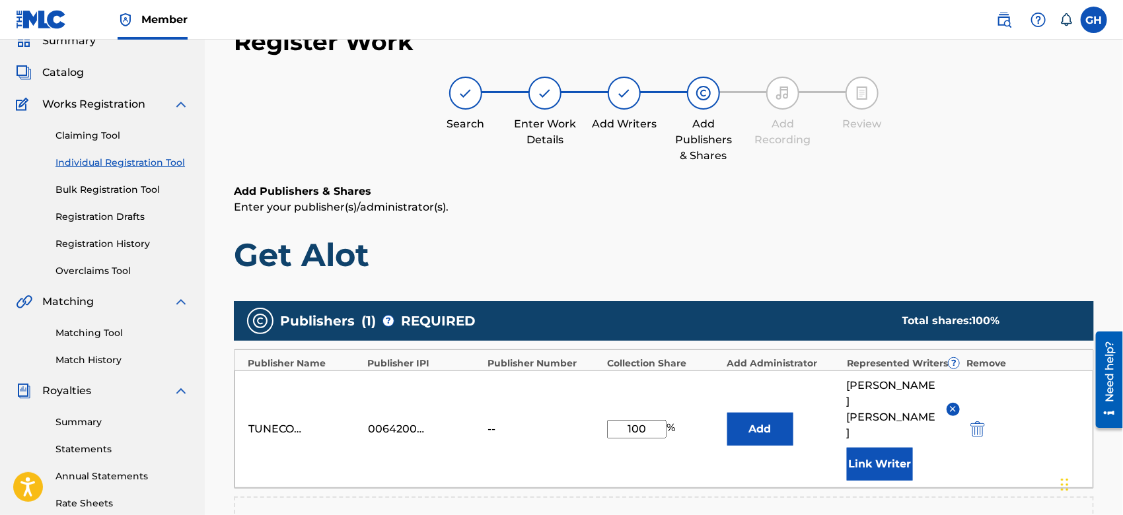
scroll to position [348, 0]
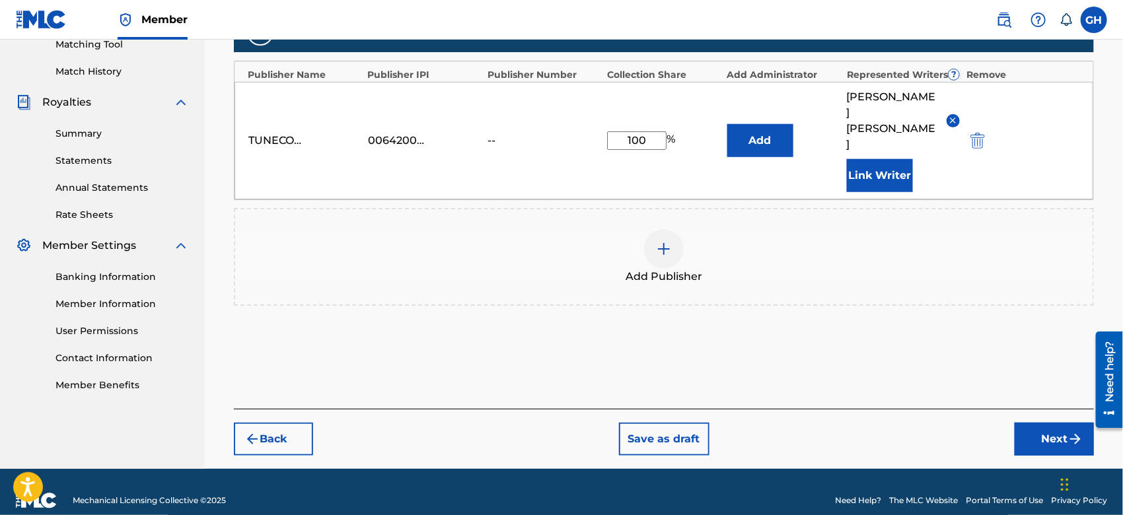
click at [1041, 423] on button "Next" at bounding box center [1054, 439] width 79 height 33
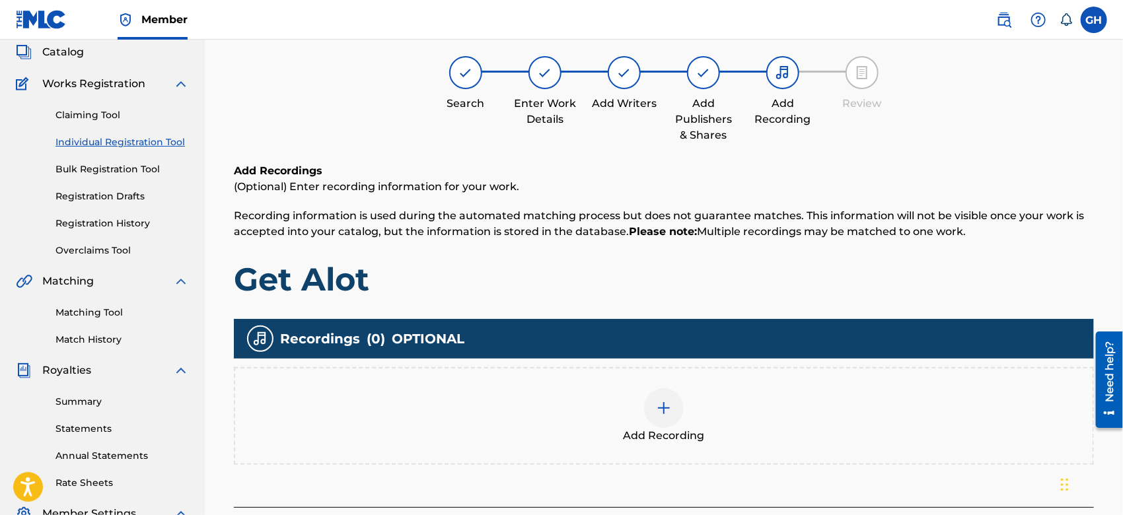
scroll to position [59, 0]
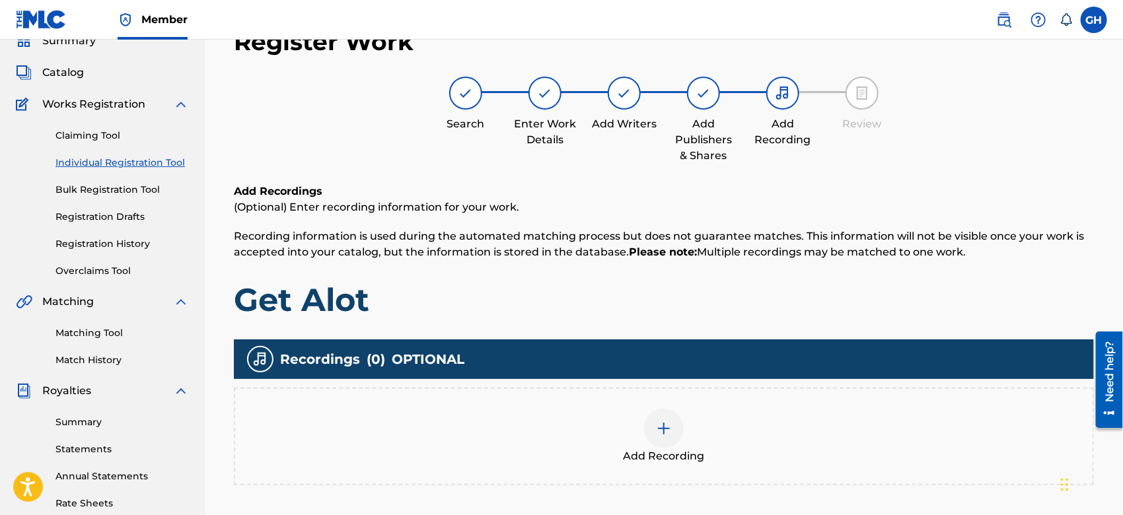
click at [685, 433] on div "Add Recording" at bounding box center [664, 437] width 858 height 56
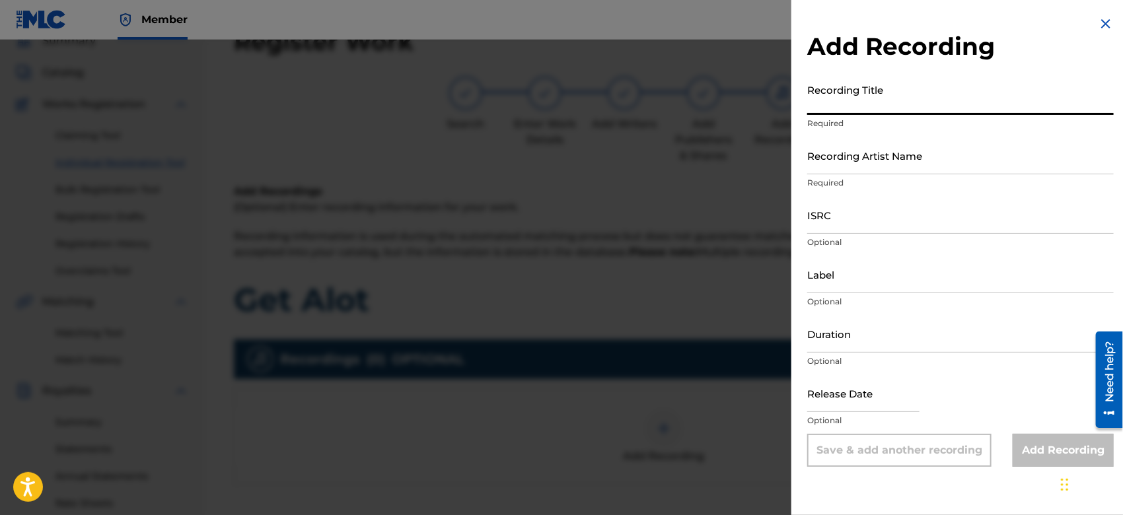
click at [862, 101] on input "Recording Title" at bounding box center [961, 96] width 307 height 38
type input "Get Alot"
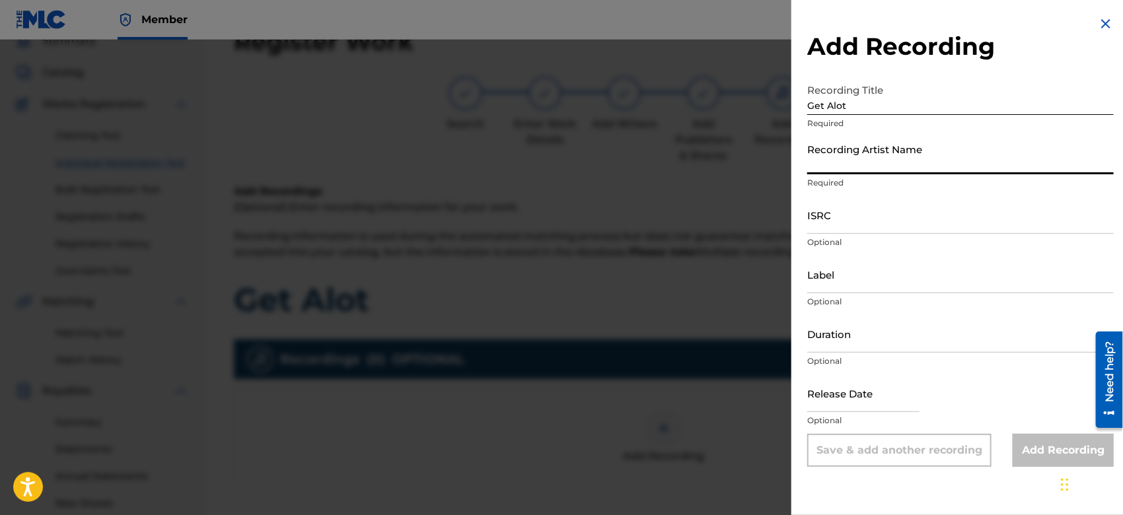
click at [851, 167] on input "Recording Artist Name" at bounding box center [961, 156] width 307 height 38
type input "Gamma FEB"
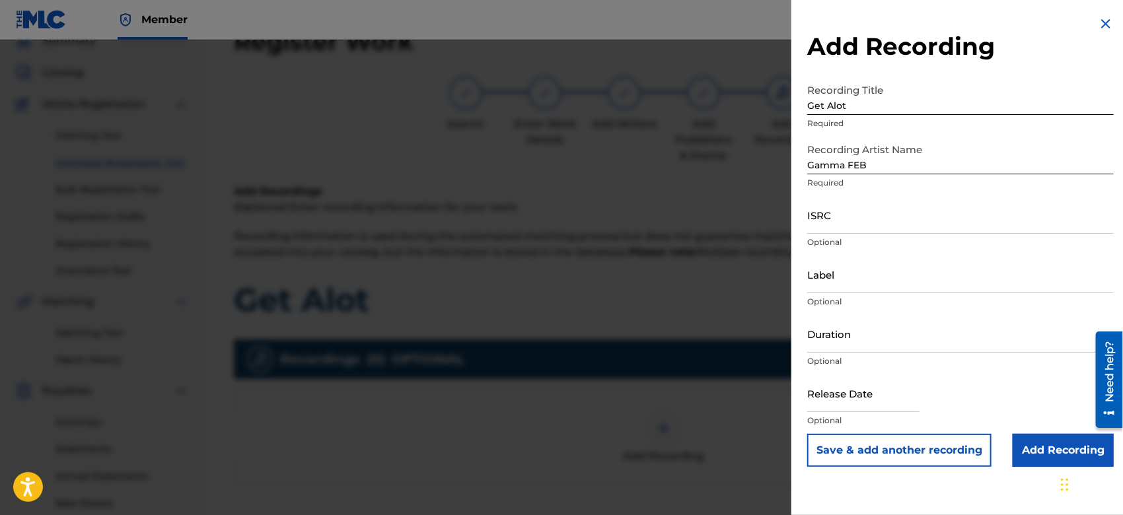
click at [1034, 447] on input "Add Recording" at bounding box center [1063, 450] width 101 height 33
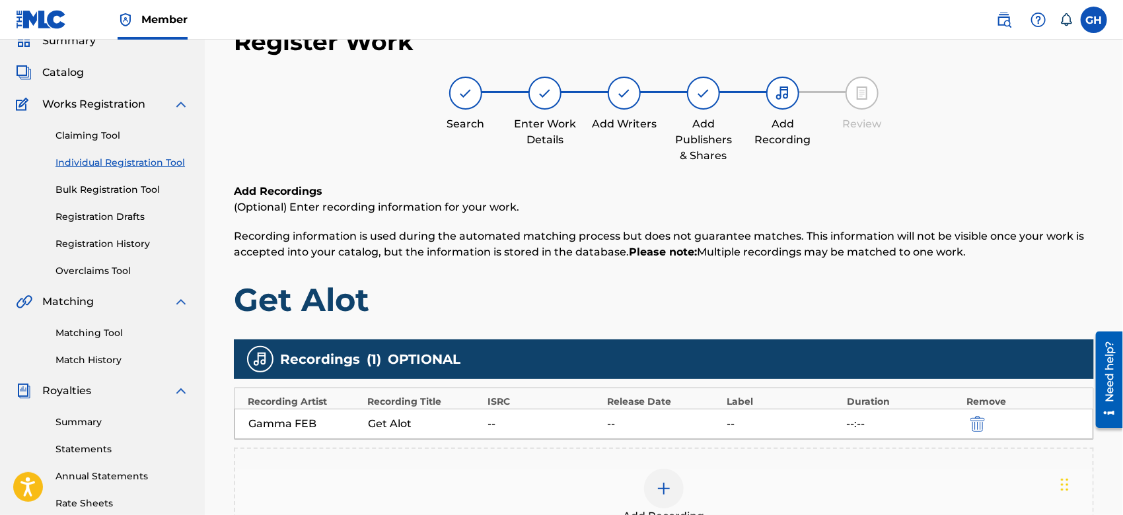
scroll to position [303, 0]
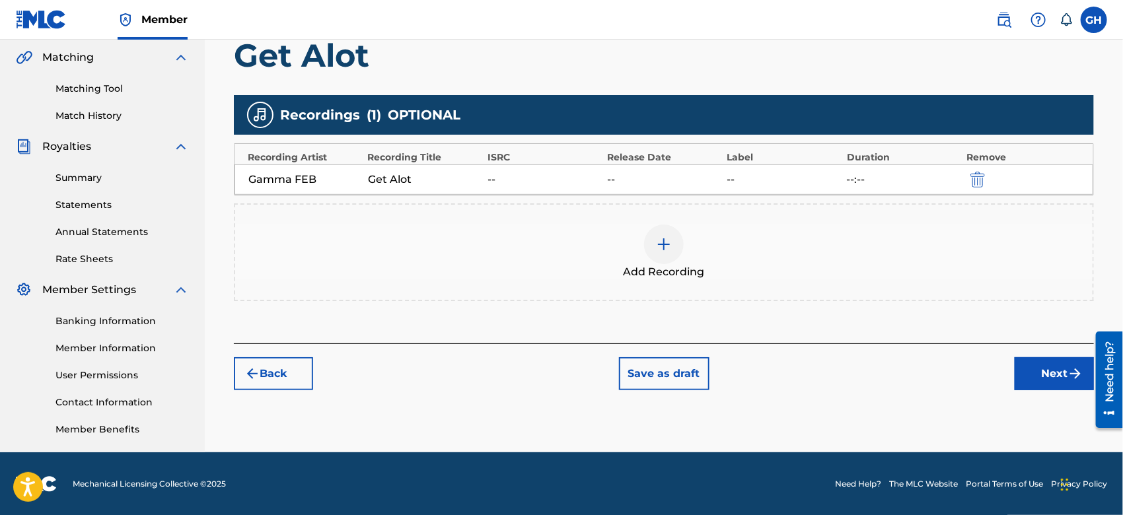
click at [1047, 380] on button "Next" at bounding box center [1054, 374] width 79 height 33
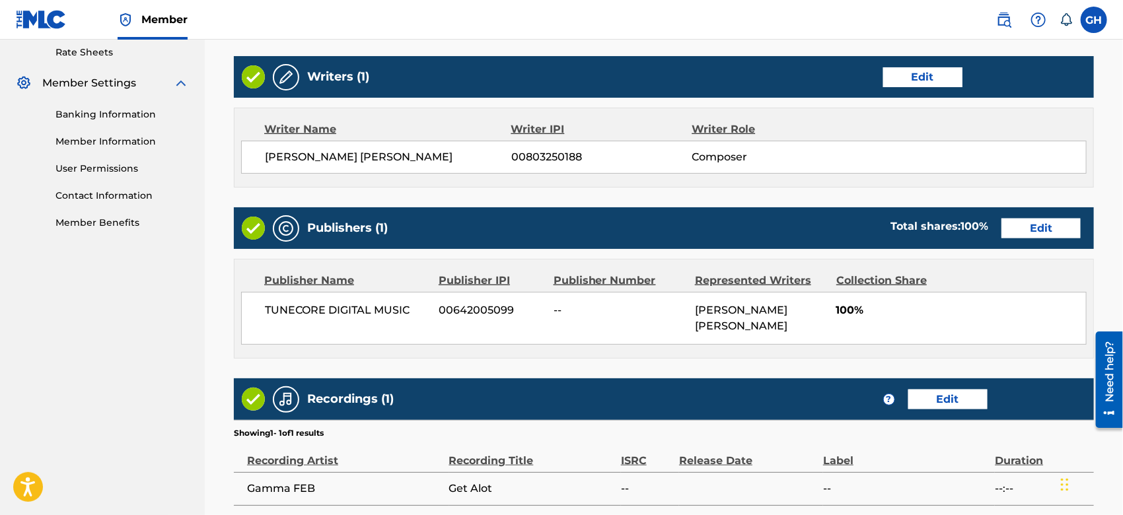
scroll to position [643, 0]
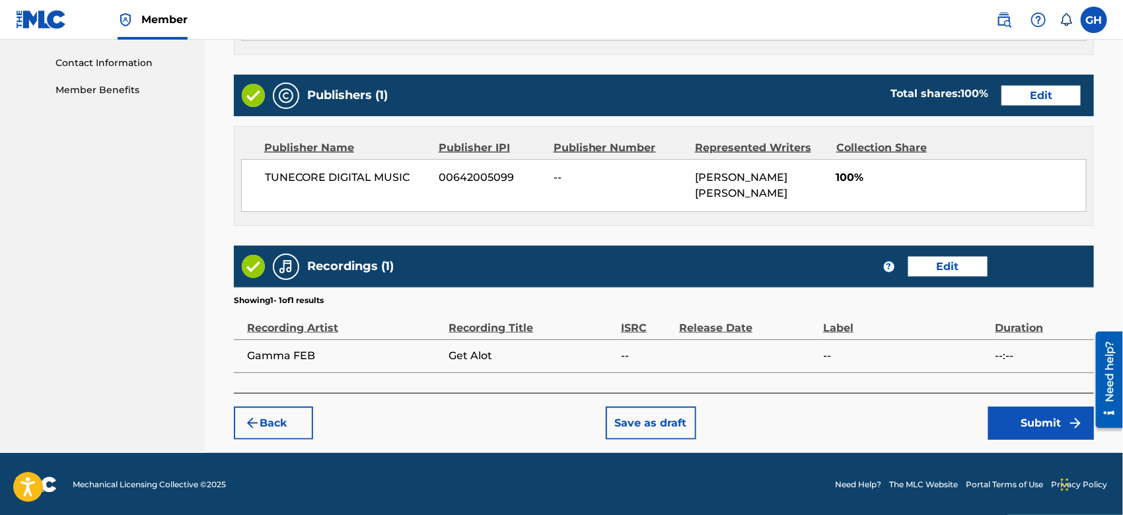
drag, startPoint x: 1127, startPoint y: 298, endPoint x: 32, endPoint y: 50, distance: 1122.0
click at [1024, 421] on button "Submit" at bounding box center [1042, 423] width 106 height 33
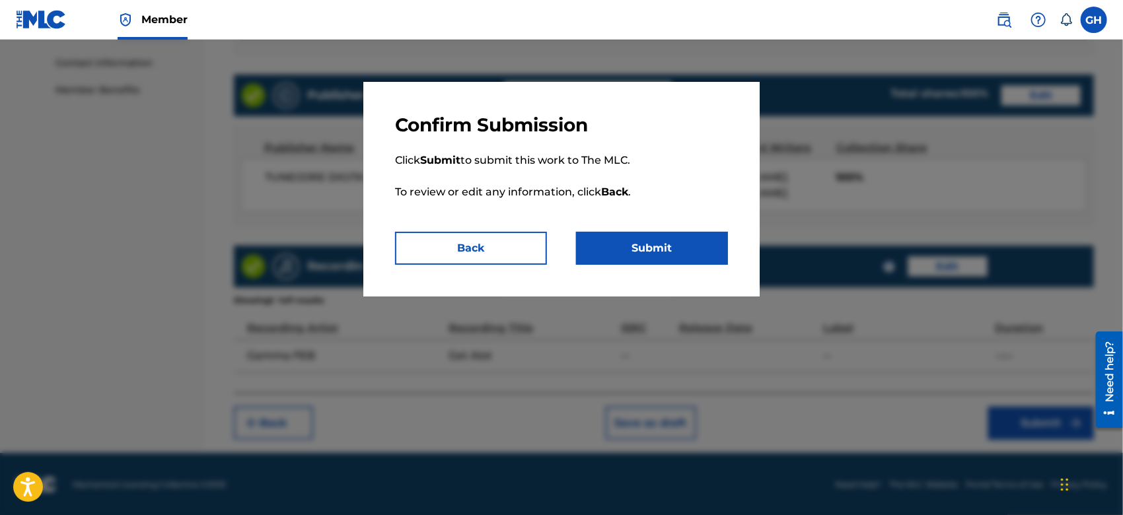
click at [623, 239] on button "Submit" at bounding box center [652, 248] width 152 height 33
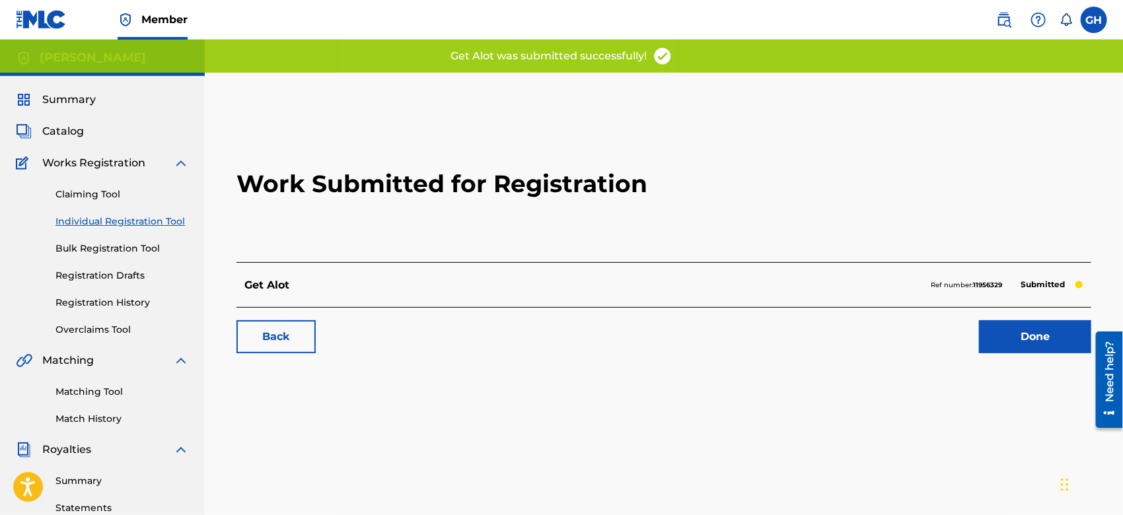
click at [1000, 338] on link "Done" at bounding box center [1035, 336] width 112 height 33
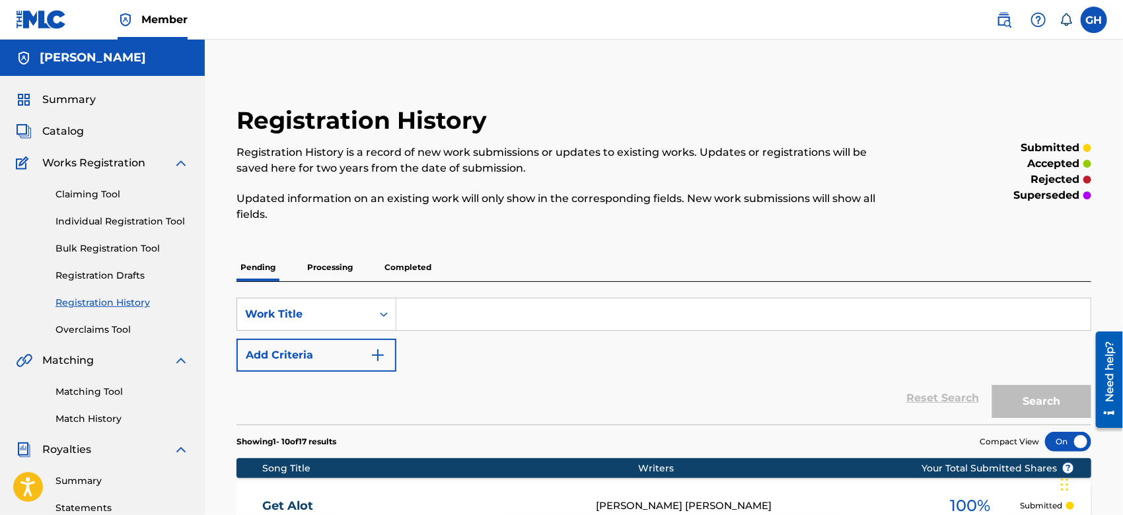
click at [73, 128] on span "Catalog" at bounding box center [63, 132] width 42 height 16
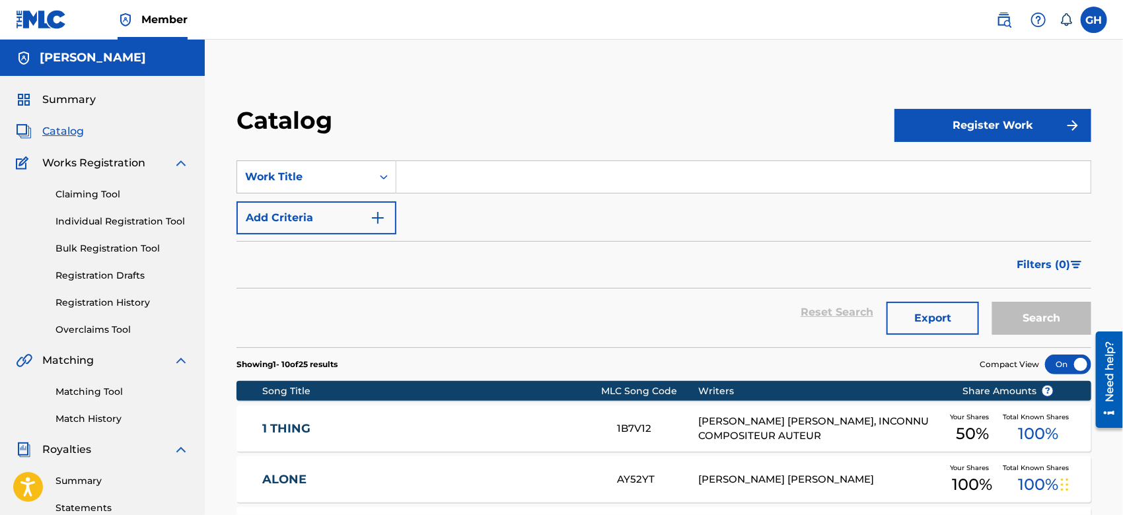
click at [937, 130] on button "Register Work" at bounding box center [993, 125] width 197 height 33
click at [940, 167] on link "Individual" at bounding box center [993, 169] width 197 height 32
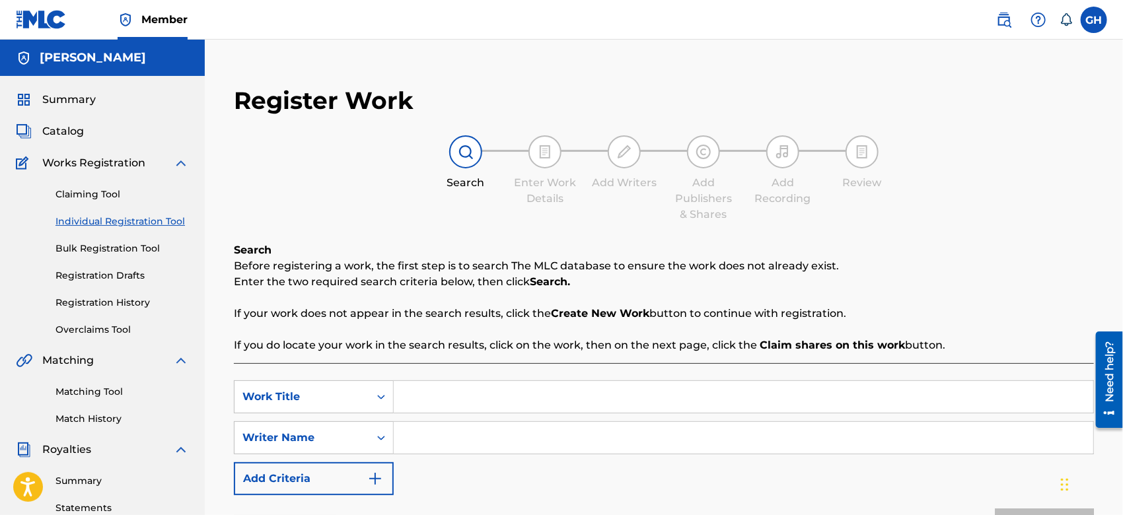
click at [407, 439] on input "Search Form" at bounding box center [744, 438] width 700 height 32
type input "[PERSON_NAME] Octwone [PERSON_NAME]"
click at [418, 397] on input "Search Form" at bounding box center [744, 397] width 700 height 32
type input "You Aint Got"
click at [1035, 512] on button "Search" at bounding box center [1044, 525] width 99 height 33
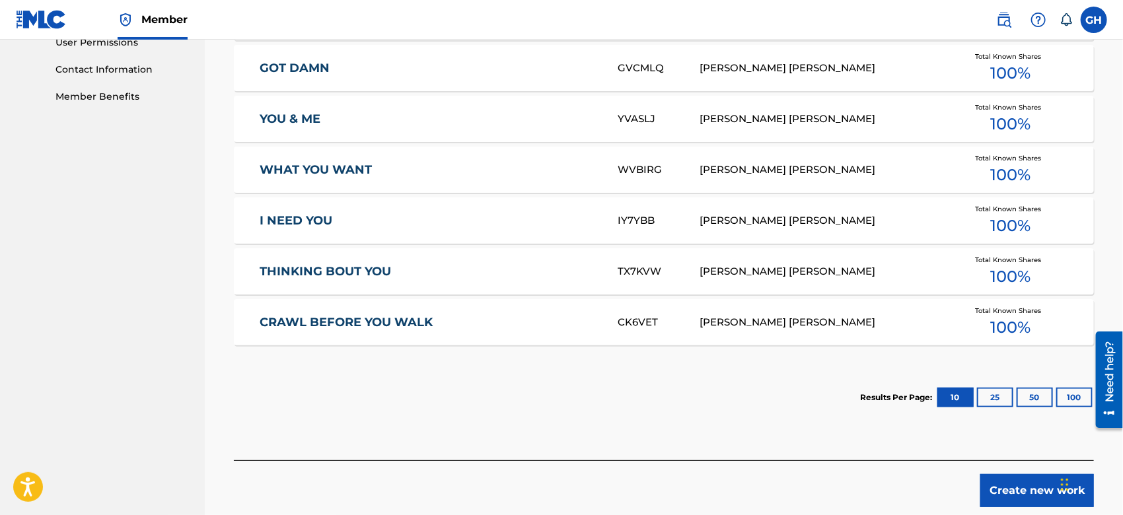
scroll to position [634, 0]
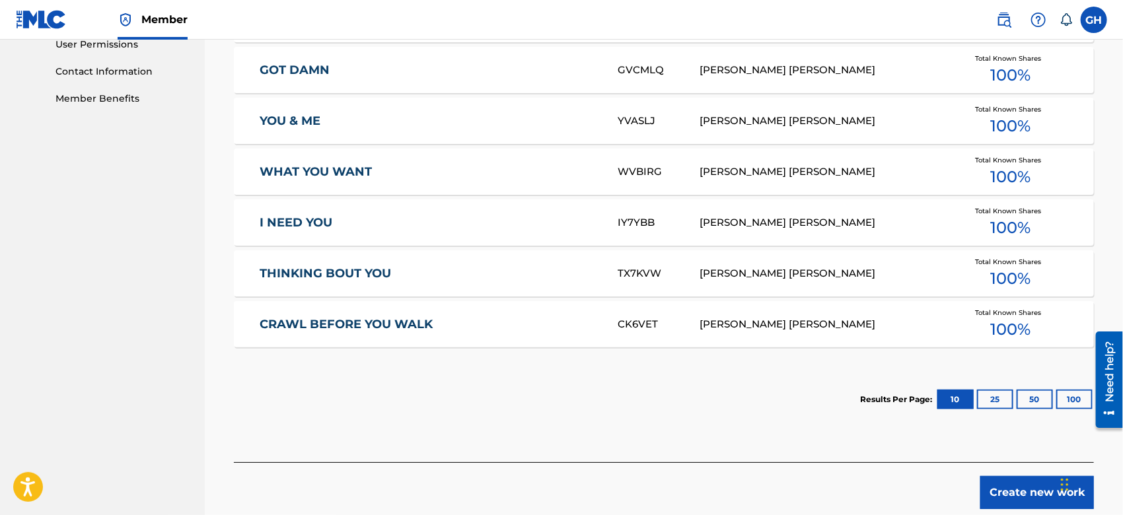
click at [1002, 488] on button "Create new work" at bounding box center [1038, 492] width 114 height 33
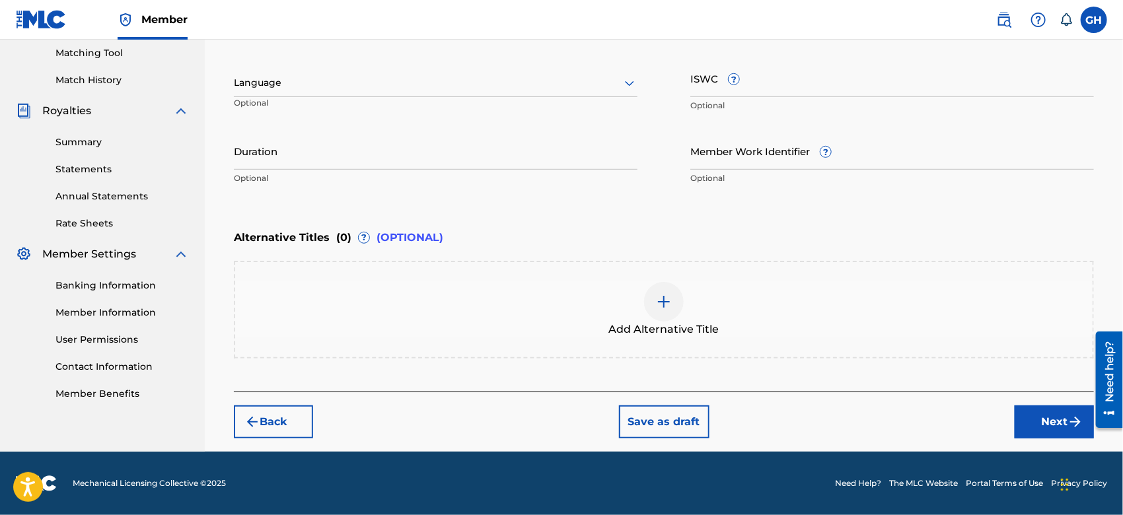
scroll to position [338, 0]
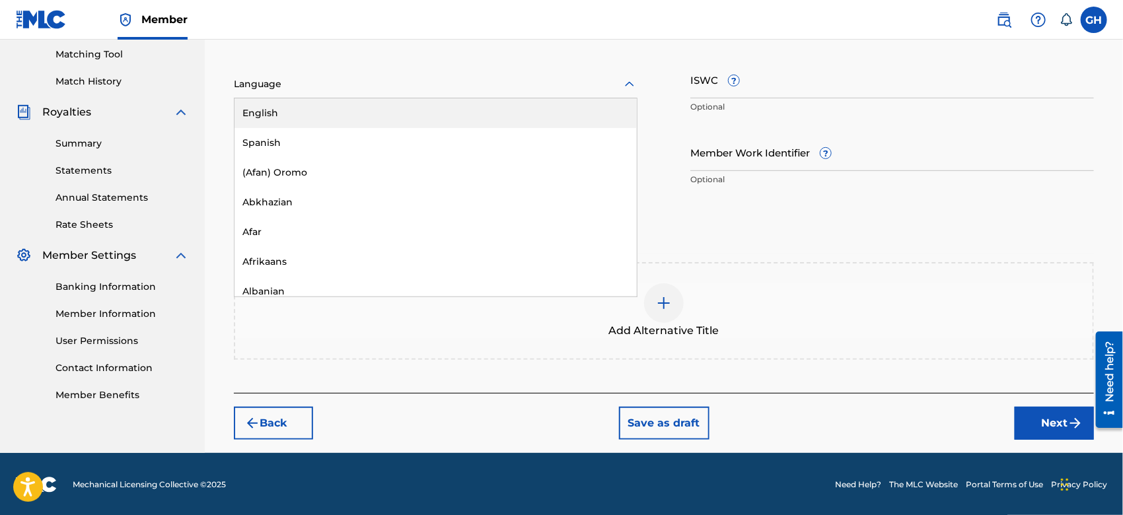
click at [502, 96] on div "Language" at bounding box center [436, 85] width 404 height 28
click at [490, 120] on div "English" at bounding box center [436, 113] width 402 height 30
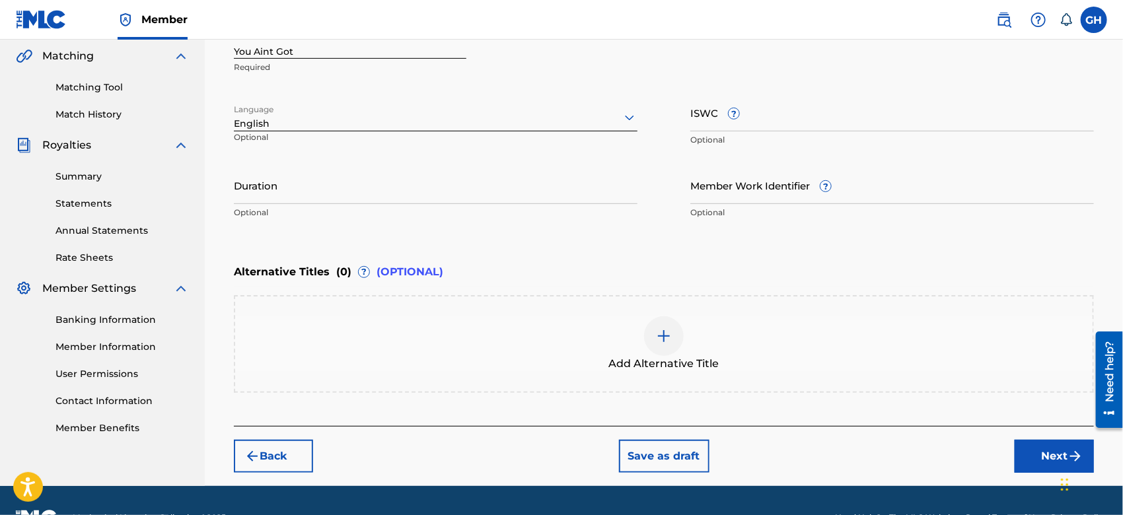
scroll to position [303, 0]
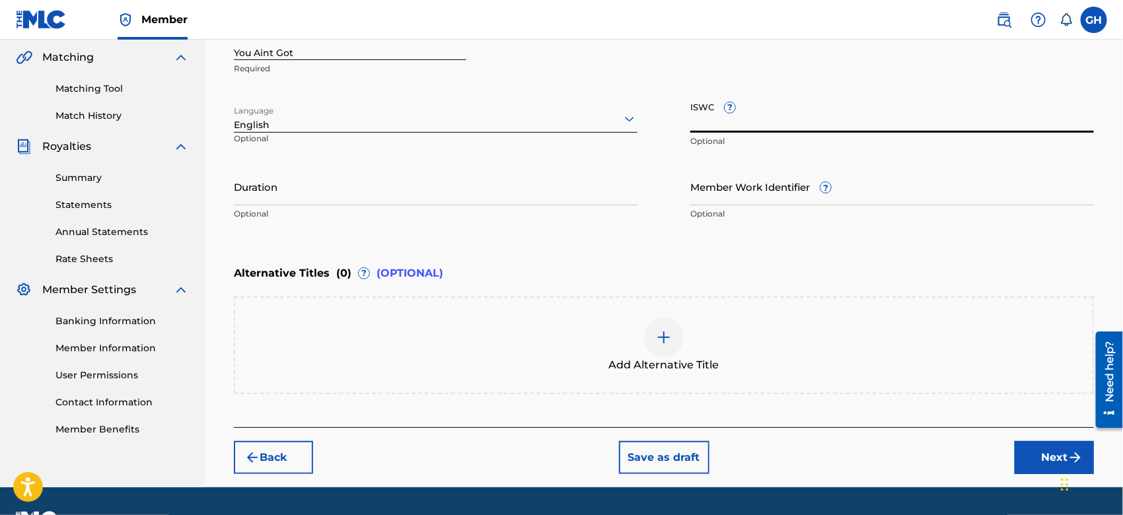
click at [703, 124] on input "ISWC ?" at bounding box center [893, 114] width 404 height 38
paste input "T-332.679.027-2"
type input "T-332.679.027-2"
click at [1039, 463] on button "Next" at bounding box center [1054, 457] width 79 height 33
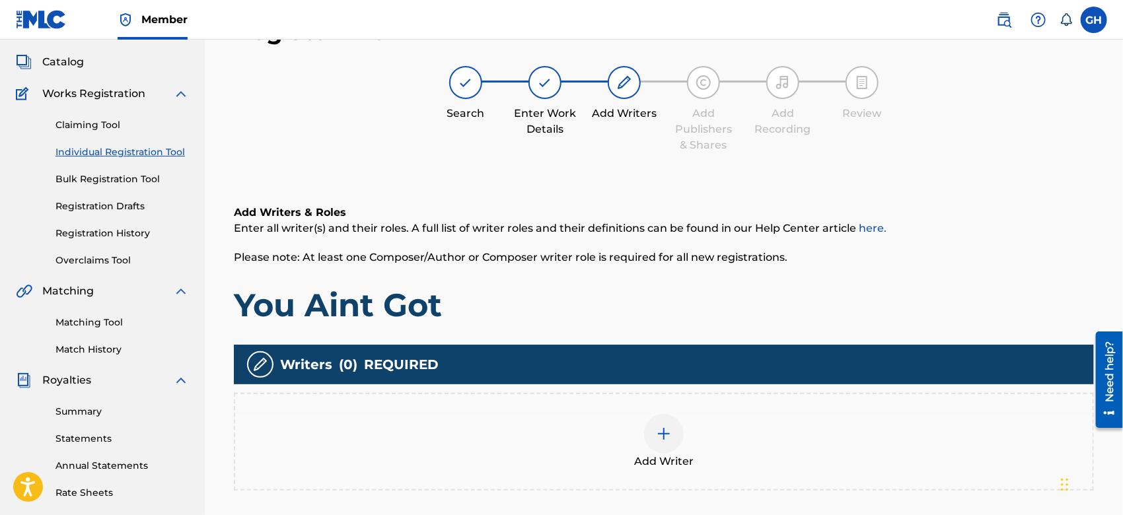
scroll to position [59, 0]
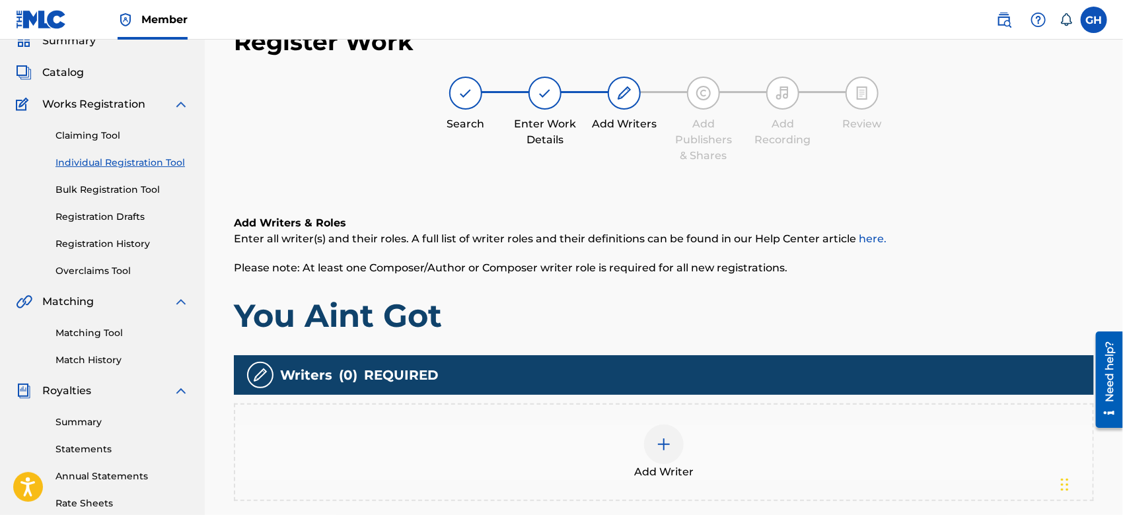
click at [666, 453] on div at bounding box center [664, 445] width 40 height 40
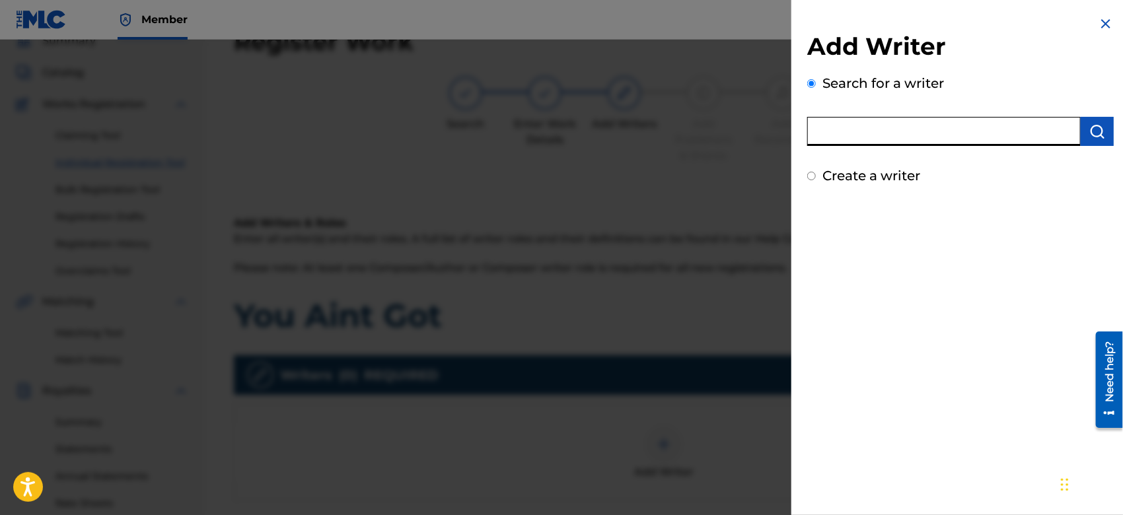
click at [858, 125] on input "text" at bounding box center [945, 131] width 274 height 29
type input "octwone"
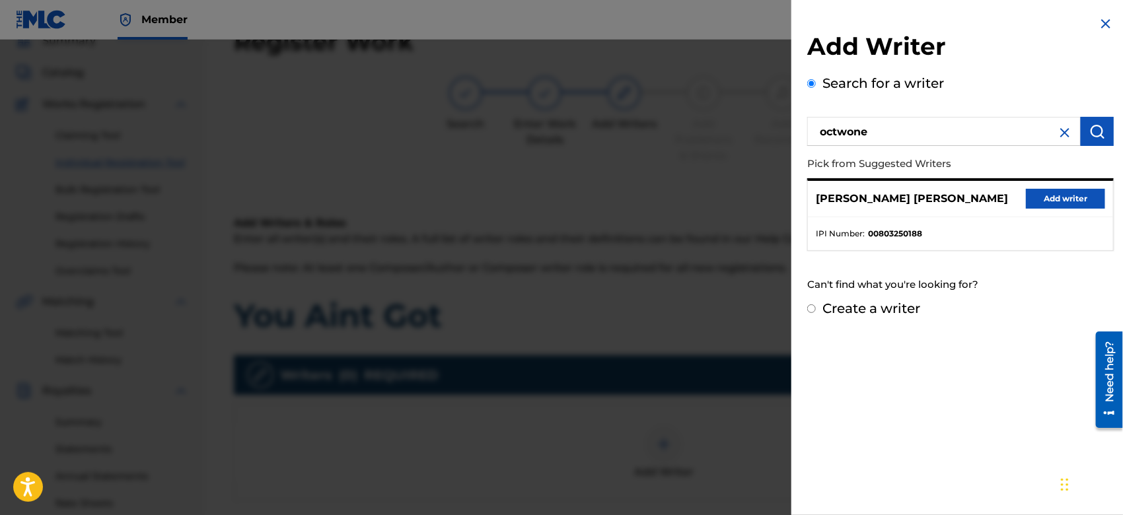
click at [1041, 192] on button "Add writer" at bounding box center [1065, 199] width 79 height 20
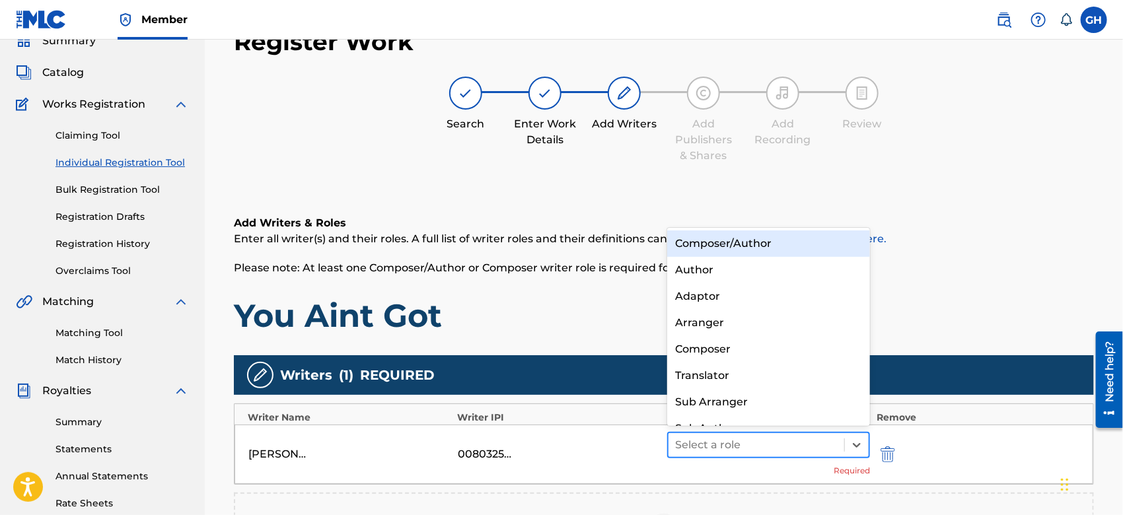
click at [752, 447] on div at bounding box center [756, 445] width 163 height 19
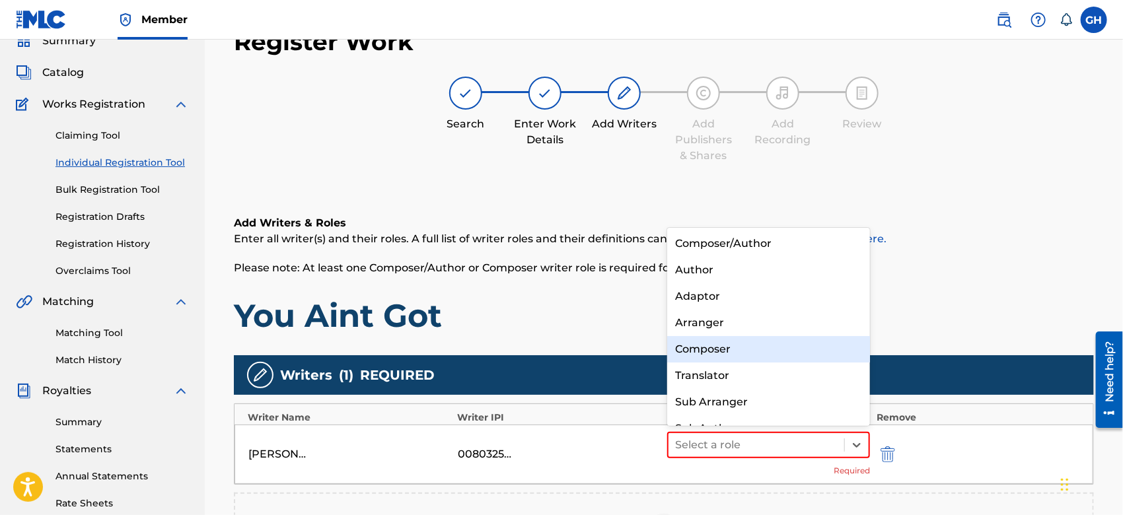
click at [732, 346] on div "Composer" at bounding box center [768, 349] width 203 height 26
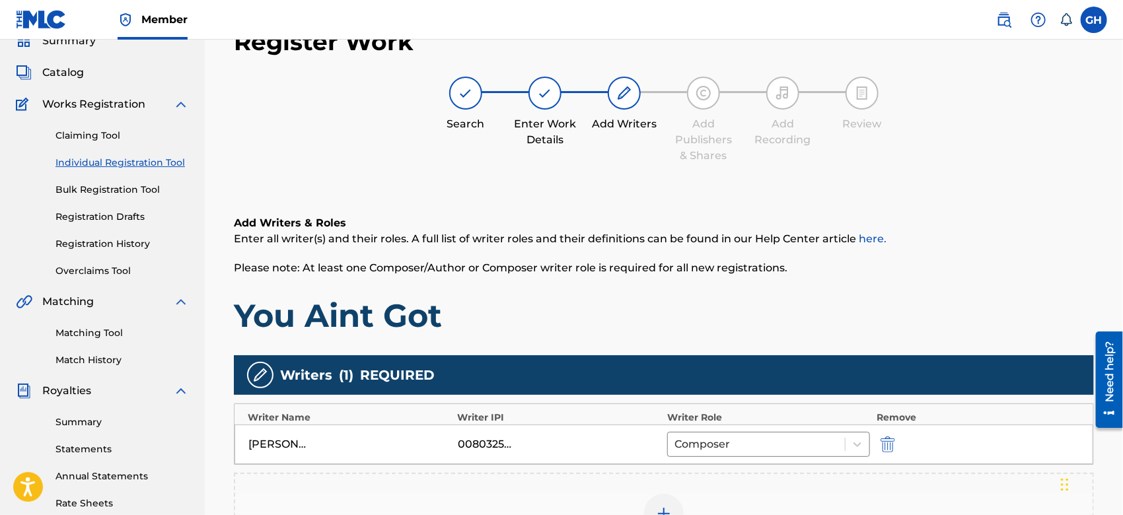
scroll to position [303, 0]
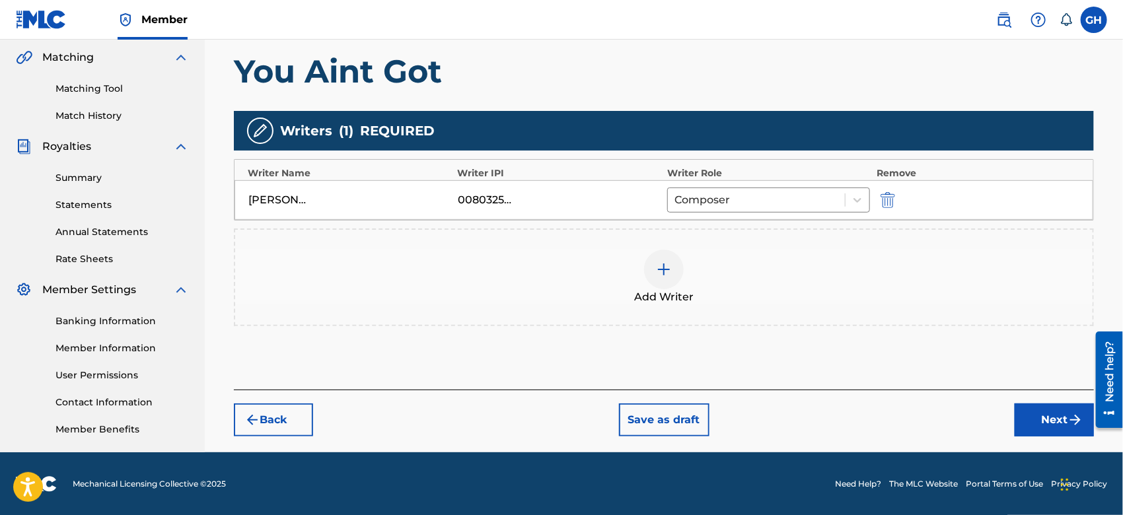
click at [1039, 414] on button "Next" at bounding box center [1054, 420] width 79 height 33
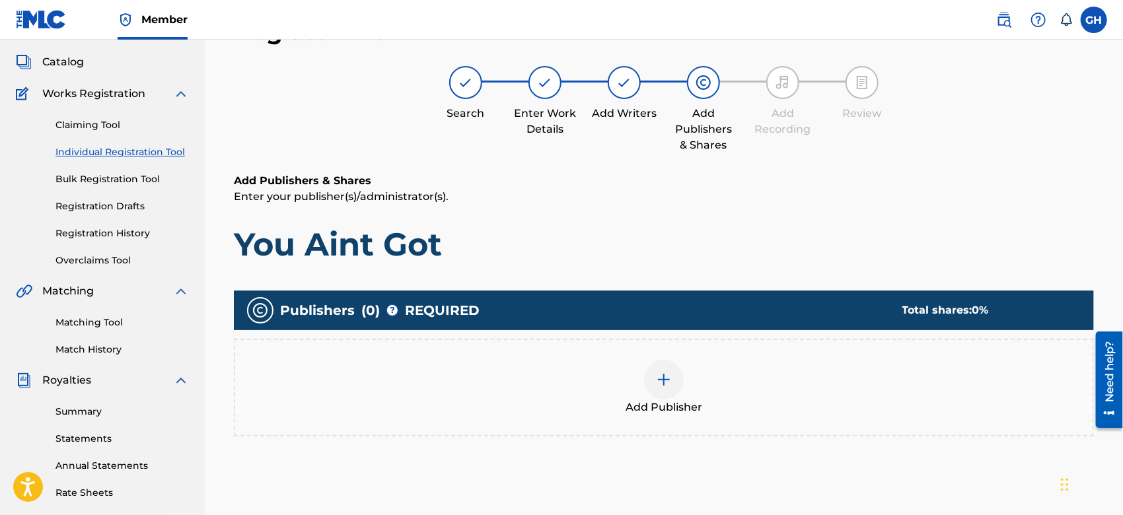
scroll to position [59, 0]
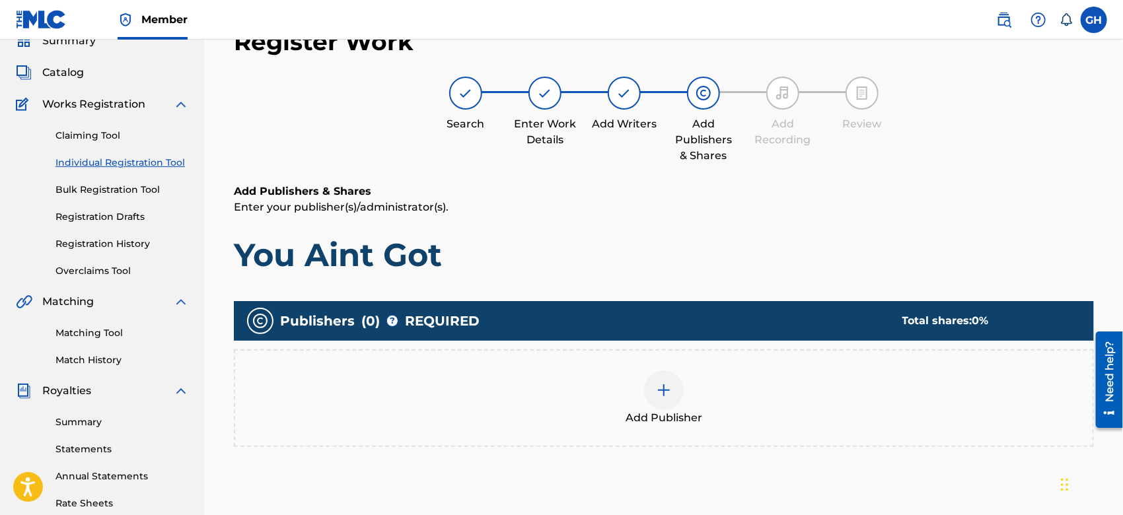
click at [656, 387] on img at bounding box center [664, 391] width 16 height 16
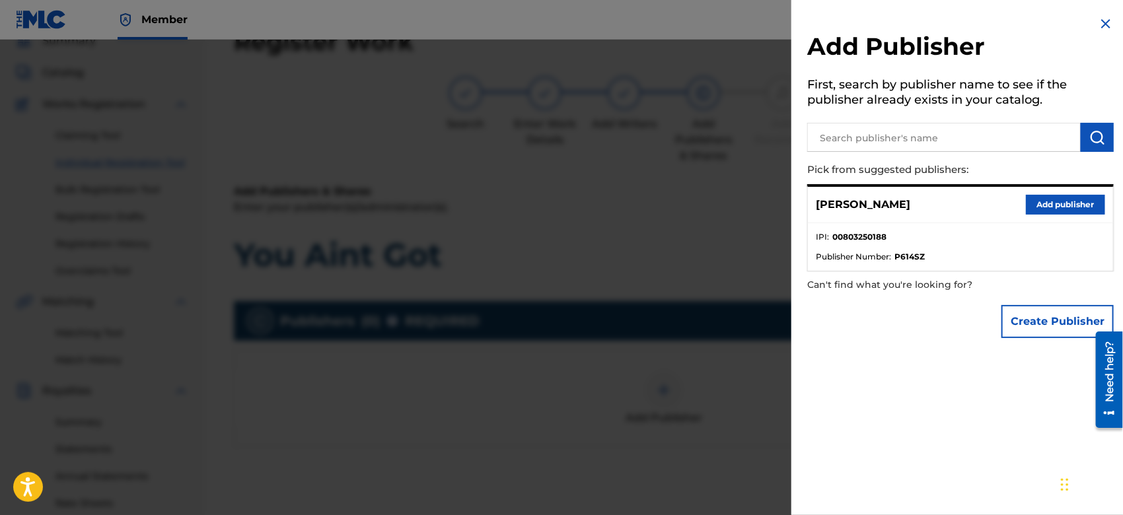
click at [1012, 313] on button "Create Publisher" at bounding box center [1058, 321] width 112 height 33
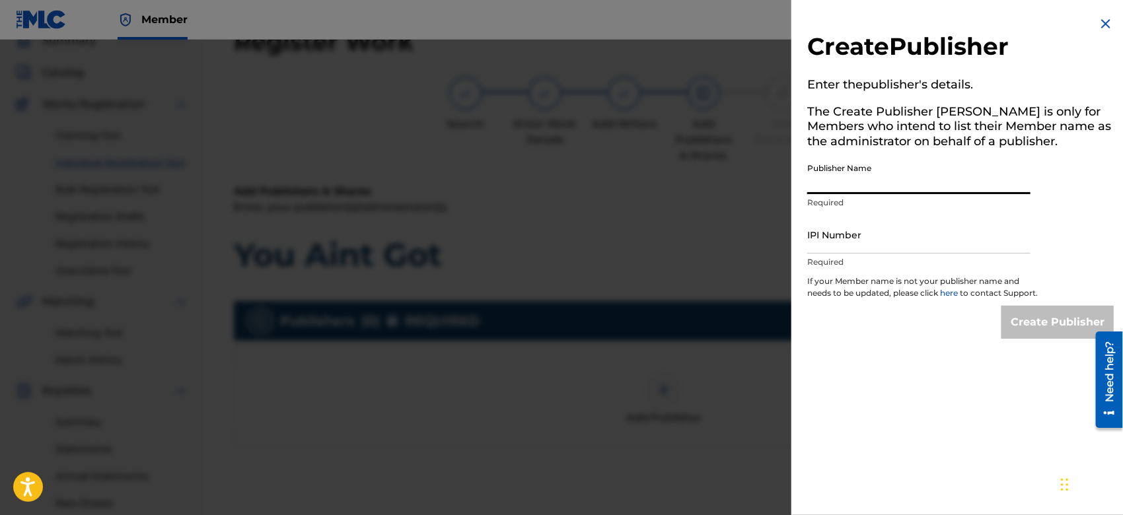
click at [840, 190] on input "Publisher Name" at bounding box center [919, 176] width 223 height 38
type input "TUNECORE DIGITAL MUSIC"
click at [876, 240] on input "IPI Number" at bounding box center [919, 235] width 223 height 38
type input "00642005099"
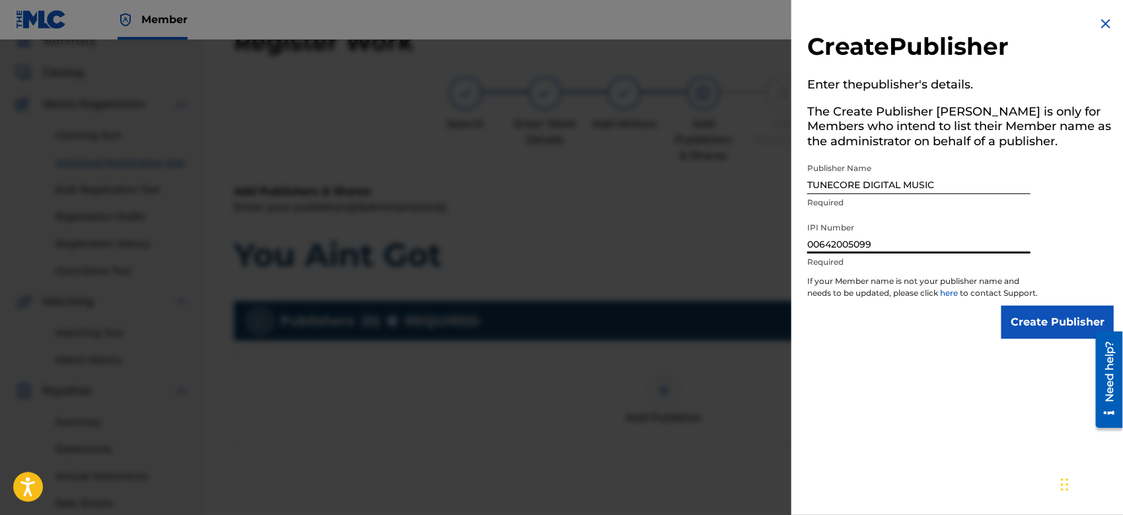
click at [1026, 322] on input "Create Publisher" at bounding box center [1058, 322] width 112 height 33
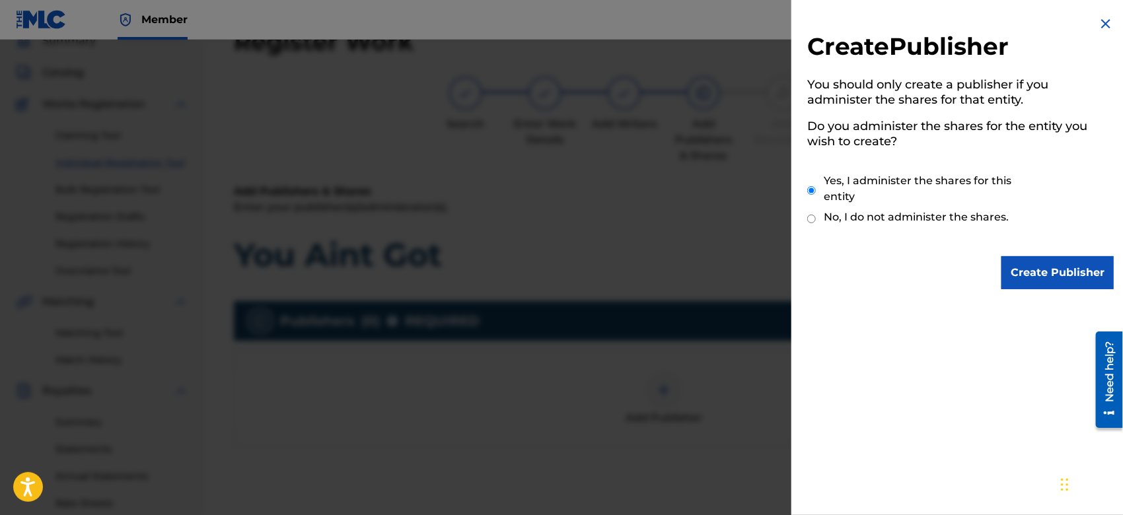
click at [1023, 278] on input "Create Publisher" at bounding box center [1058, 272] width 112 height 33
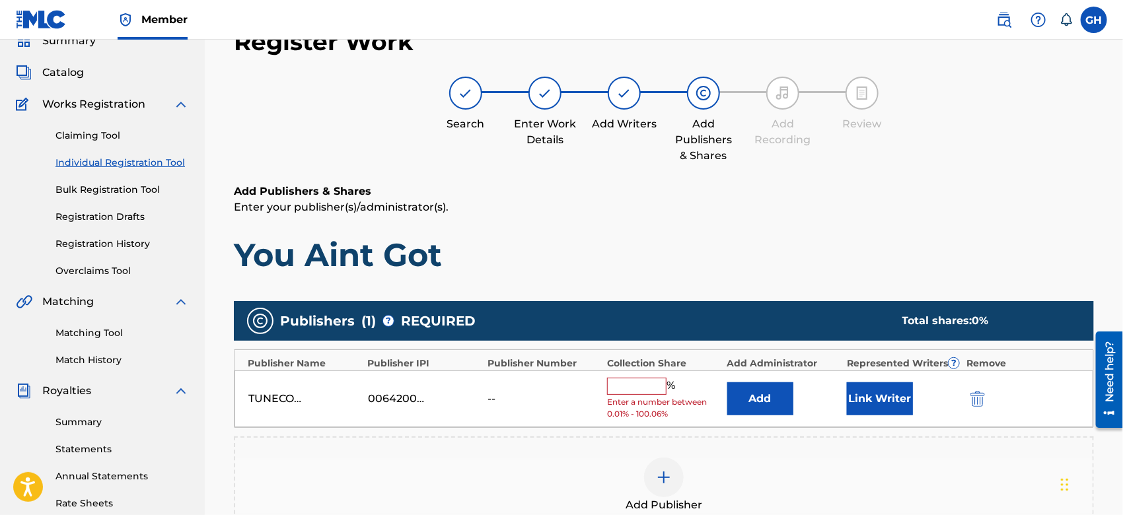
click at [628, 382] on input "text" at bounding box center [636, 386] width 59 height 17
type input "100"
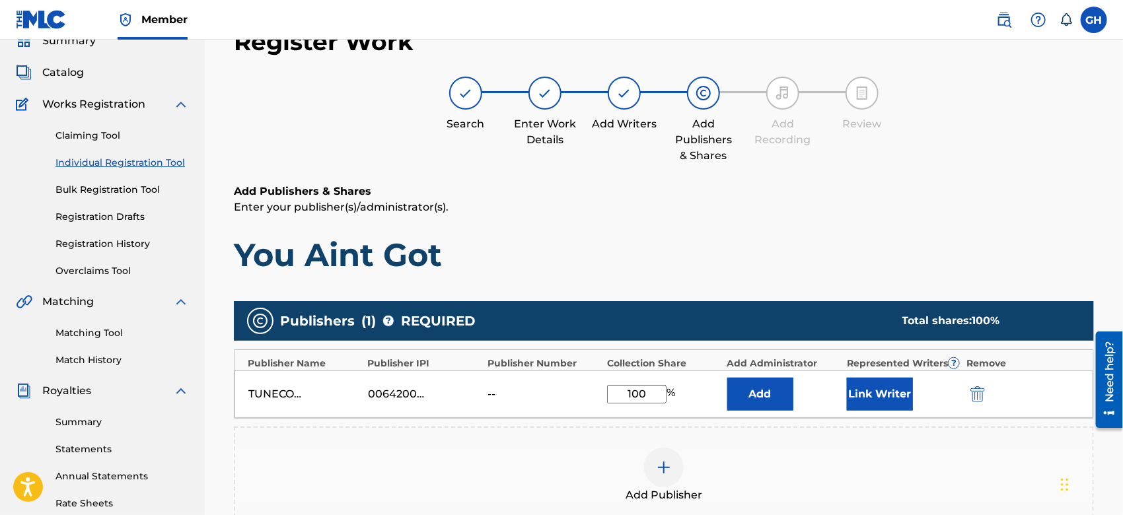
click at [862, 392] on button "Link Writer" at bounding box center [880, 394] width 66 height 33
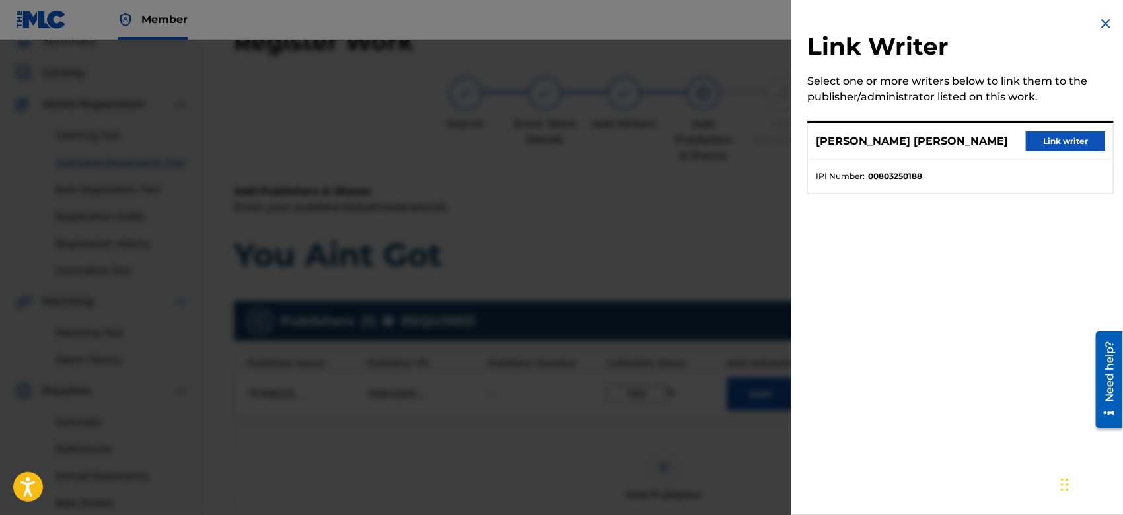
click at [1049, 136] on button "Link writer" at bounding box center [1065, 142] width 79 height 20
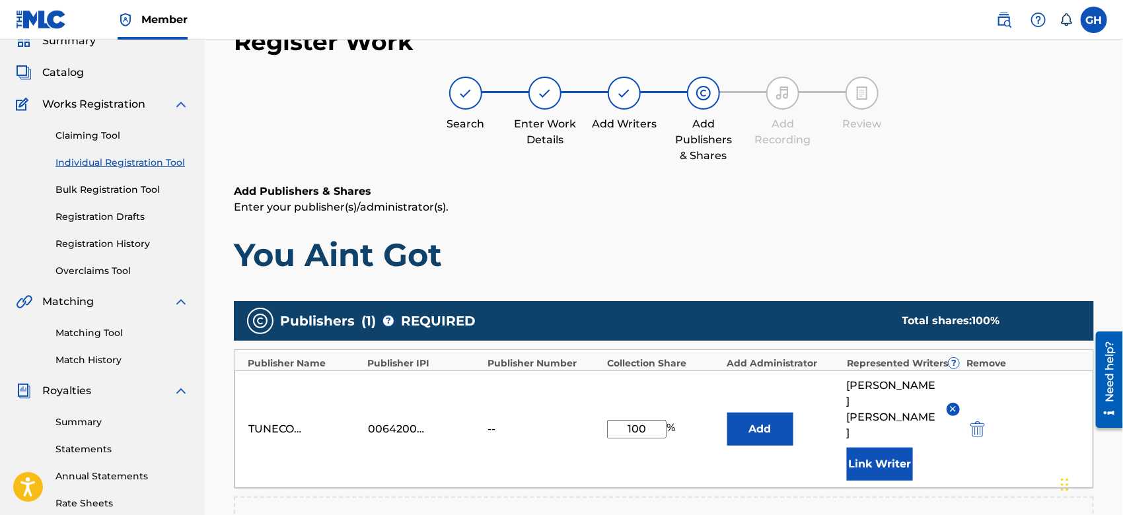
click at [1121, 371] on div "Need help?" at bounding box center [1109, 379] width 27 height 96
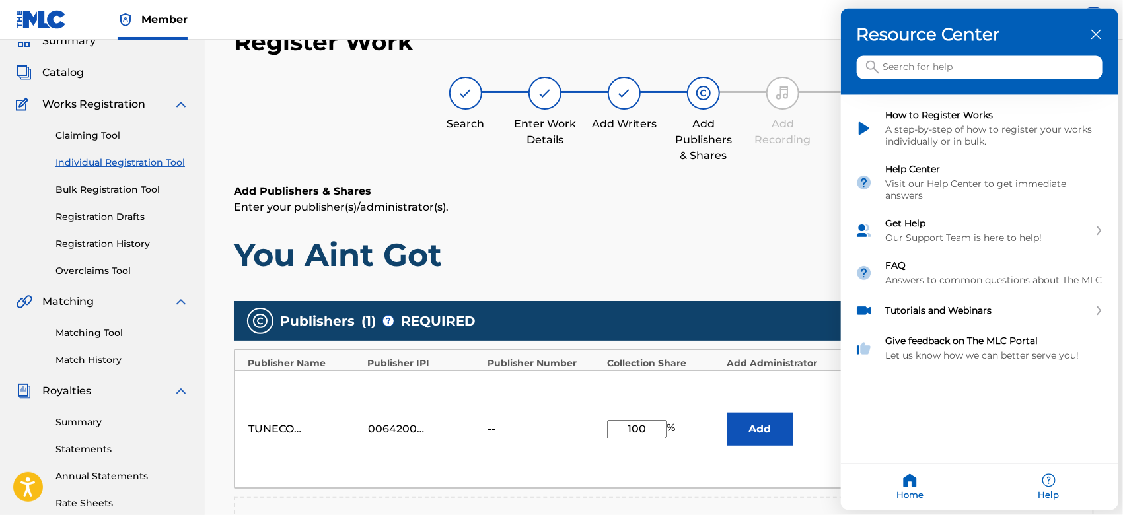
scroll to position [348, 0]
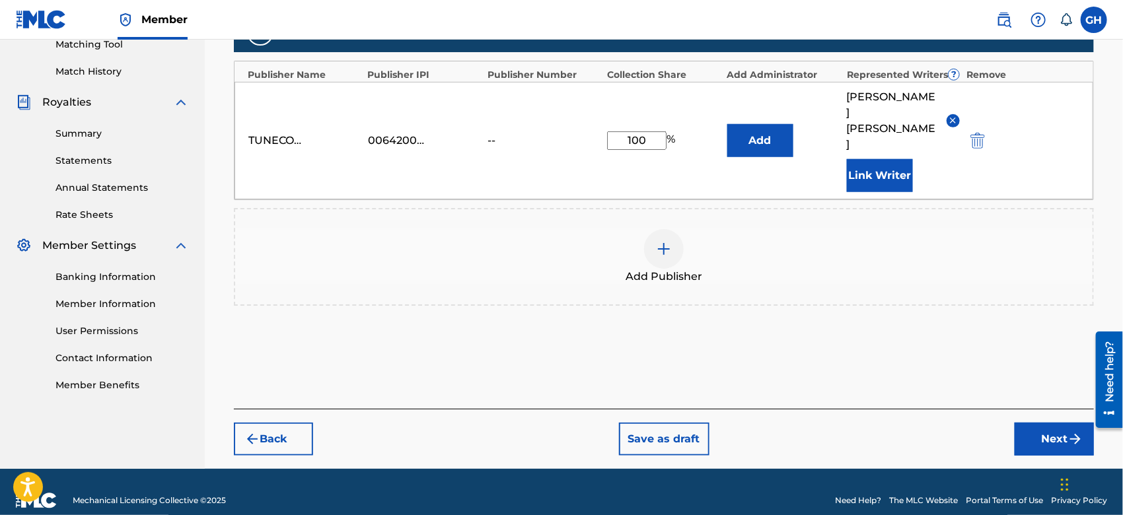
click at [1041, 423] on button "Next" at bounding box center [1054, 439] width 79 height 33
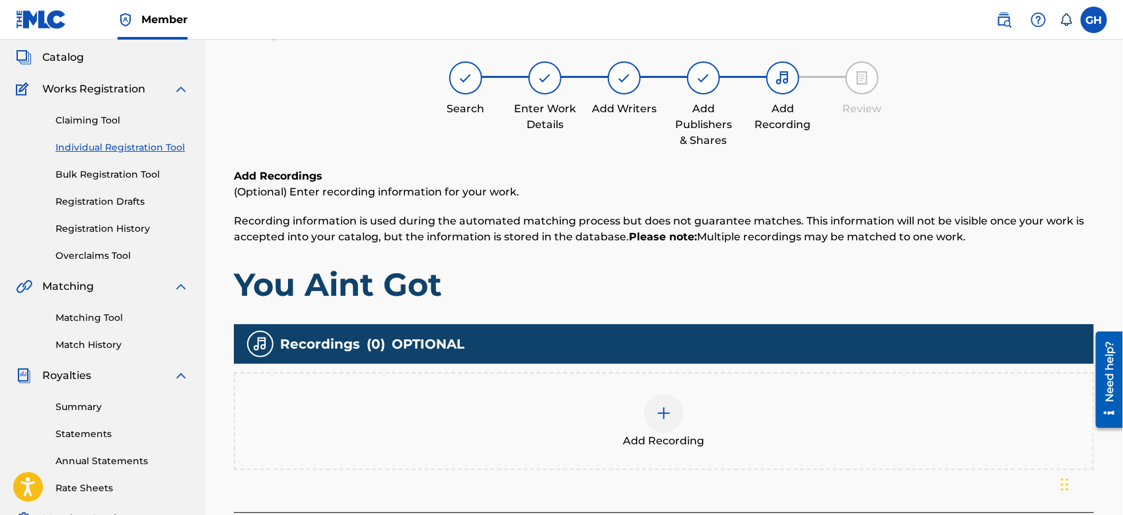
scroll to position [59, 0]
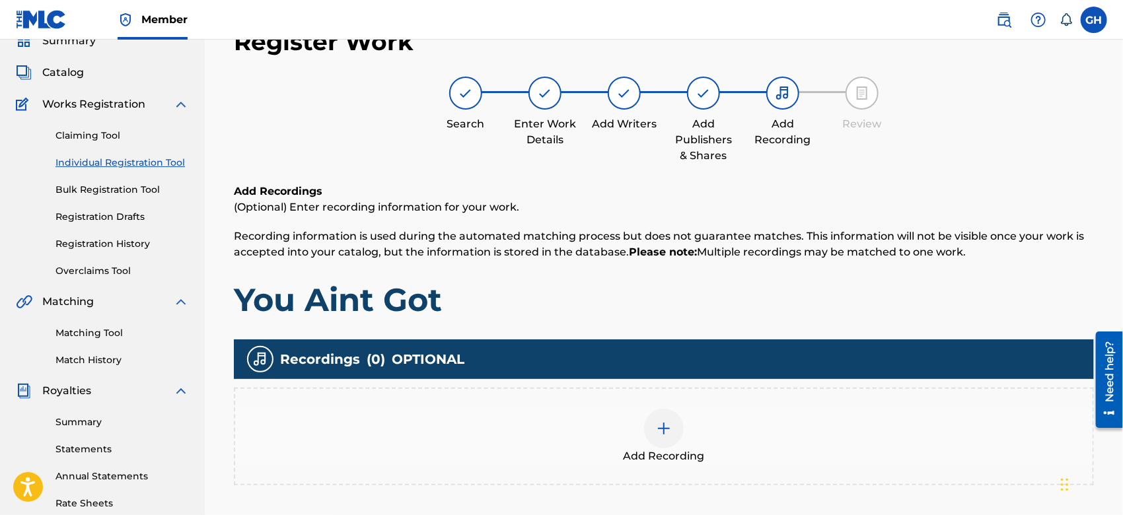
click at [648, 423] on div at bounding box center [664, 429] width 40 height 40
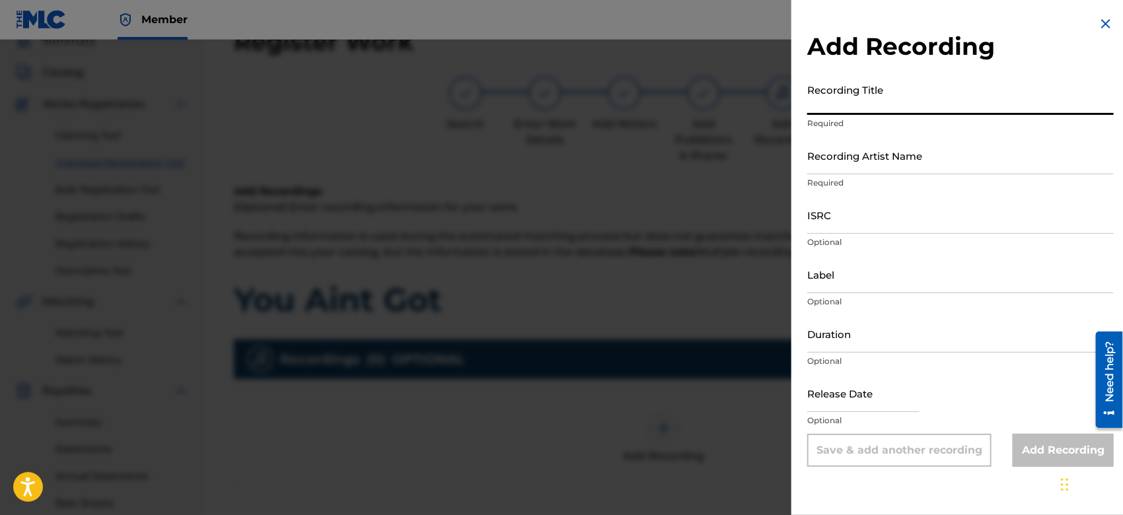
click at [862, 108] on input "Recording Title" at bounding box center [961, 96] width 307 height 38
type input "You Ain't Got"
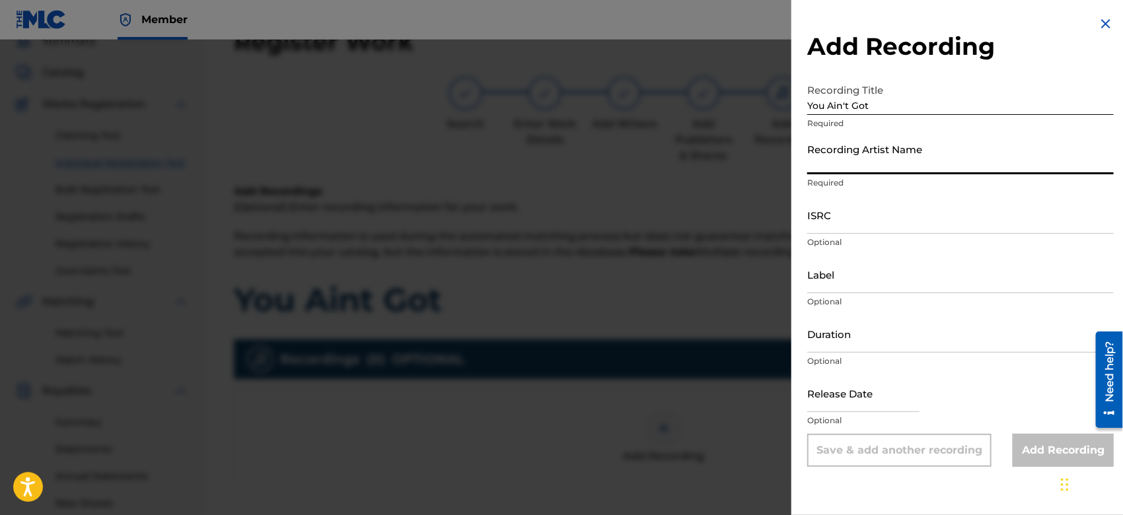
click at [818, 167] on input "Recording Artist Name" at bounding box center [961, 156] width 307 height 38
type input "Gamma FEB"
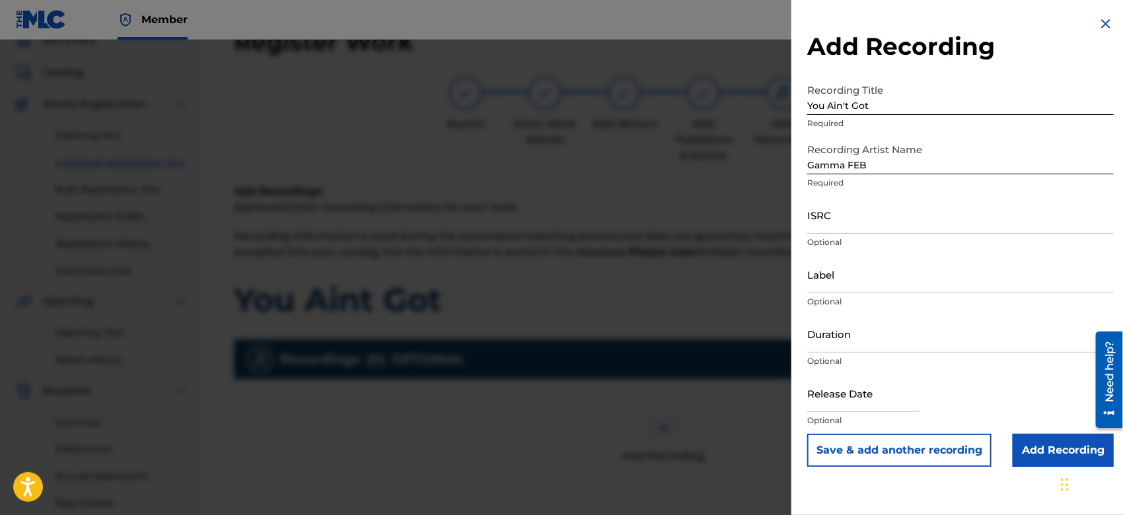
click at [1051, 459] on input "Add Recording" at bounding box center [1063, 450] width 101 height 33
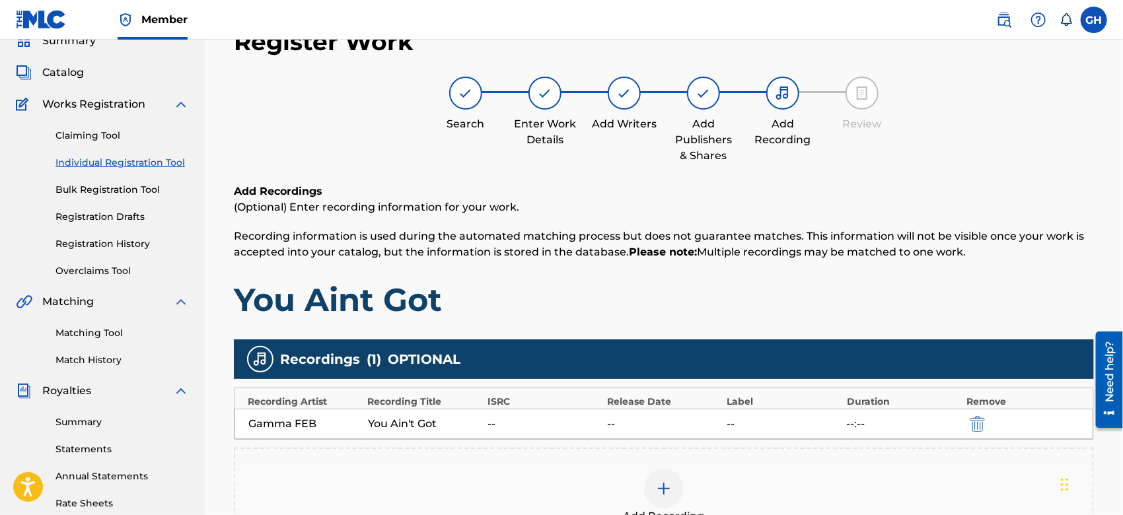
scroll to position [303, 0]
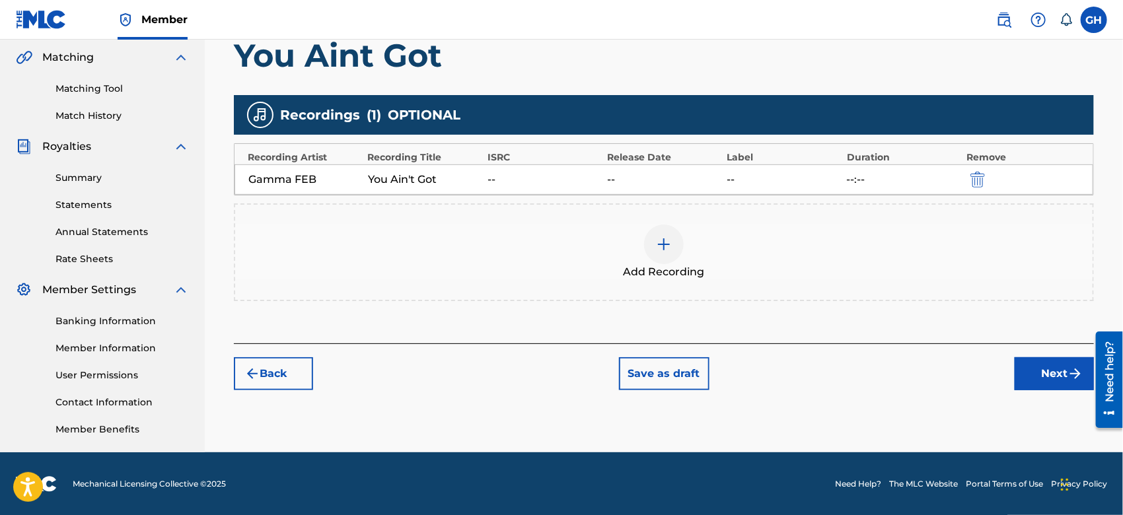
click at [1025, 371] on button "Next" at bounding box center [1054, 374] width 79 height 33
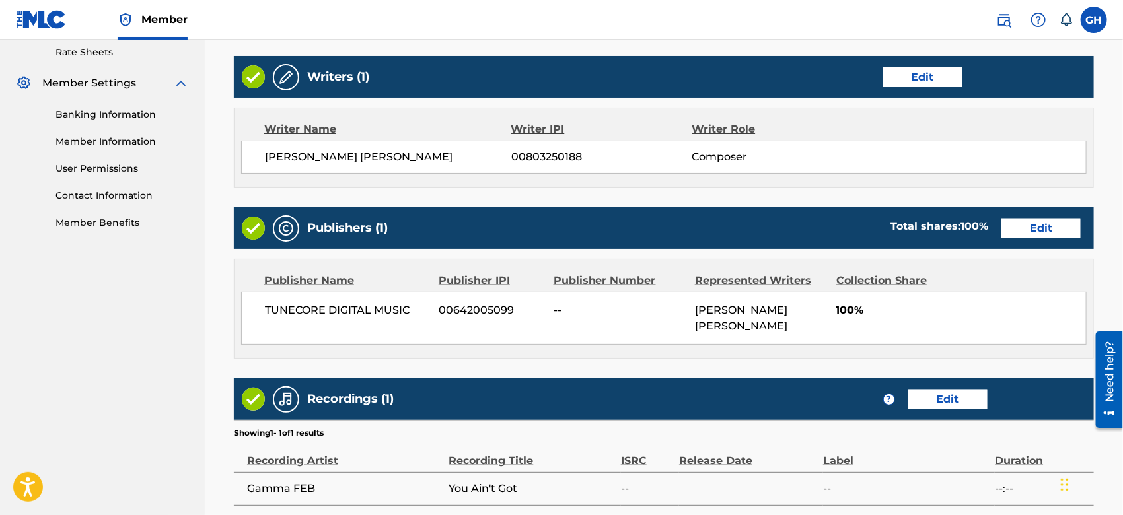
scroll to position [643, 0]
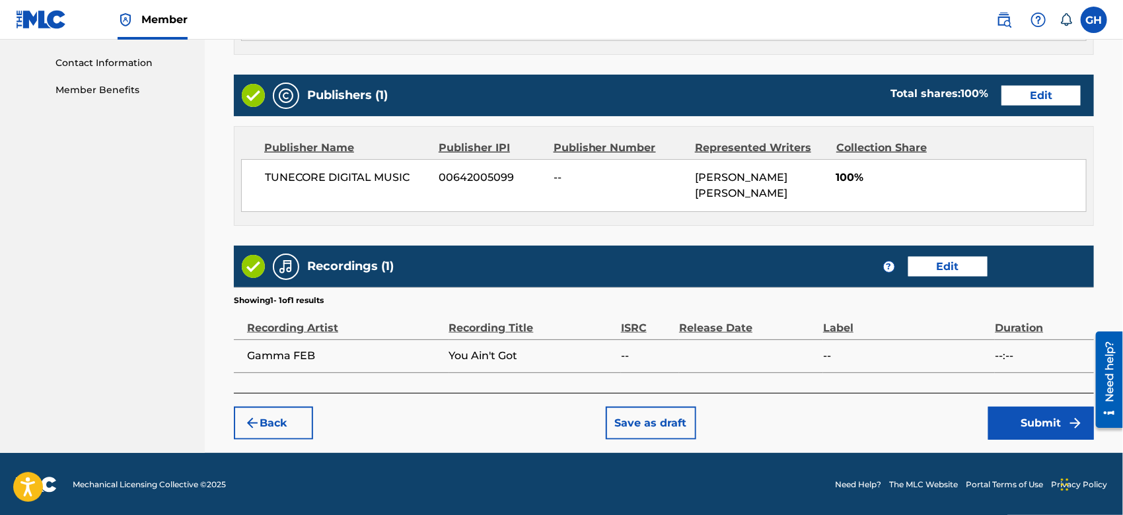
click at [1012, 428] on button "Submit" at bounding box center [1042, 423] width 106 height 33
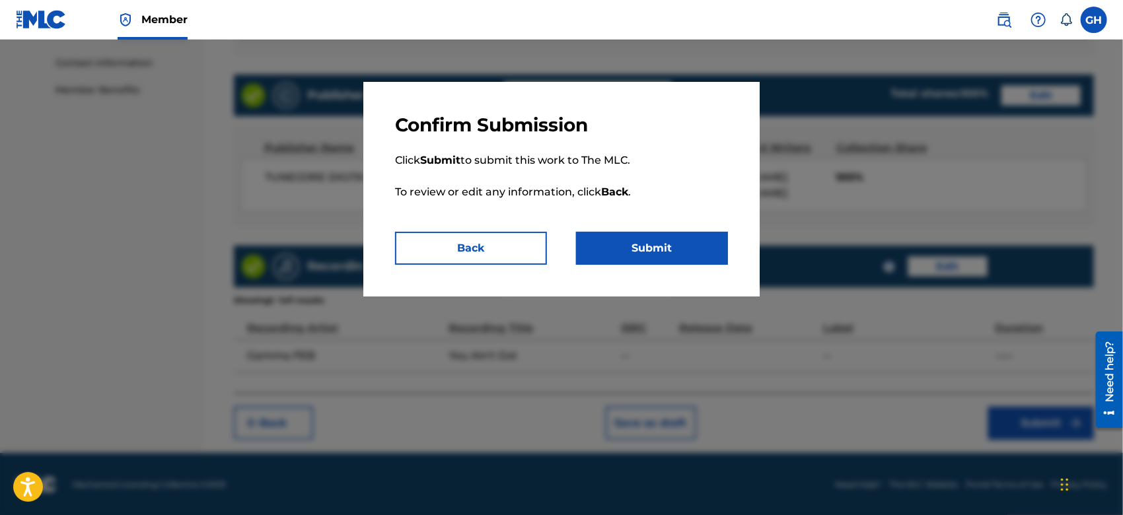
click at [659, 243] on button "Submit" at bounding box center [652, 248] width 152 height 33
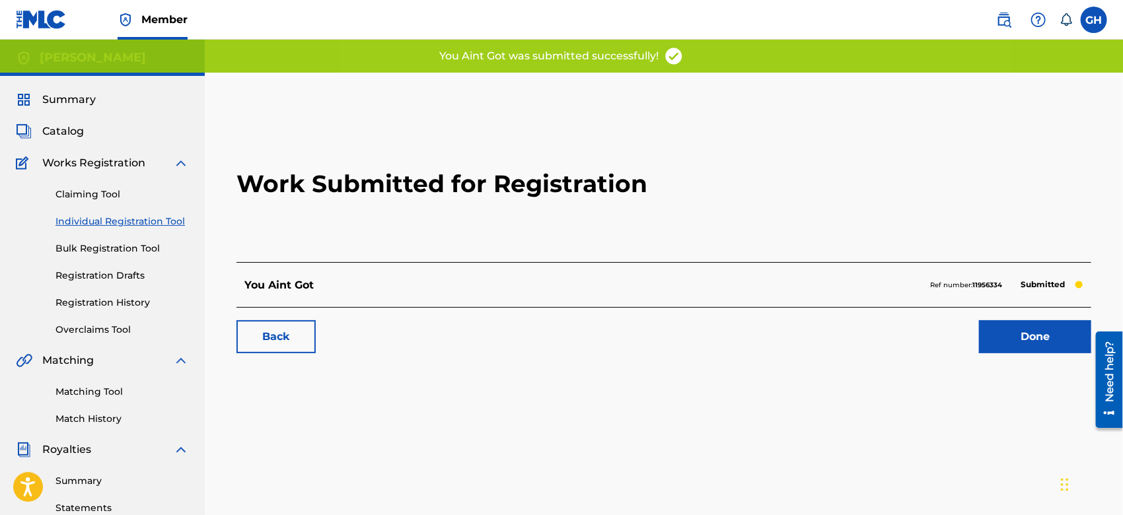
click at [991, 348] on link "Done" at bounding box center [1035, 336] width 112 height 33
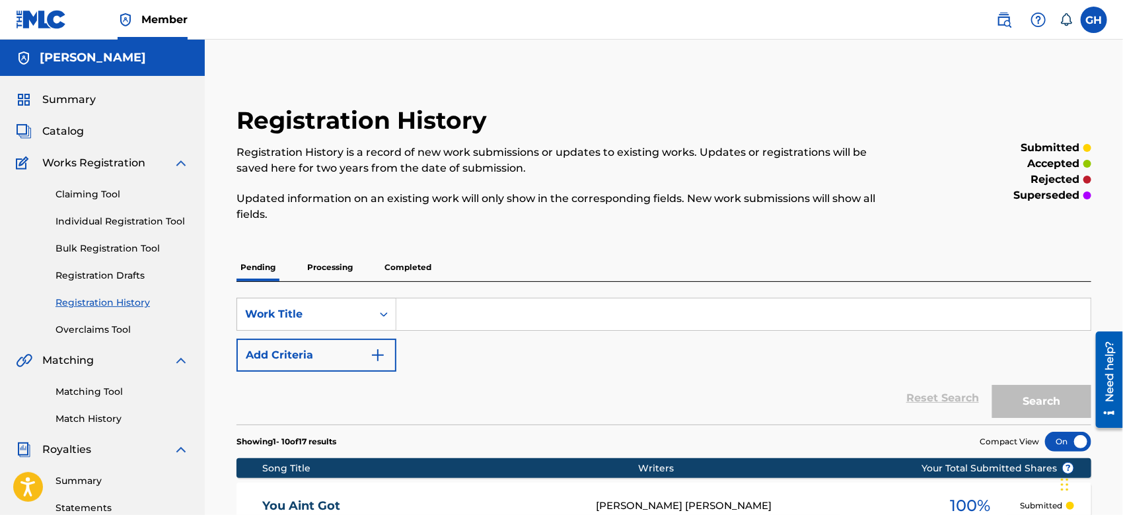
click at [324, 270] on p "Processing" at bounding box center [330, 268] width 54 height 28
click at [48, 93] on span "Summary" at bounding box center [69, 100] width 54 height 16
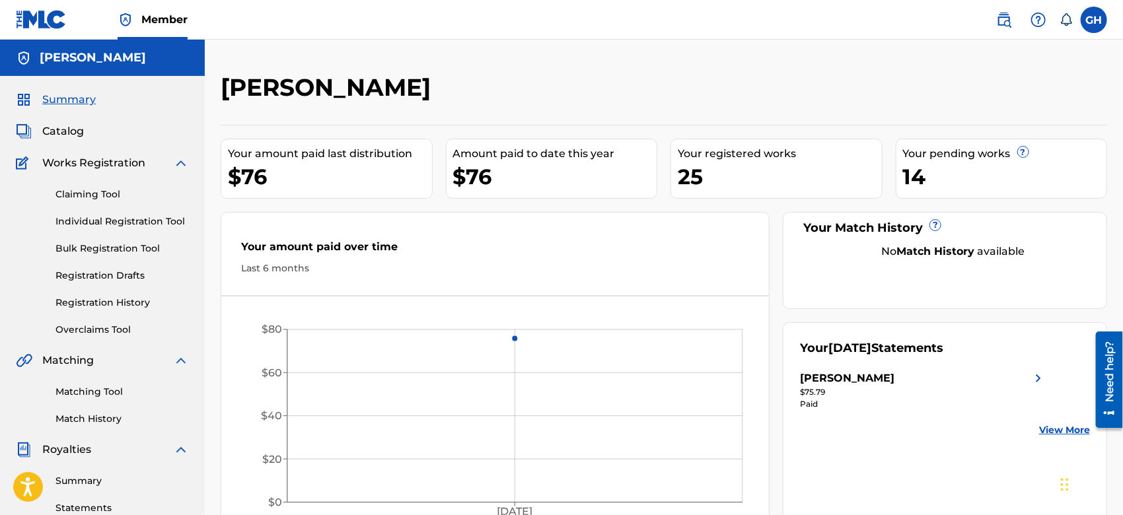
click at [51, 99] on span "Summary" at bounding box center [69, 100] width 54 height 16
click at [73, 449] on span "Royalties" at bounding box center [66, 450] width 49 height 16
click at [180, 450] on img at bounding box center [181, 450] width 16 height 16
click at [178, 358] on img at bounding box center [181, 361] width 16 height 16
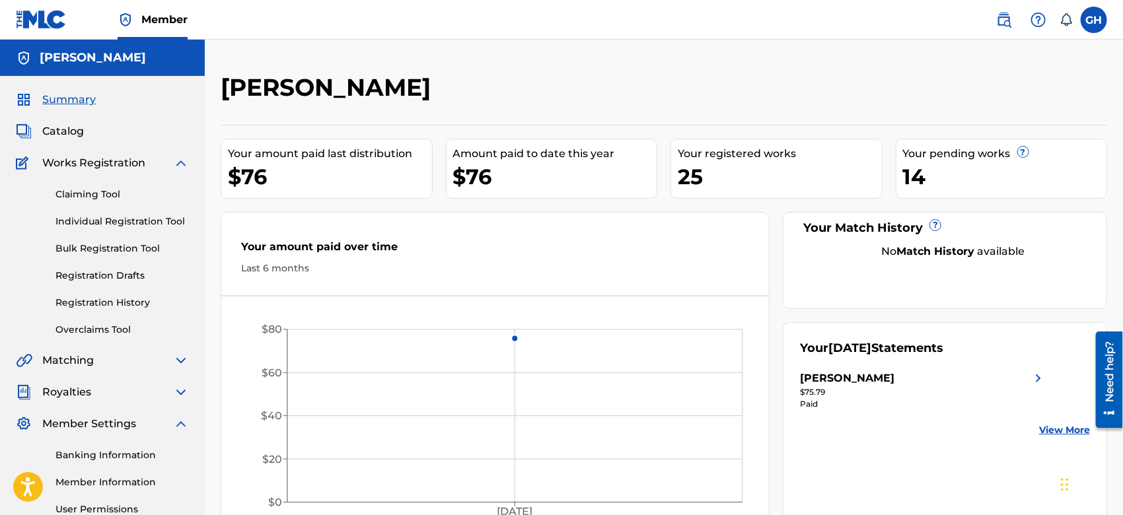
click at [178, 163] on img at bounding box center [181, 163] width 16 height 16
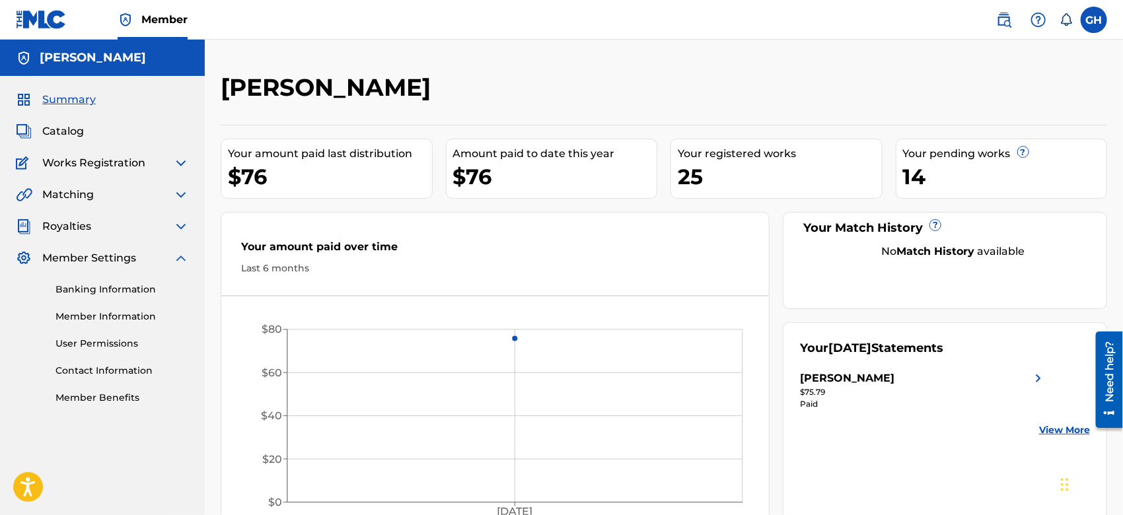
click at [175, 252] on img at bounding box center [181, 258] width 16 height 16
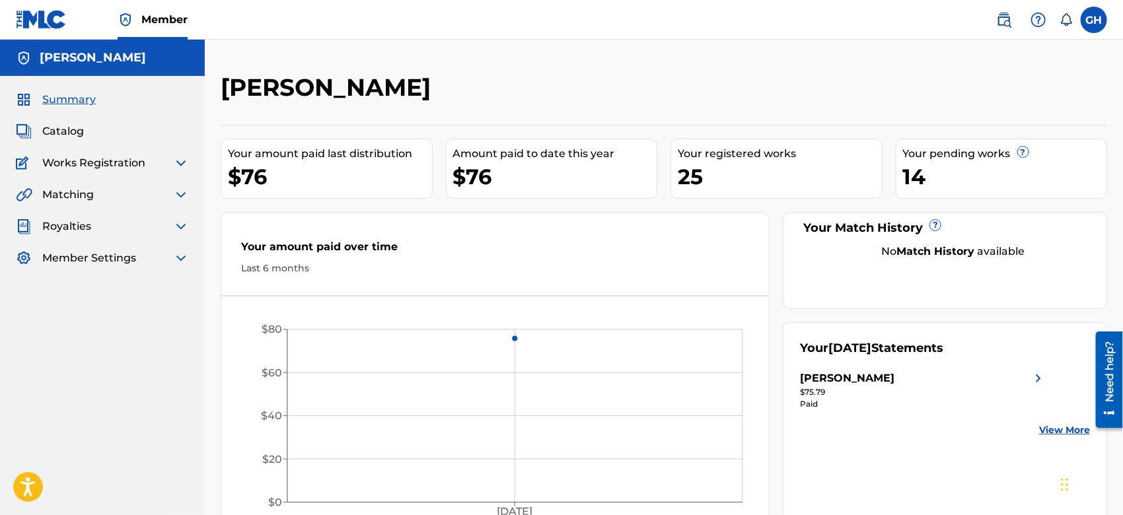
click at [56, 96] on span "Summary" at bounding box center [69, 100] width 54 height 16
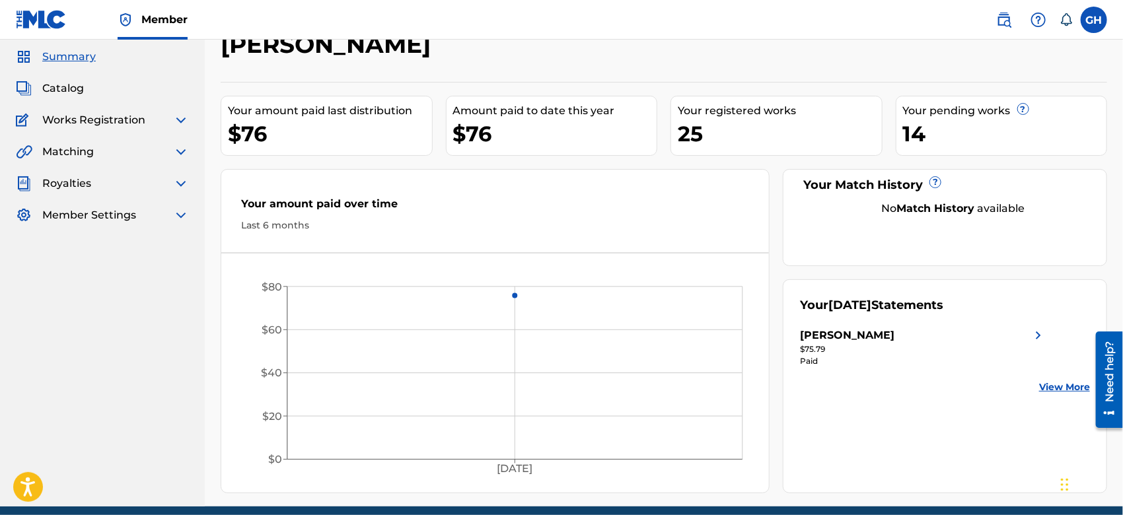
scroll to position [96, 0]
